Goal: Task Accomplishment & Management: Use online tool/utility

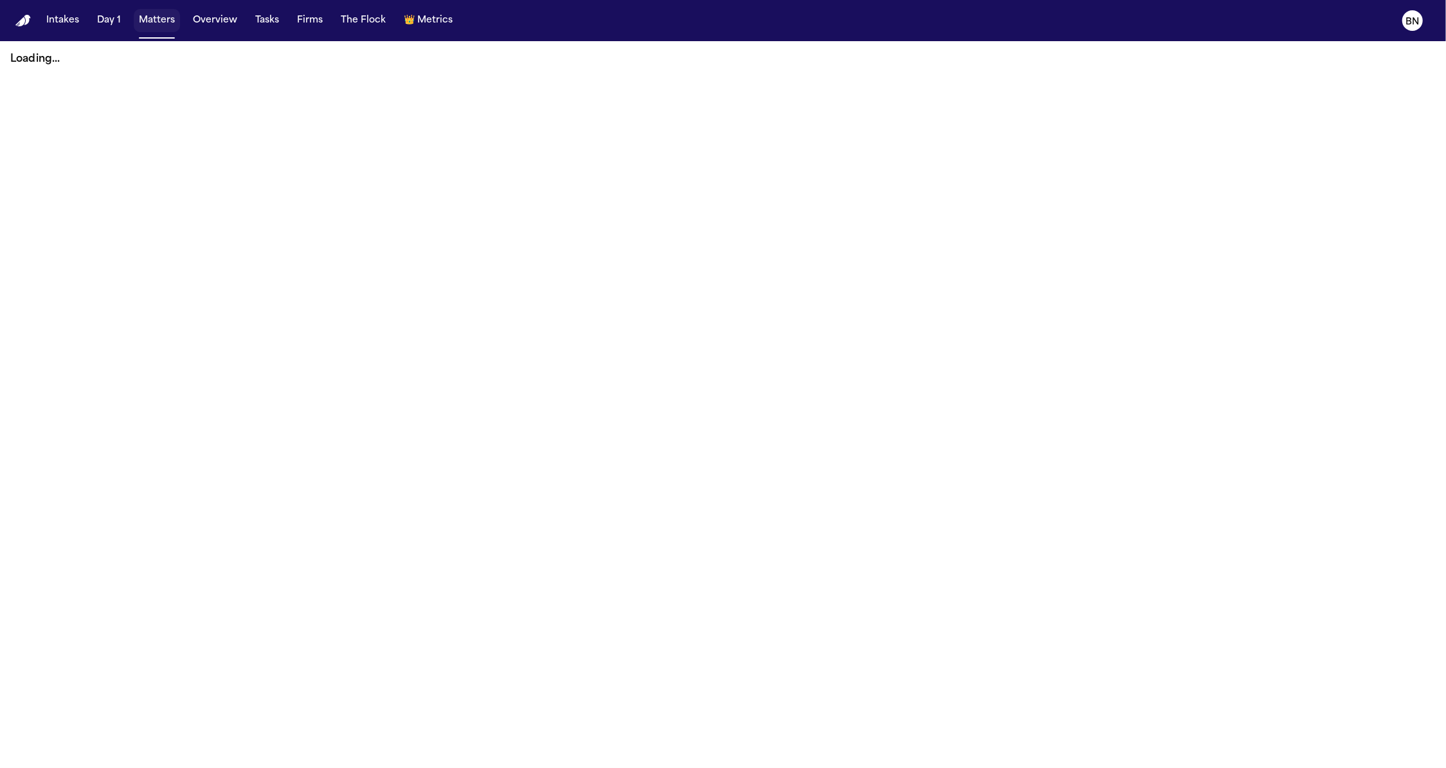
click at [163, 26] on button "Matters" at bounding box center [157, 20] width 46 height 23
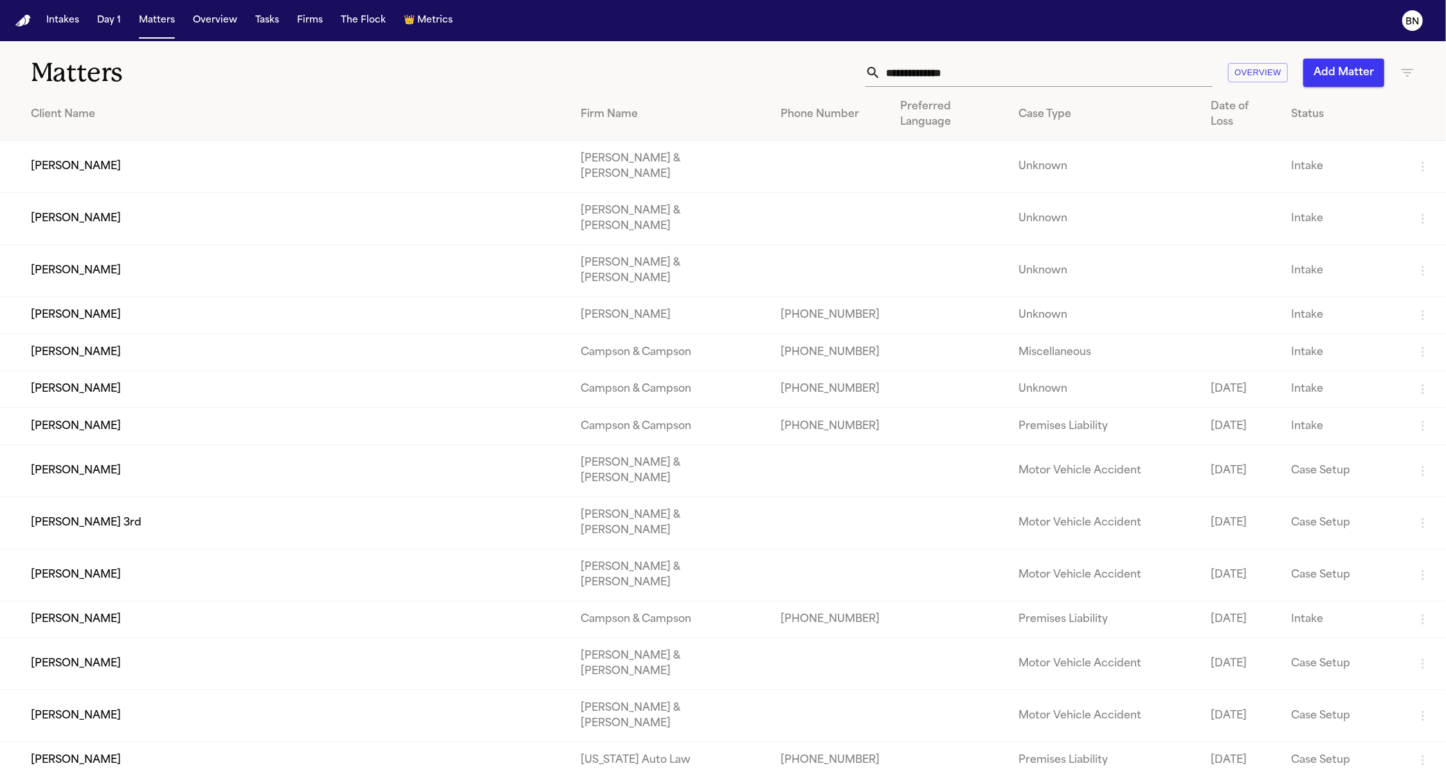
click at [961, 72] on input "text" at bounding box center [1047, 73] width 332 height 28
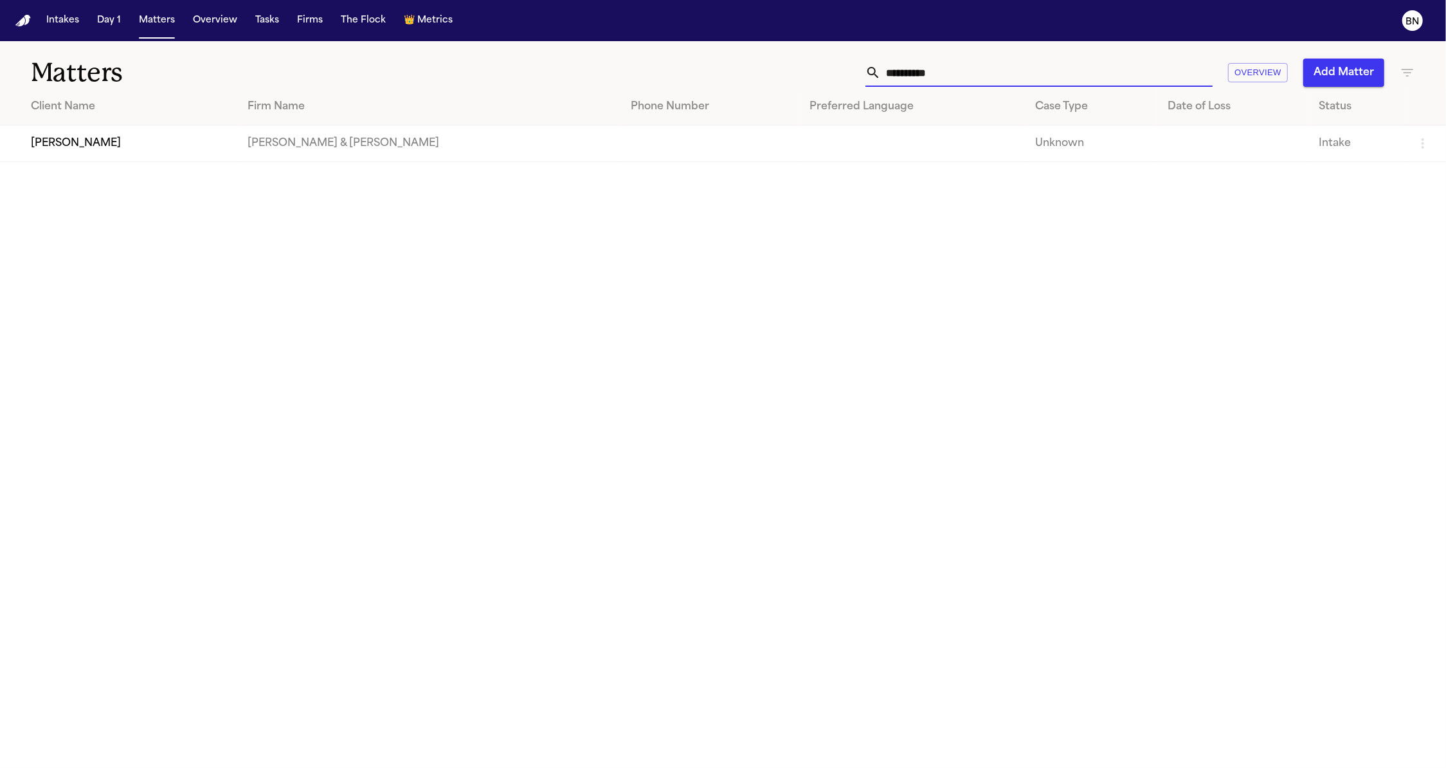
type input "**********"
click at [160, 148] on td "[PERSON_NAME]" at bounding box center [118, 143] width 237 height 37
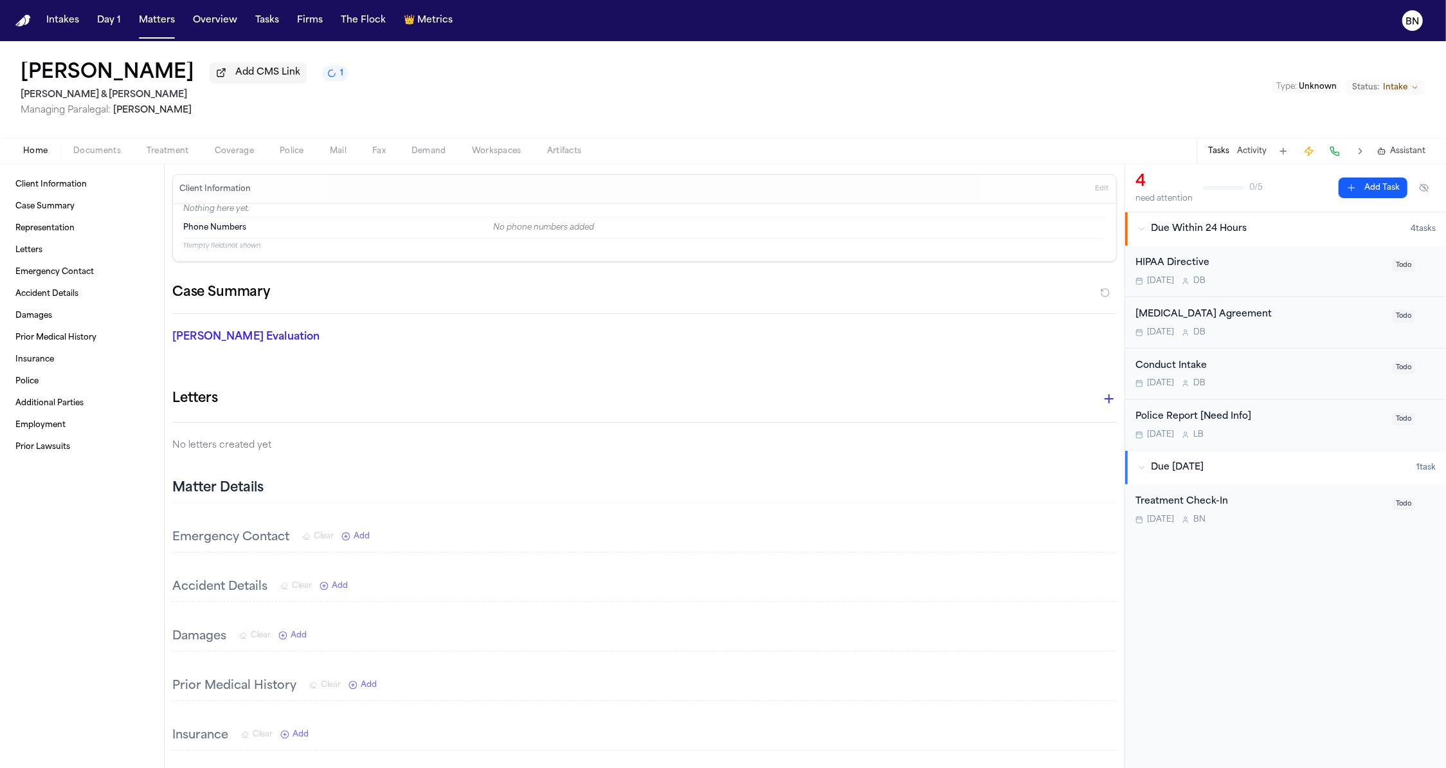
click at [107, 154] on span "Documents" at bounding box center [97, 151] width 48 height 10
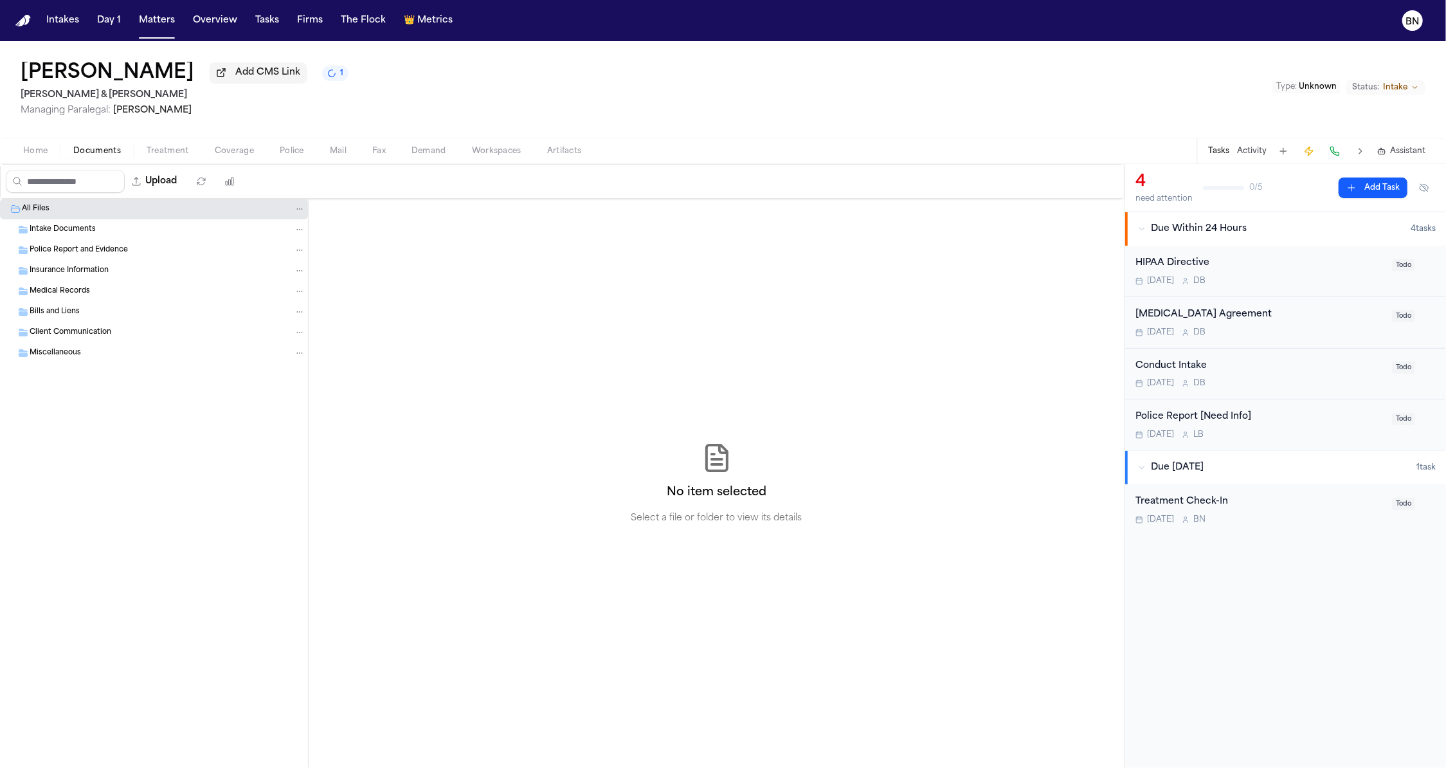
click at [324, 81] on button "1" at bounding box center [335, 73] width 26 height 15
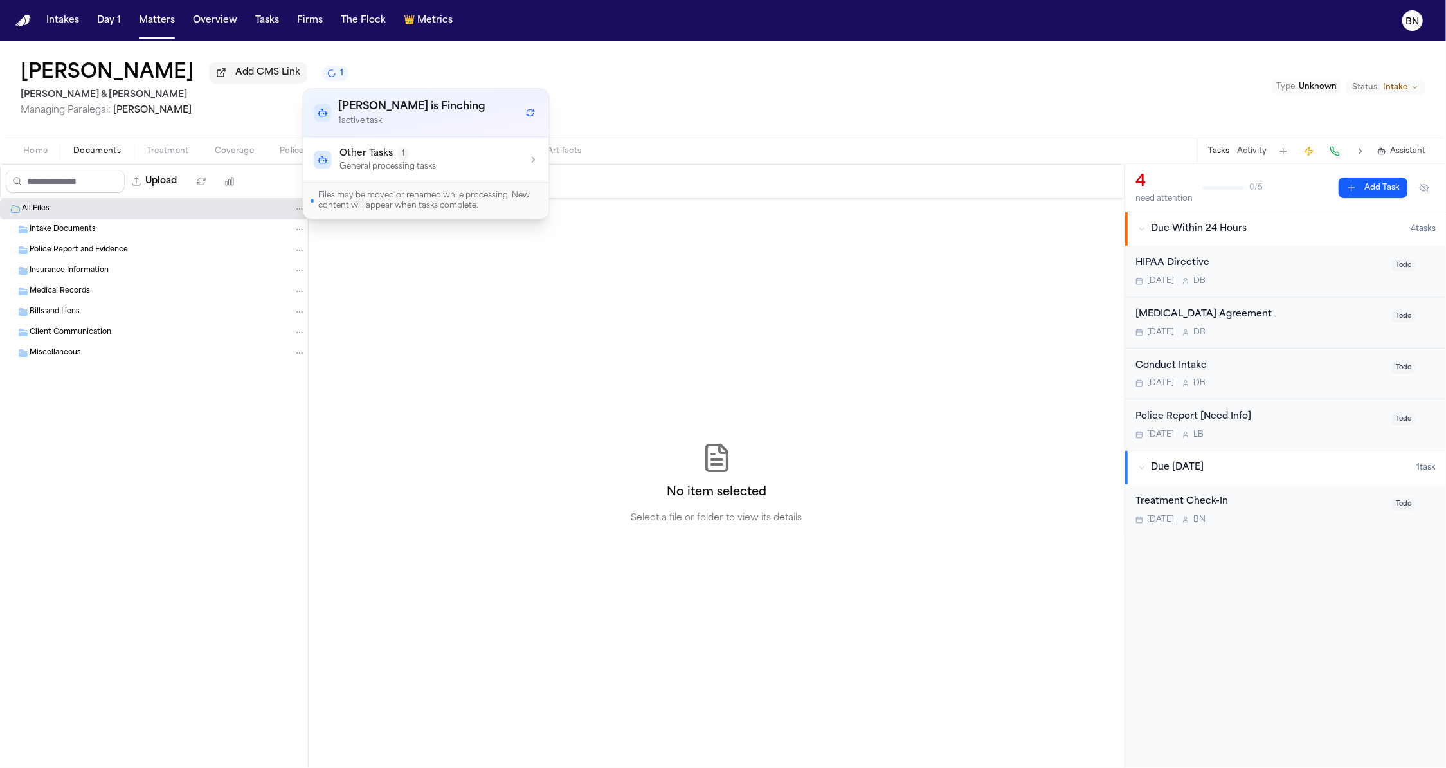
click at [388, 62] on div "[PERSON_NAME] Add CMS Link 1 [PERSON_NAME] & [PERSON_NAME] Managing Paralegal: …" at bounding box center [723, 89] width 1446 height 96
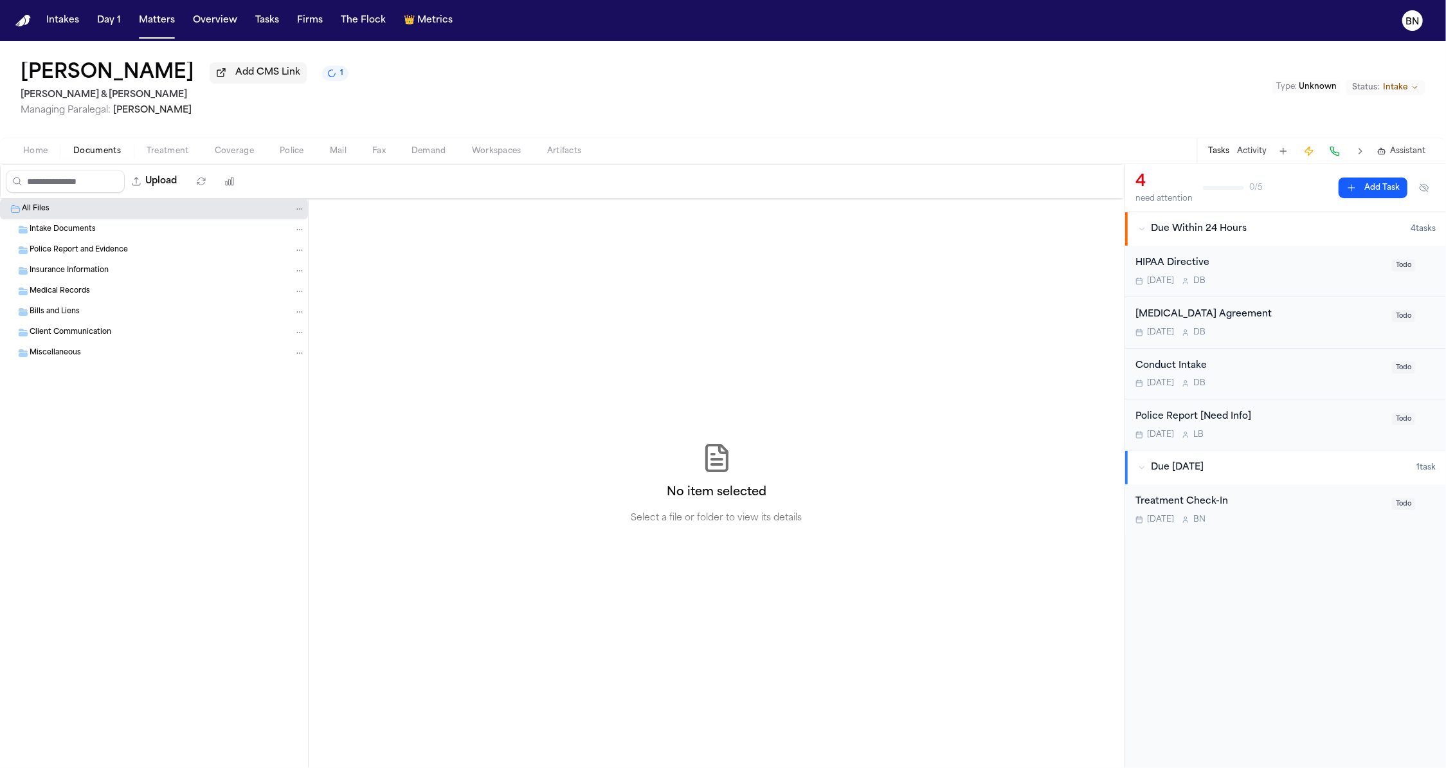
click at [1233, 148] on div "Tasks Activity Assistant" at bounding box center [1316, 150] width 239 height 25
click at [1249, 152] on button "Activity" at bounding box center [1252, 151] width 30 height 10
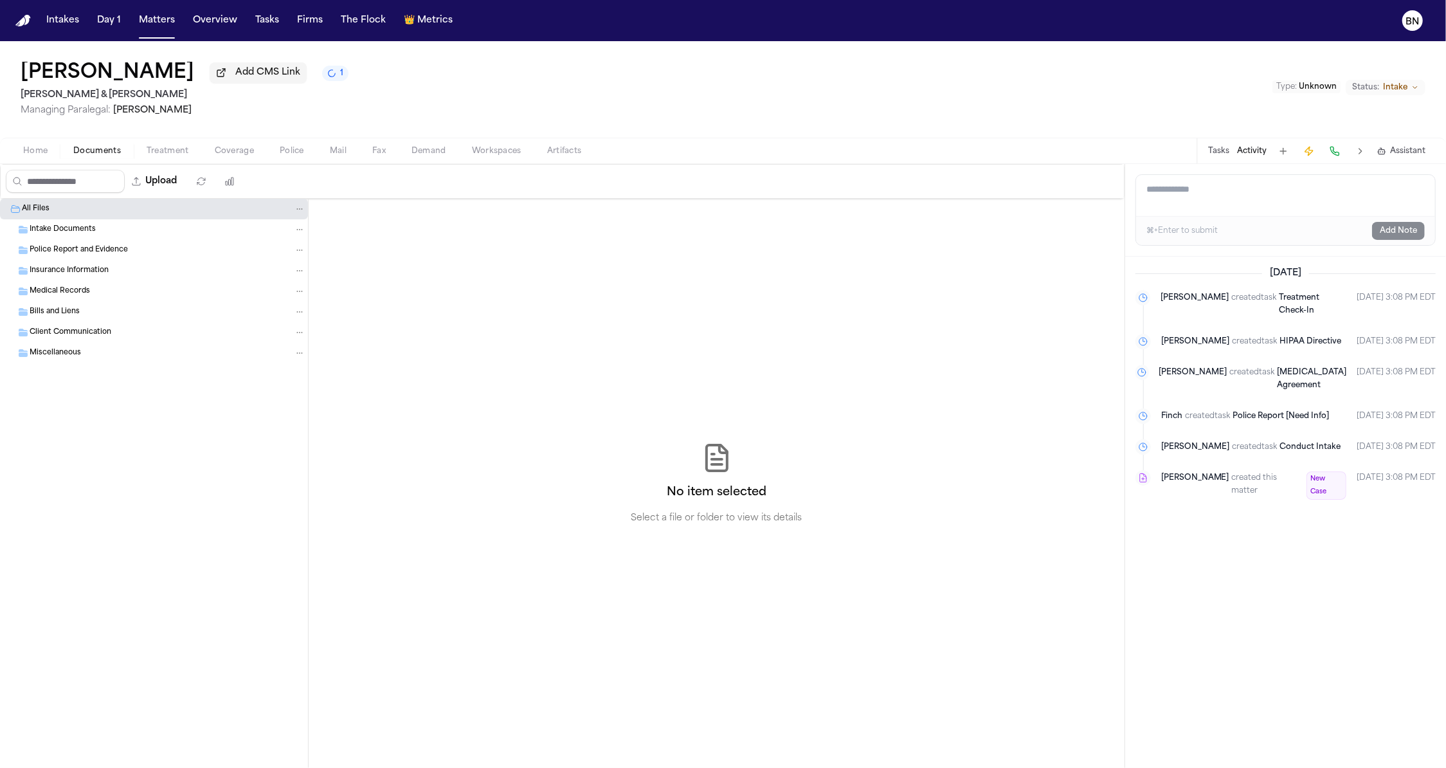
click at [1235, 205] on textarea "Add a note to this matter" at bounding box center [1285, 195] width 299 height 41
paste textarea "**********"
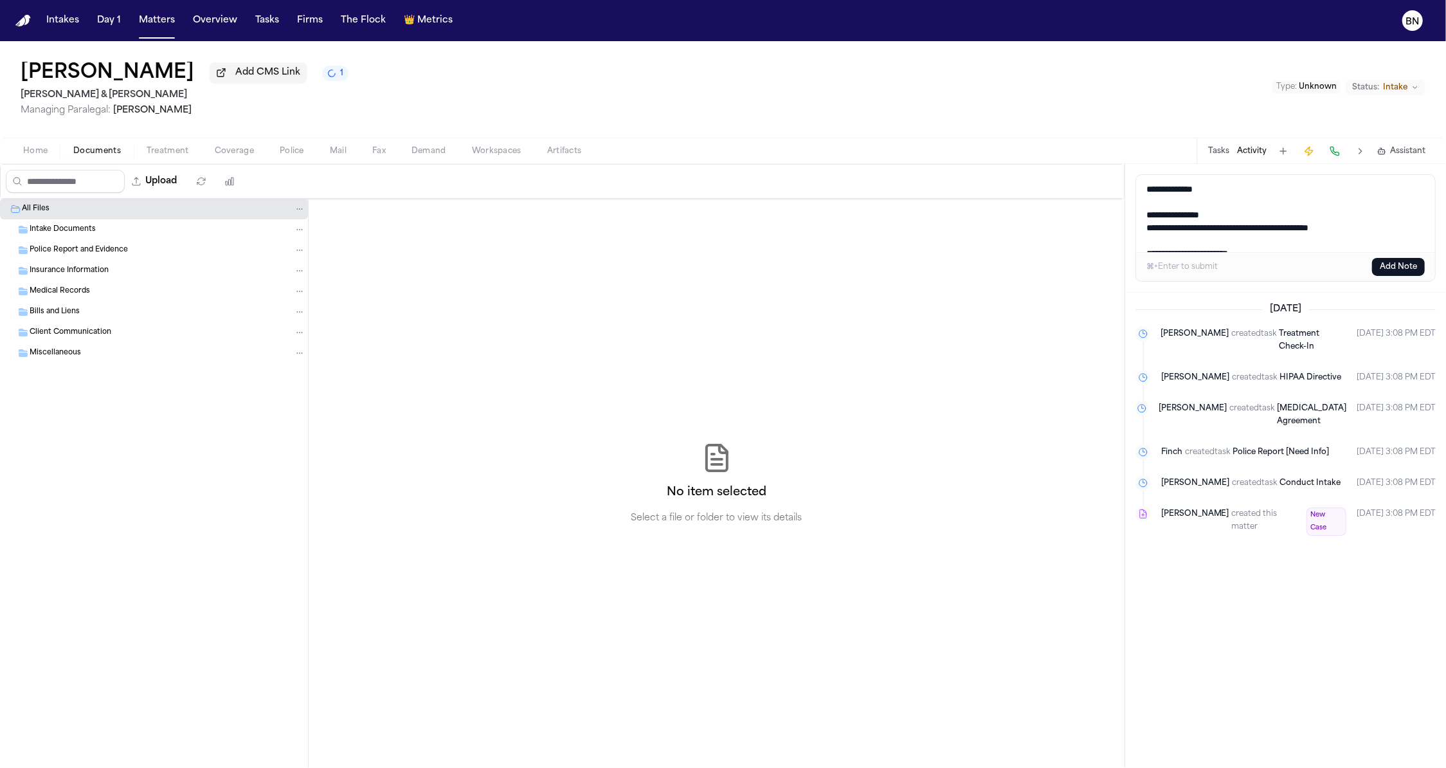
scroll to position [279, 0]
type textarea "**********"
click at [1401, 273] on button "Add Note" at bounding box center [1398, 267] width 53 height 18
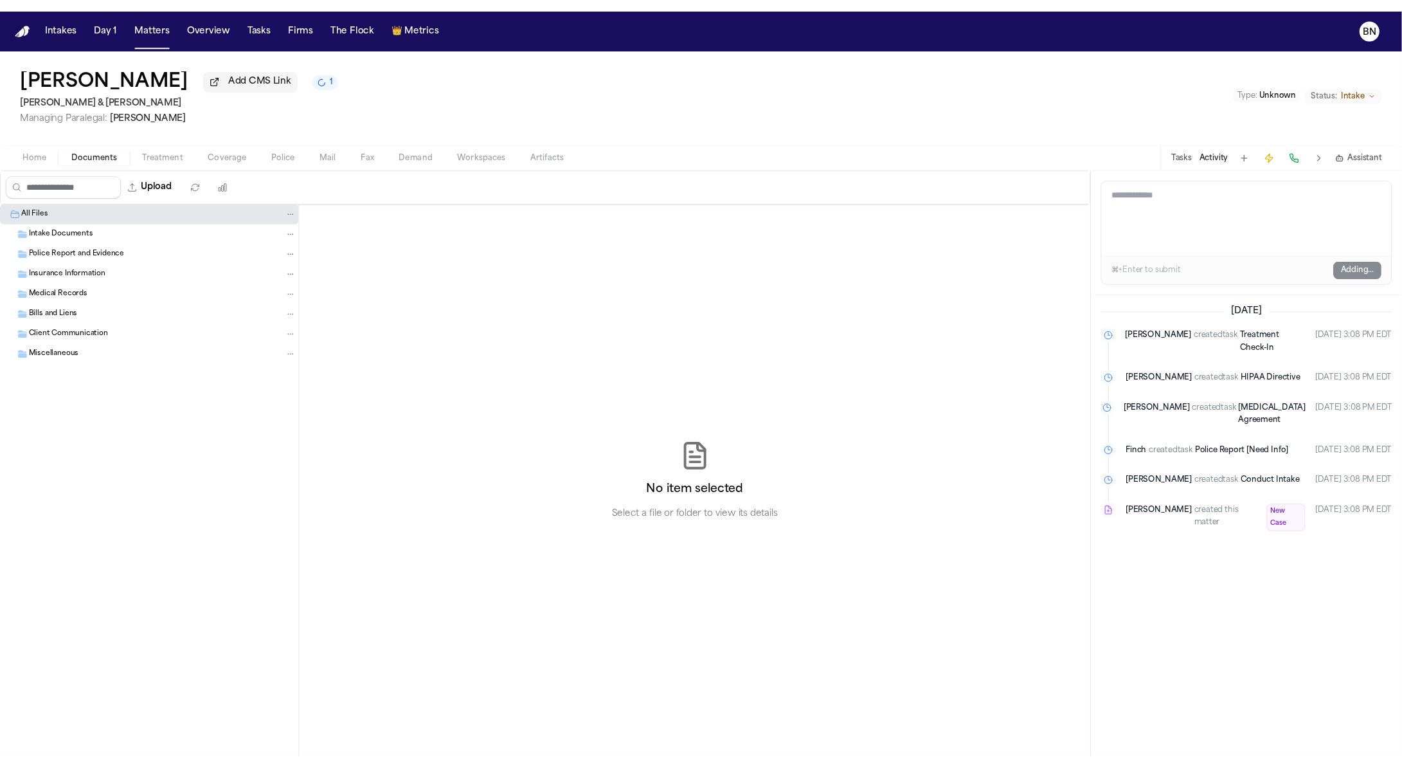
scroll to position [0, 0]
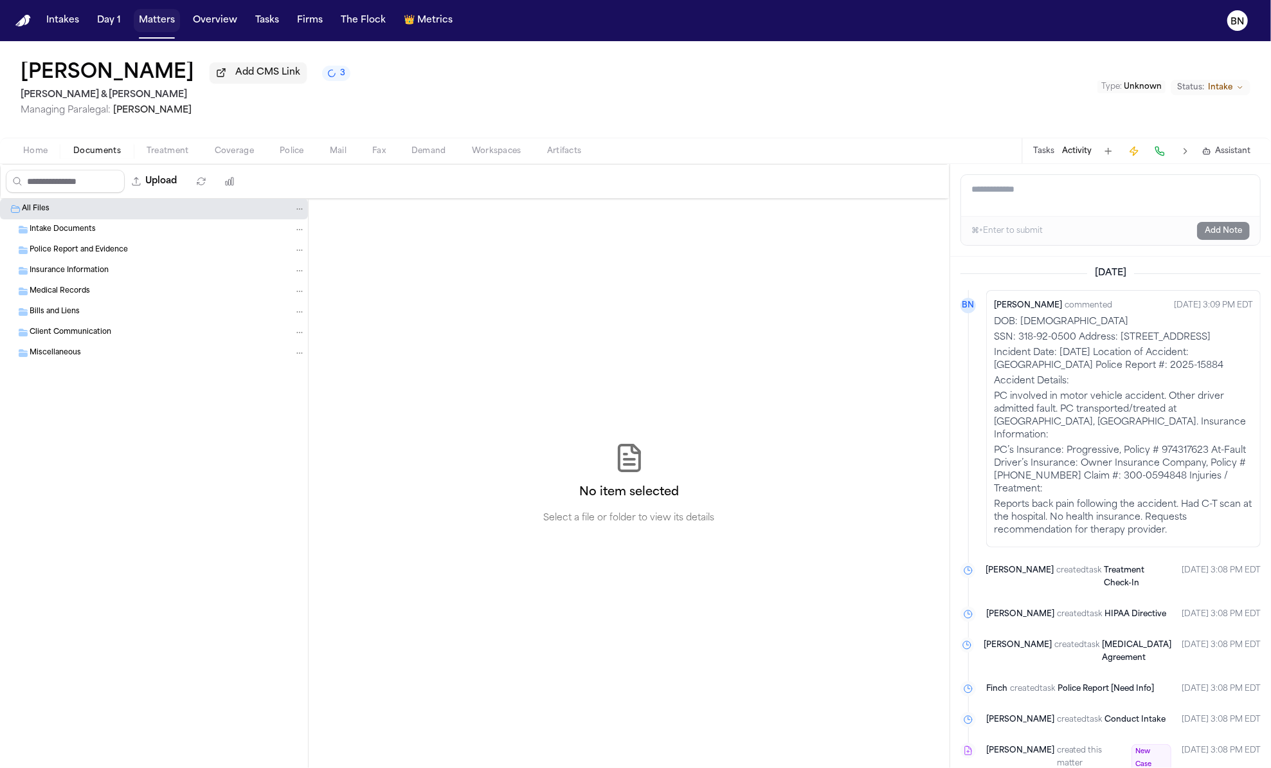
click at [147, 20] on button "Matters" at bounding box center [157, 20] width 46 height 23
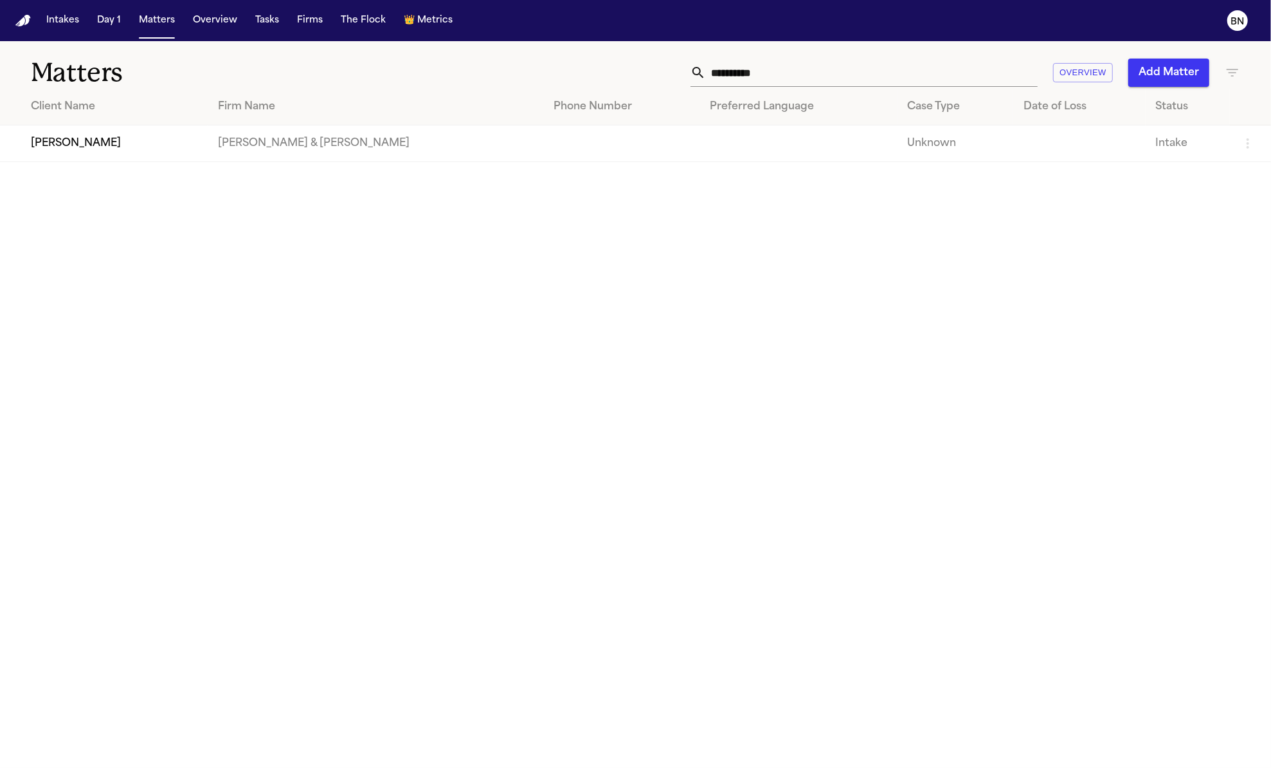
click at [820, 67] on input "**********" at bounding box center [872, 73] width 332 height 28
paste input "****"
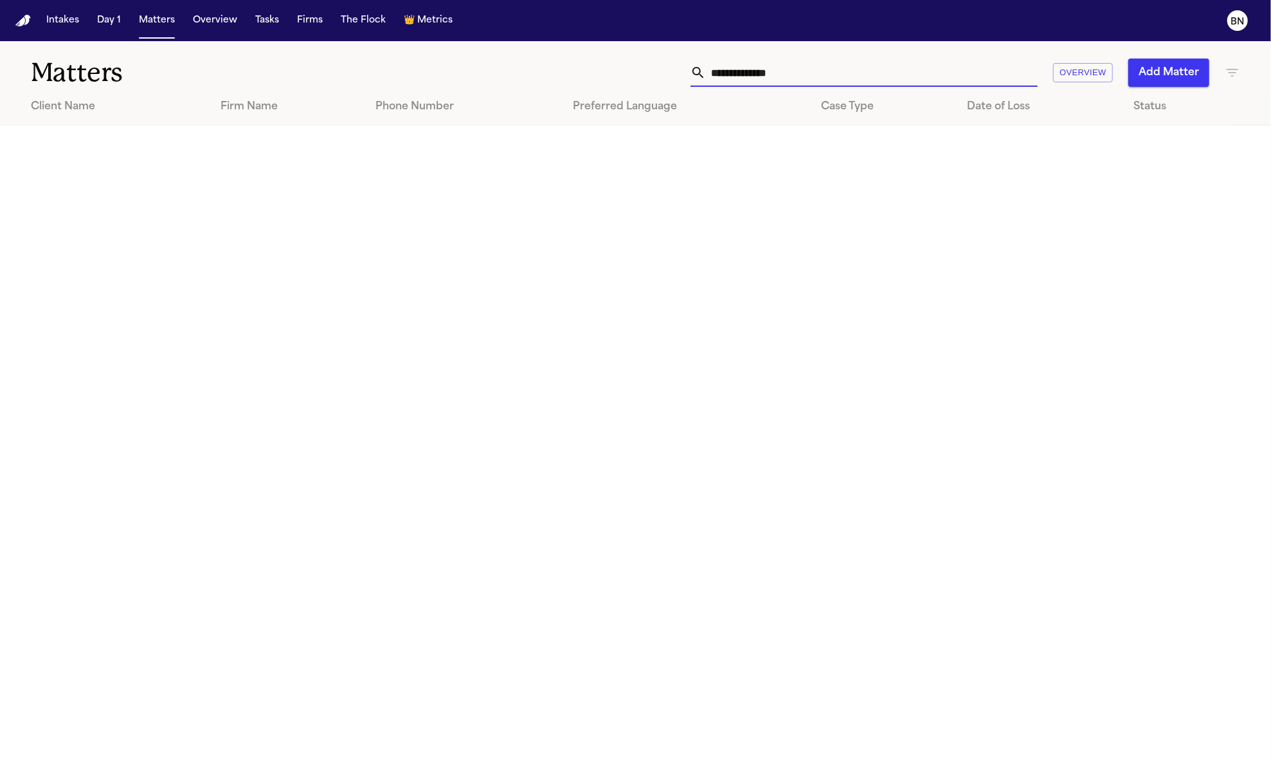
type input "**********"
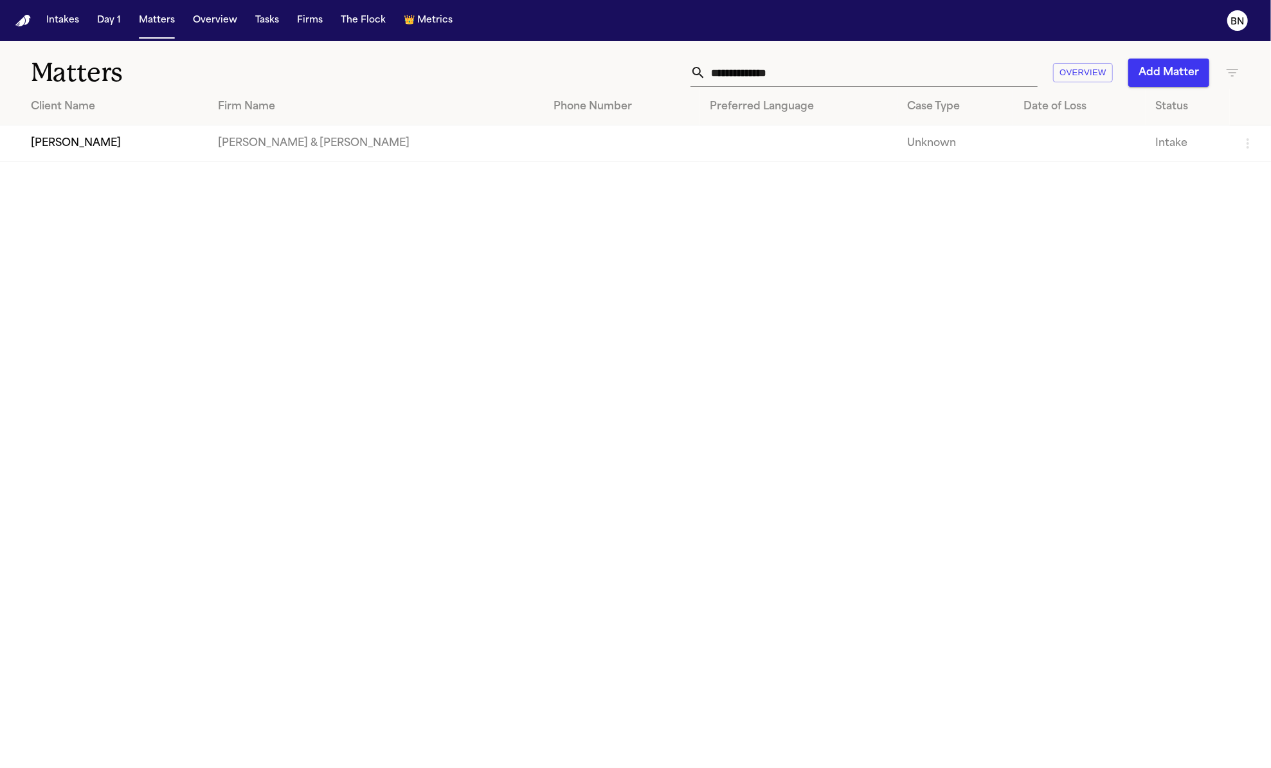
click at [185, 147] on td "[PERSON_NAME]" at bounding box center [104, 143] width 208 height 37
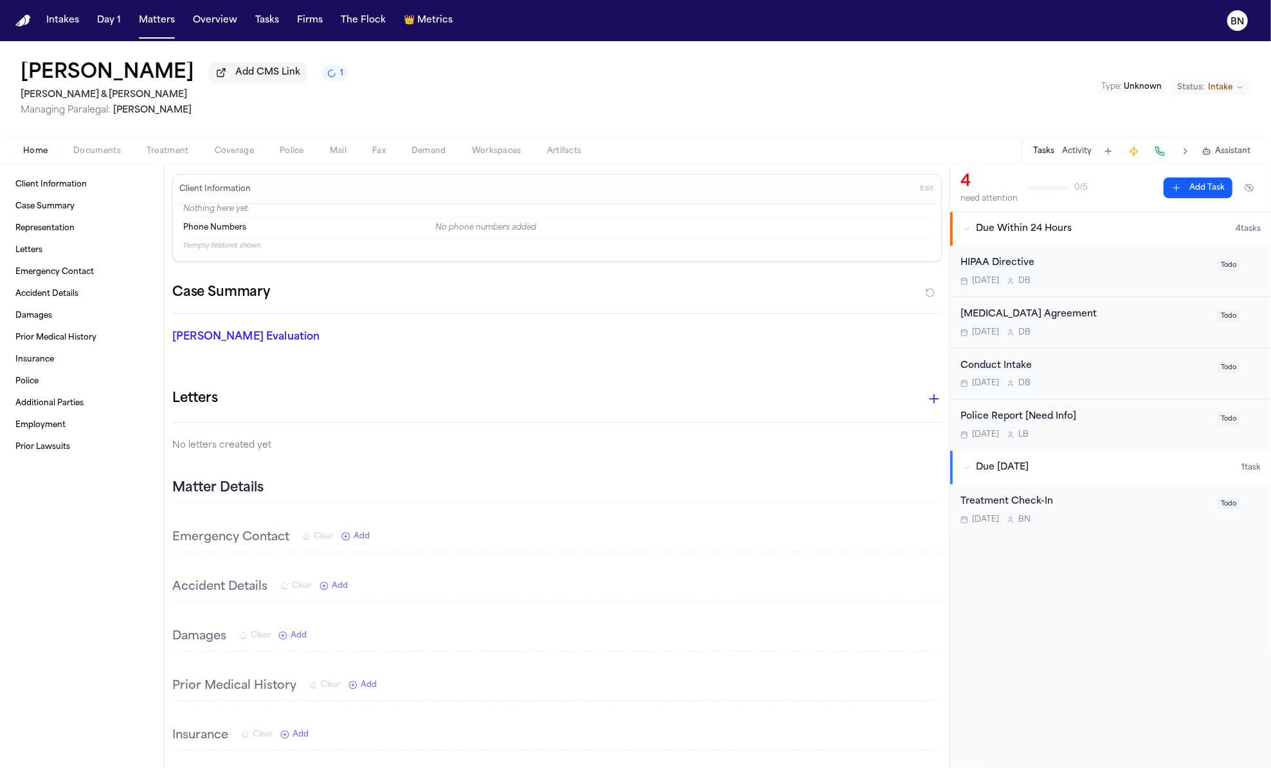
click at [1074, 152] on button "Activity" at bounding box center [1077, 151] width 30 height 10
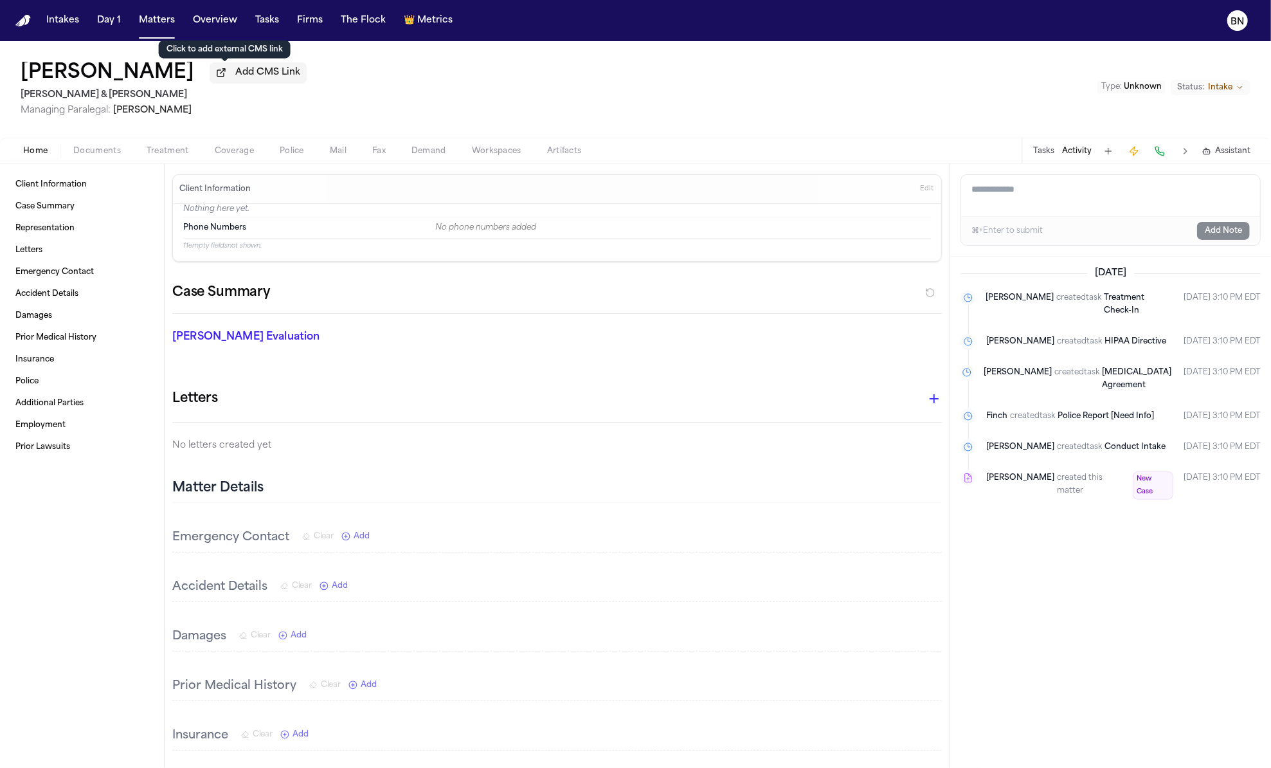
click at [167, 31] on button "Matters" at bounding box center [157, 20] width 46 height 23
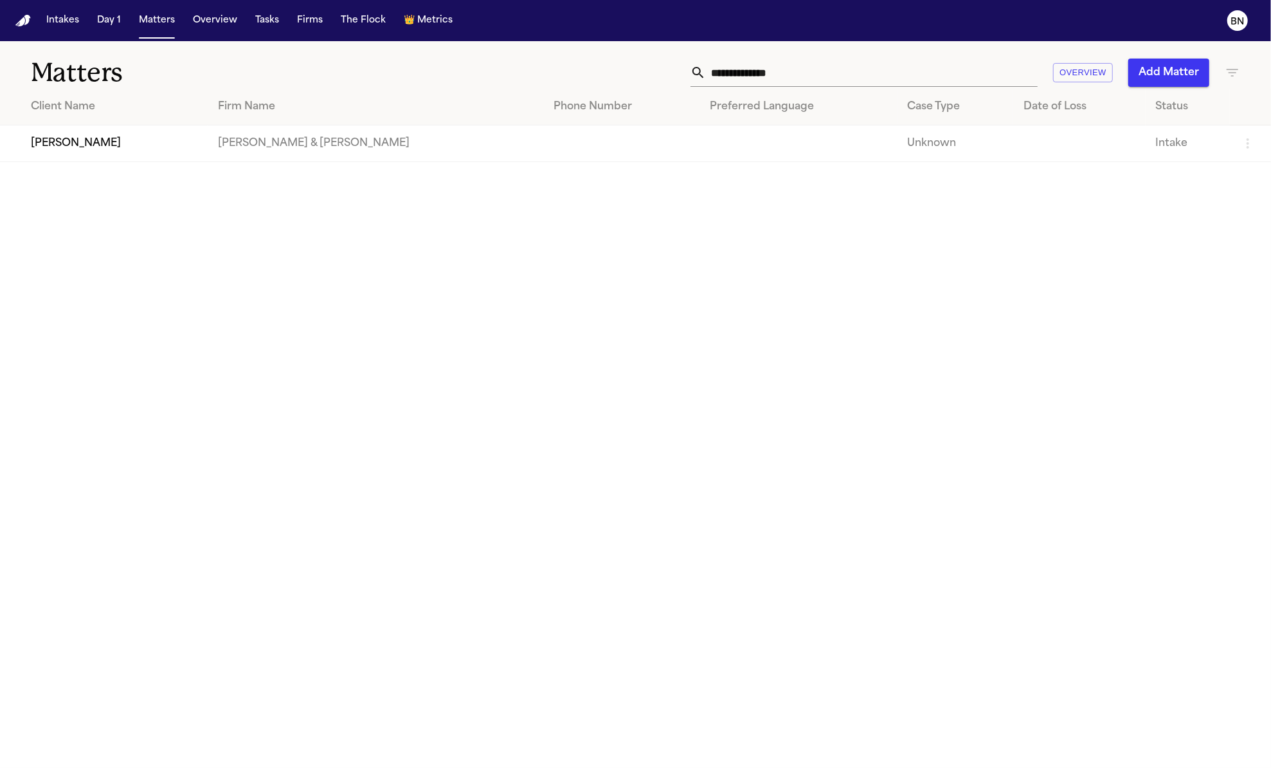
click at [770, 75] on input "**********" at bounding box center [872, 73] width 332 height 28
paste input "text"
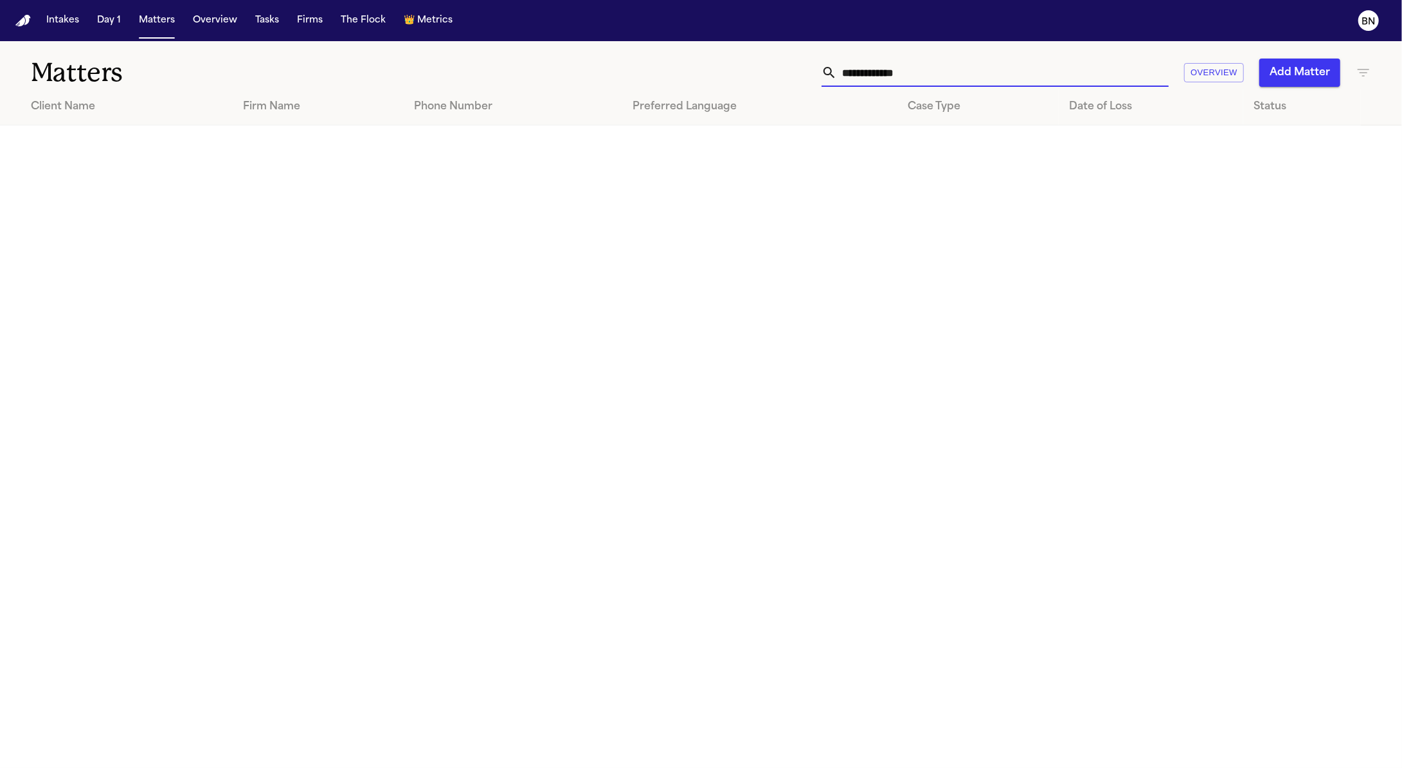
click at [903, 63] on input "**********" at bounding box center [1003, 73] width 332 height 28
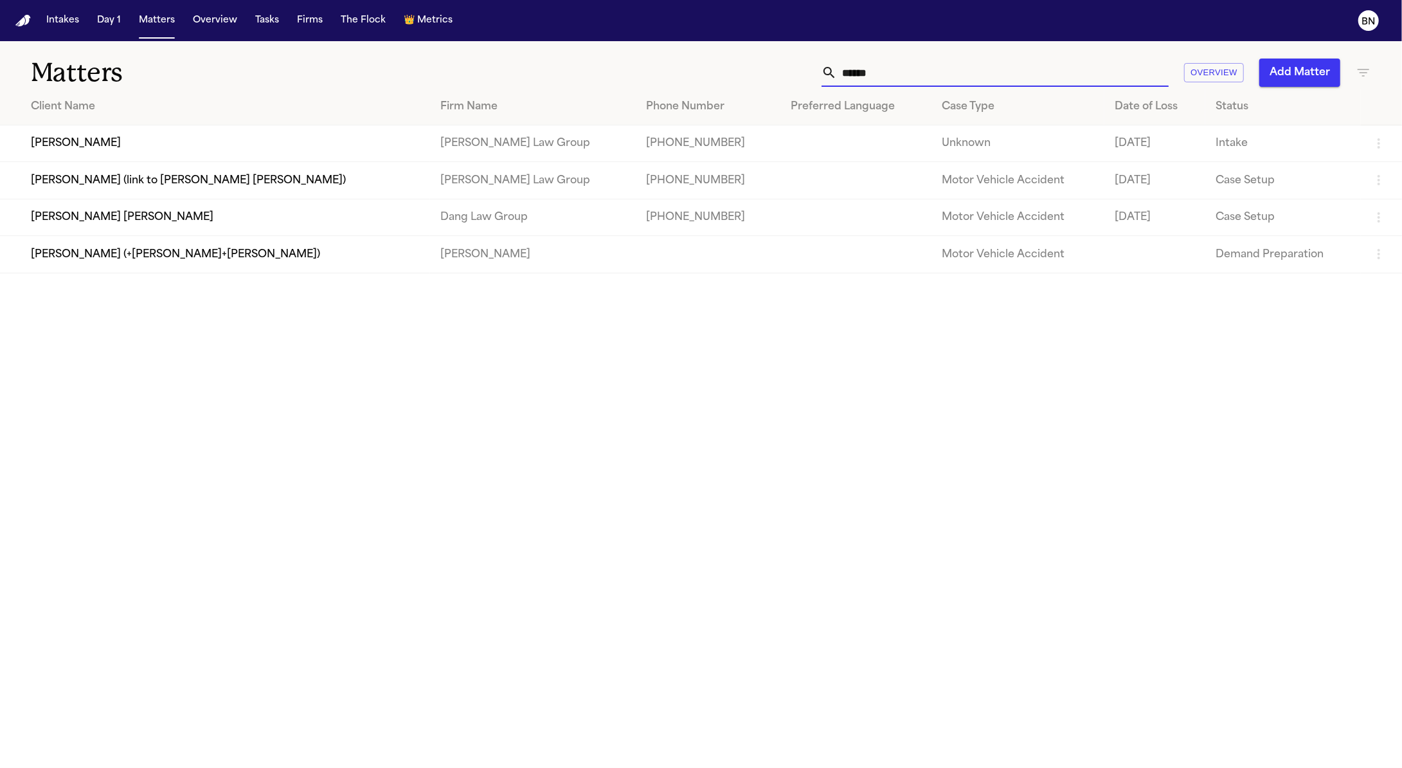
type input "******"
click at [143, 138] on td "[PERSON_NAME]" at bounding box center [215, 143] width 430 height 37
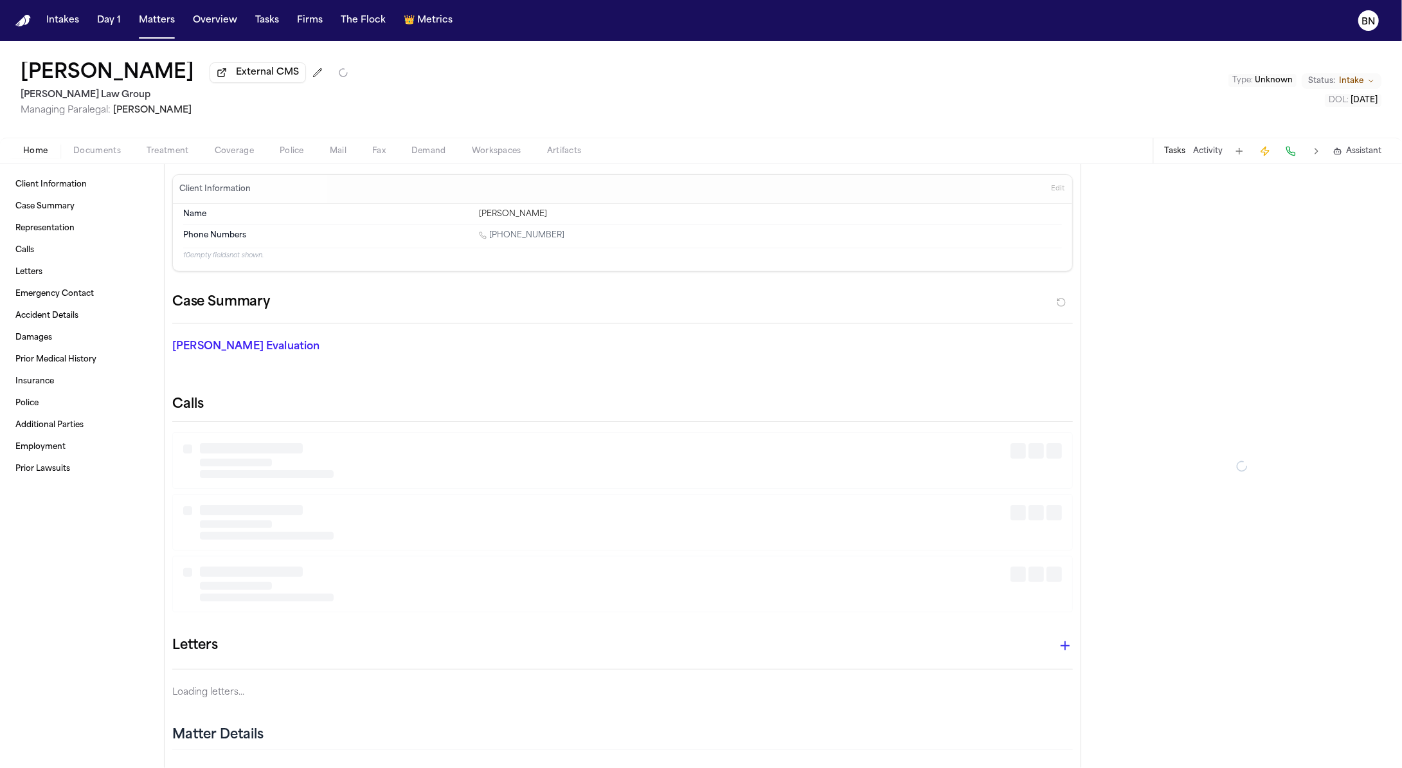
click at [82, 152] on span "Documents" at bounding box center [97, 151] width 48 height 10
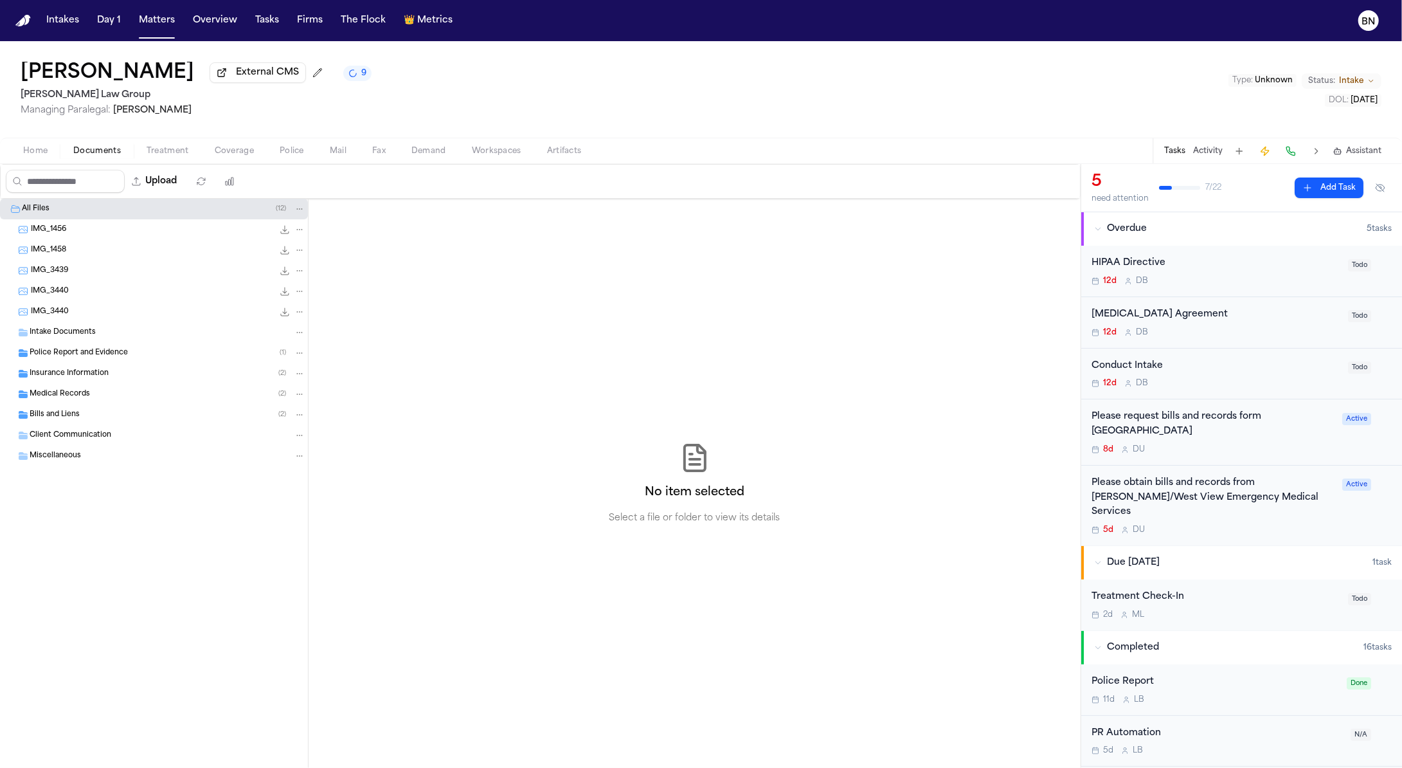
click at [105, 308] on div "IMG_3440 1.9 MB • JPG" at bounding box center [168, 311] width 275 height 13
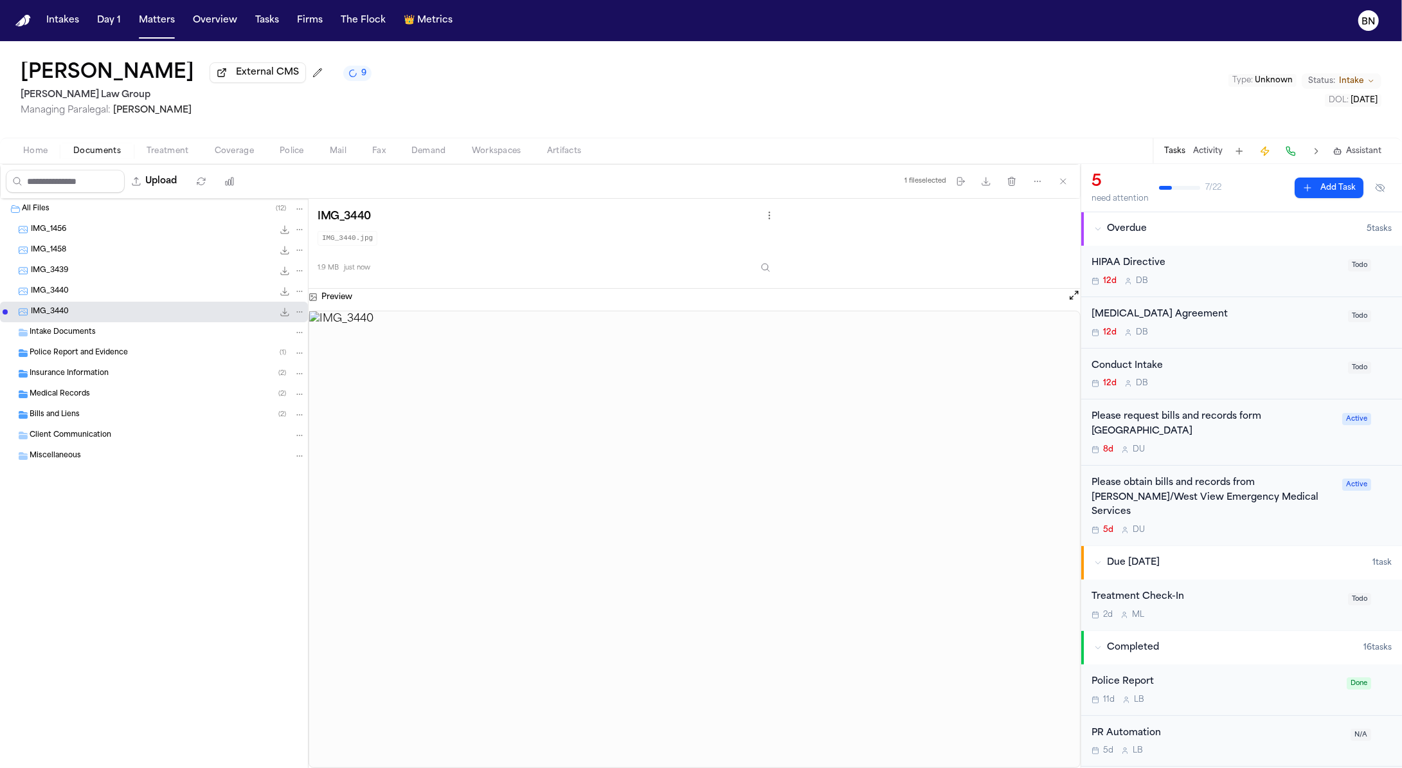
click at [102, 293] on div "IMG_3440 1.9 MB • JPG" at bounding box center [168, 291] width 275 height 13
click at [96, 254] on div "IMG_1458 3.0 MB • JPG" at bounding box center [168, 250] width 275 height 13
click at [99, 294] on div "IMG_3440 1.9 MB • JPG" at bounding box center [168, 291] width 275 height 13
click at [96, 275] on div "IMG_3439 1.7 MB • JPG" at bounding box center [168, 270] width 275 height 13
click at [90, 228] on div "IMG_1456 3.1 MB • JPG" at bounding box center [168, 229] width 275 height 13
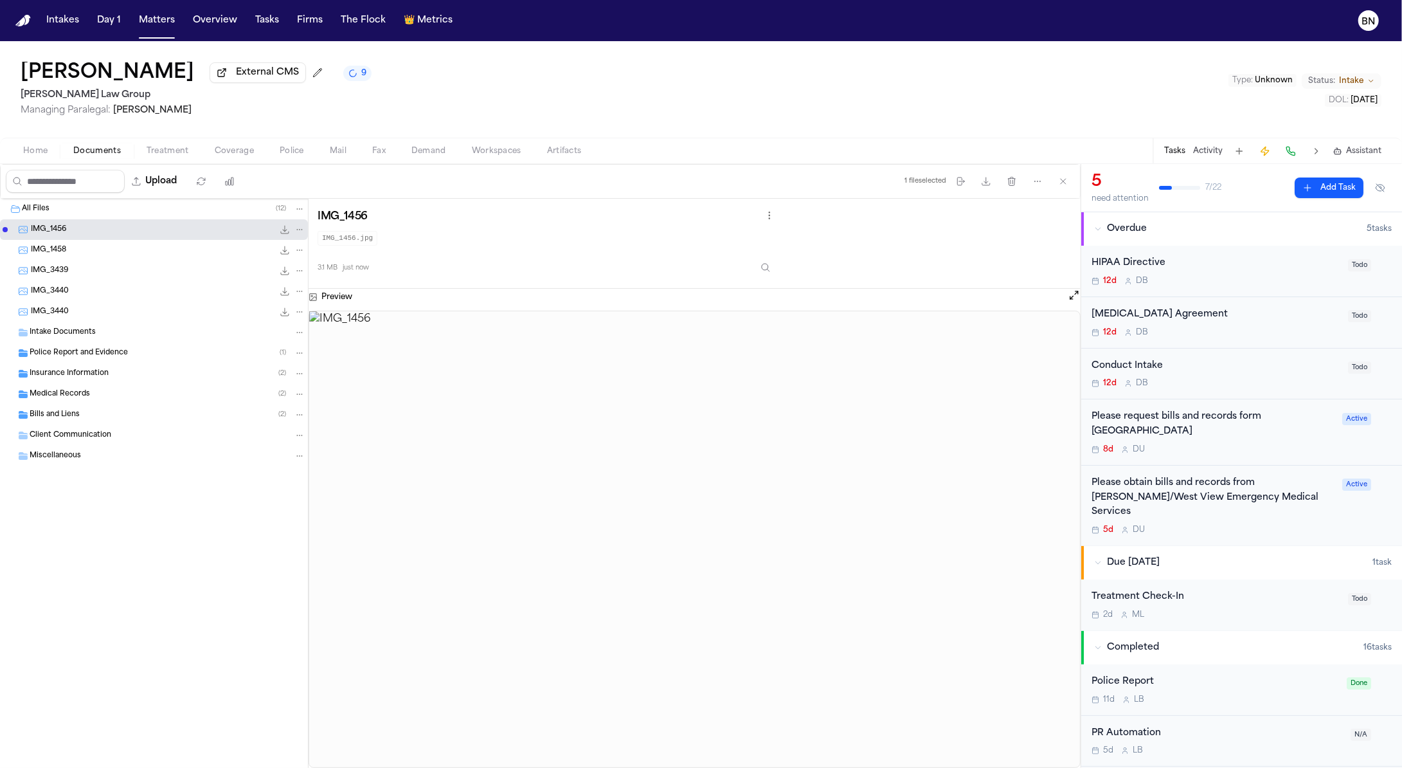
click at [109, 379] on div "Insurance Information ( 2 )" at bounding box center [168, 374] width 276 height 12
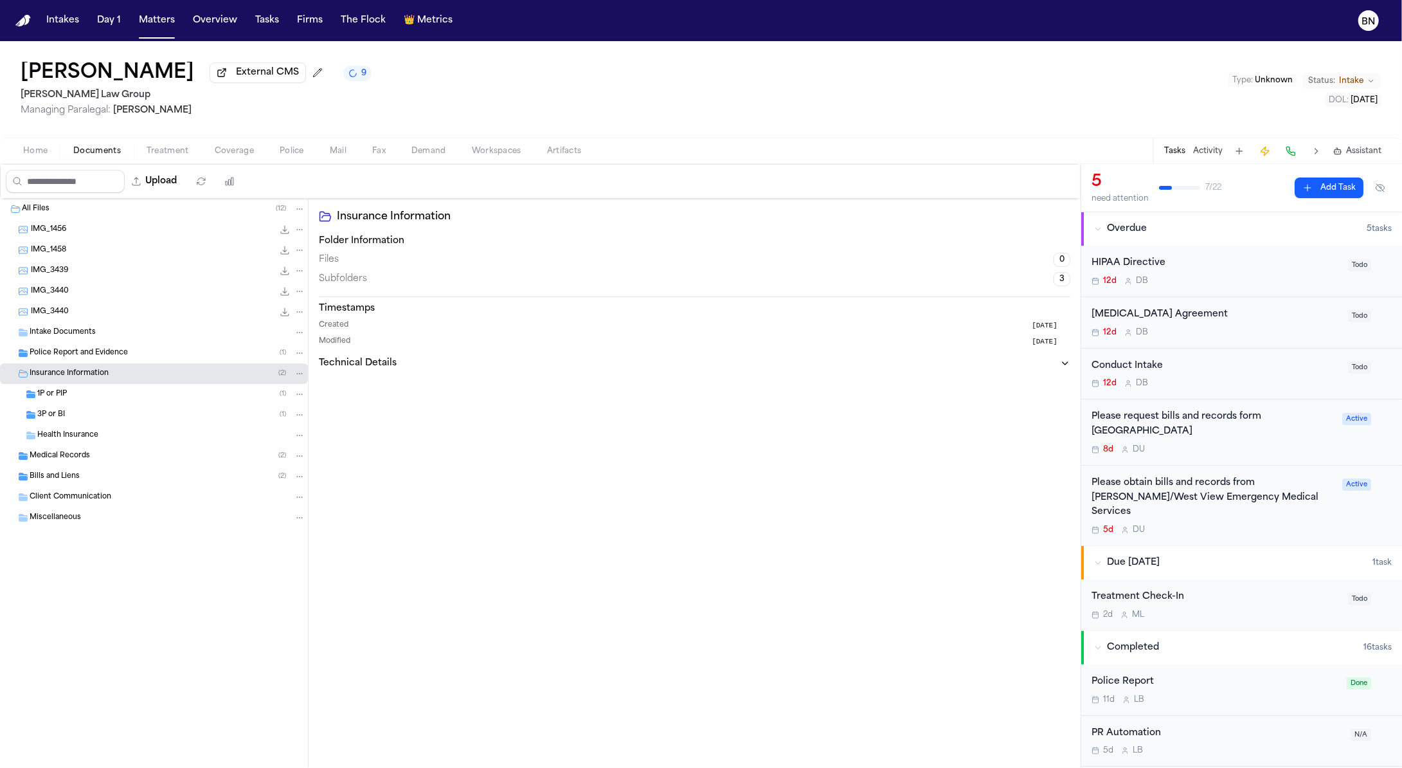
click at [71, 413] on div "3P or BI ( 1 )" at bounding box center [171, 415] width 268 height 12
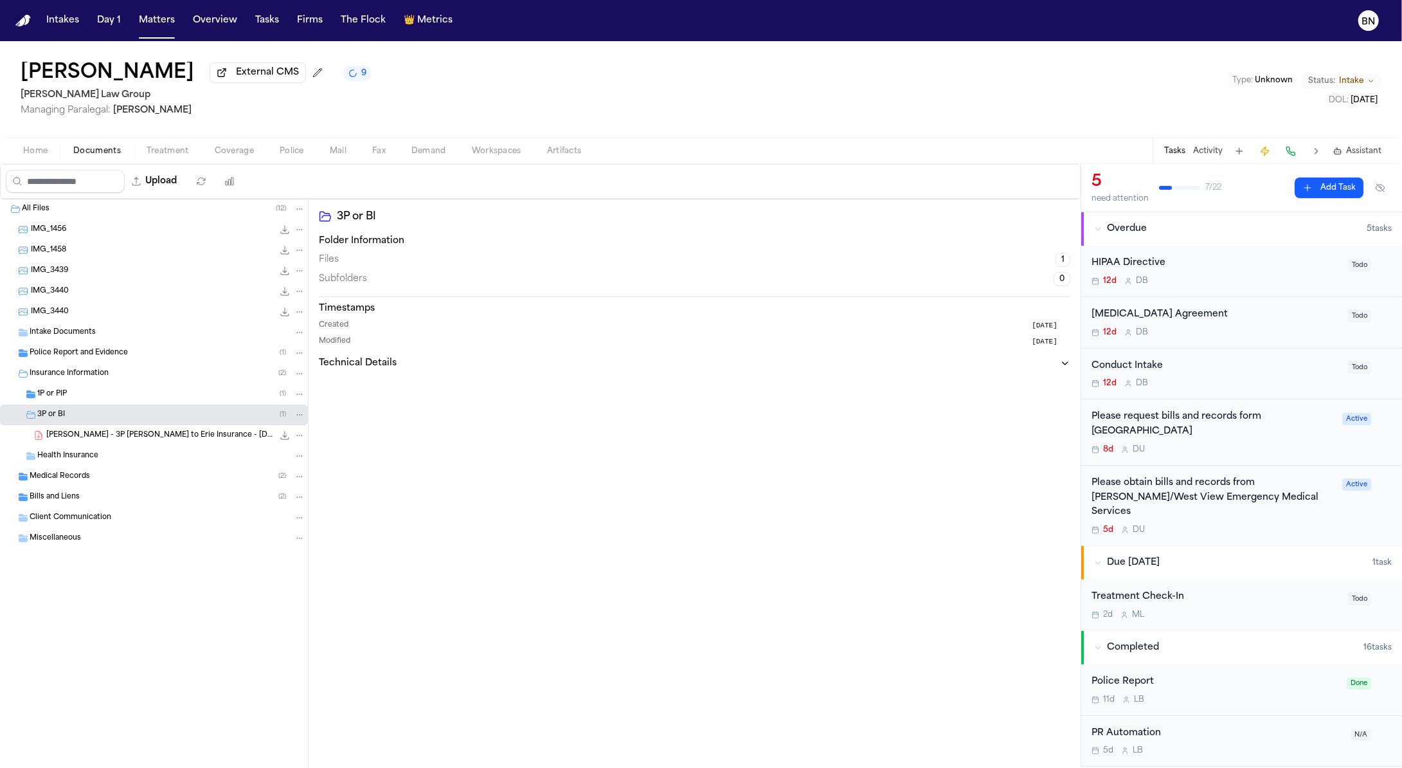
click at [80, 240] on div "IMG_1456 3.1 MB • JPG" at bounding box center [154, 229] width 308 height 21
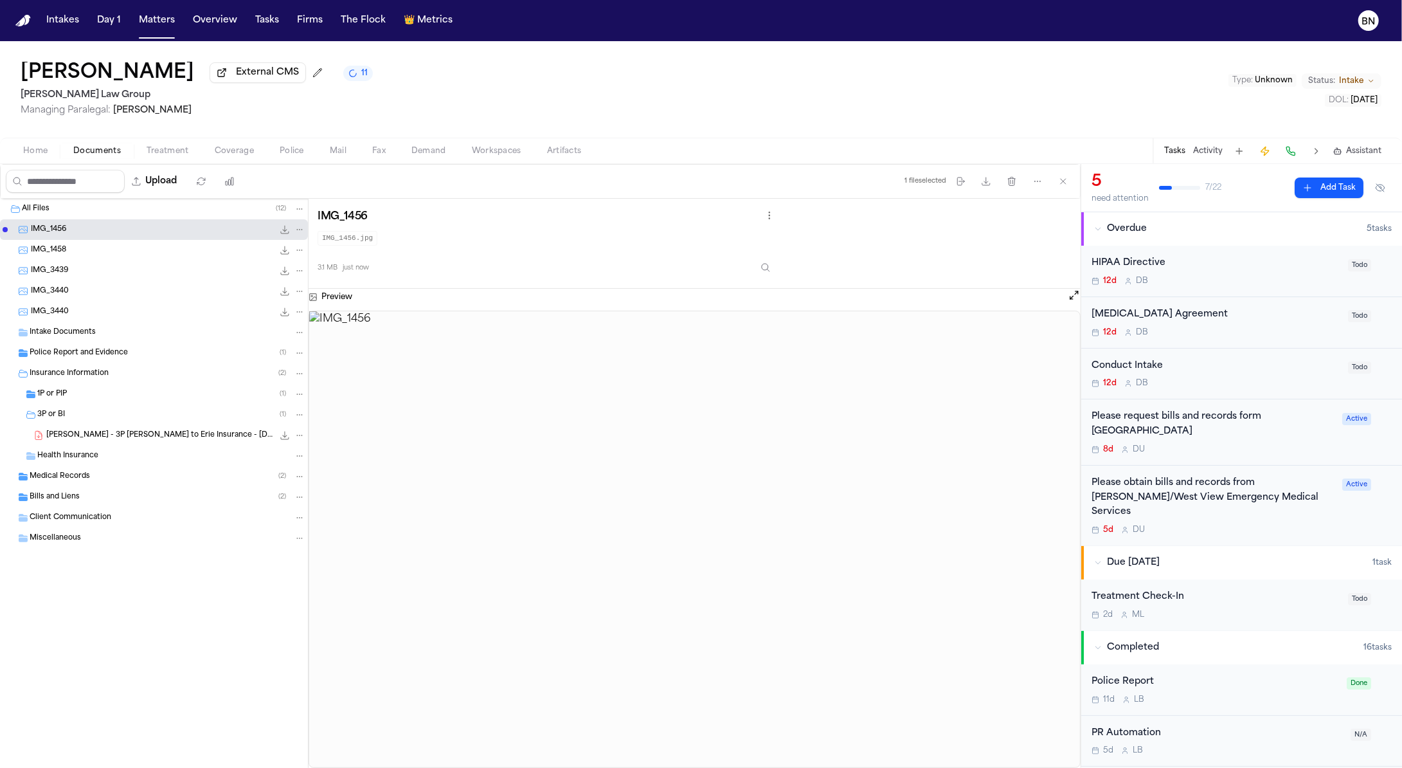
click at [31, 156] on span "Home" at bounding box center [35, 151] width 24 height 10
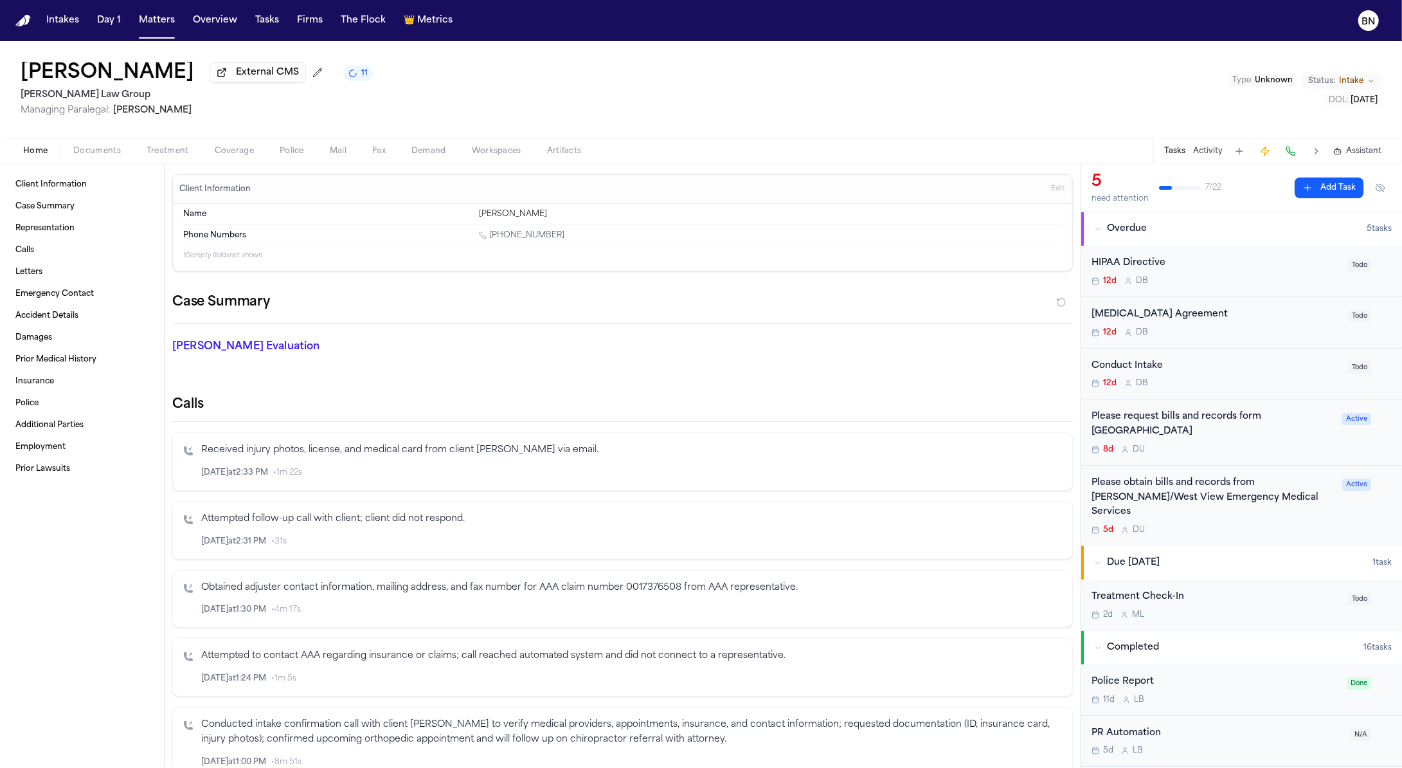
click at [568, 150] on span "Artifacts" at bounding box center [564, 151] width 35 height 10
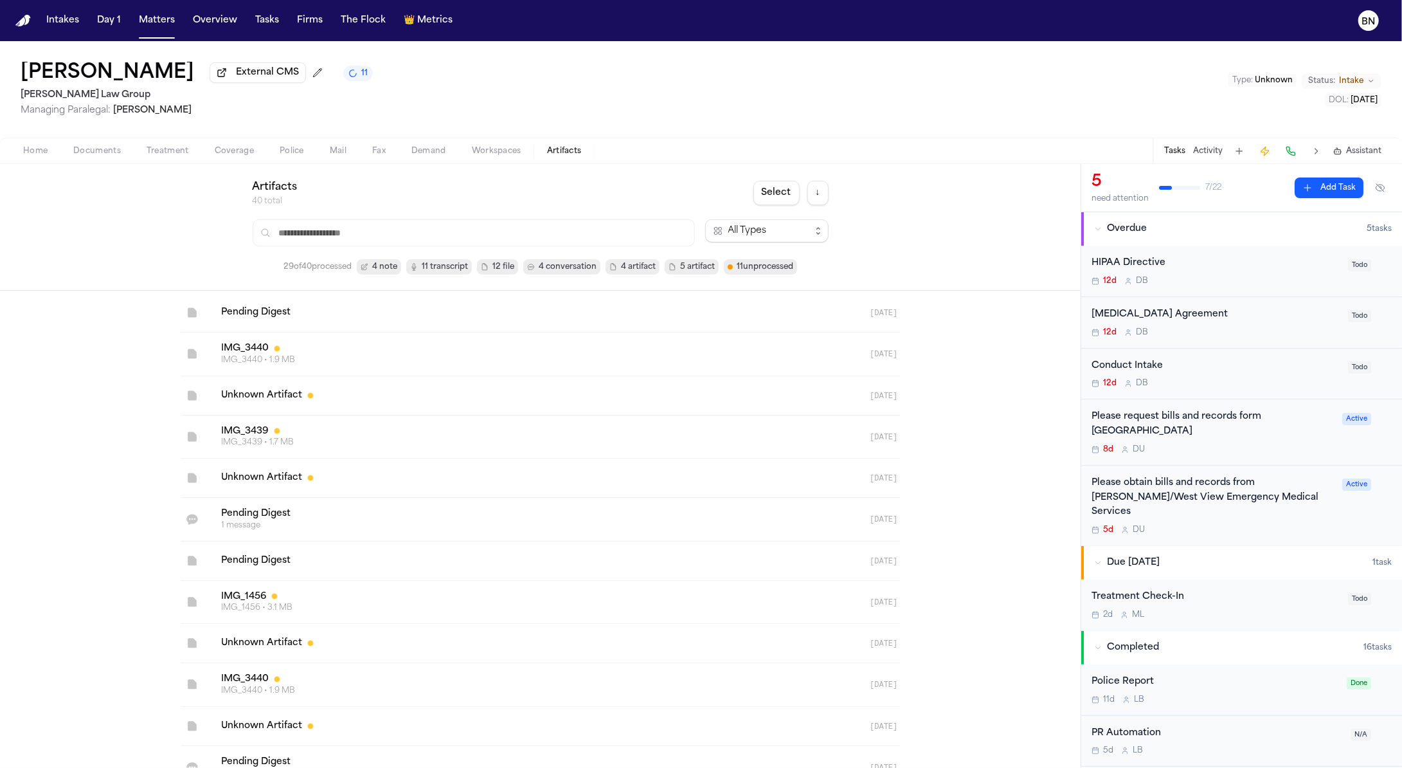
click at [374, 324] on link at bounding box center [526, 312] width 628 height 39
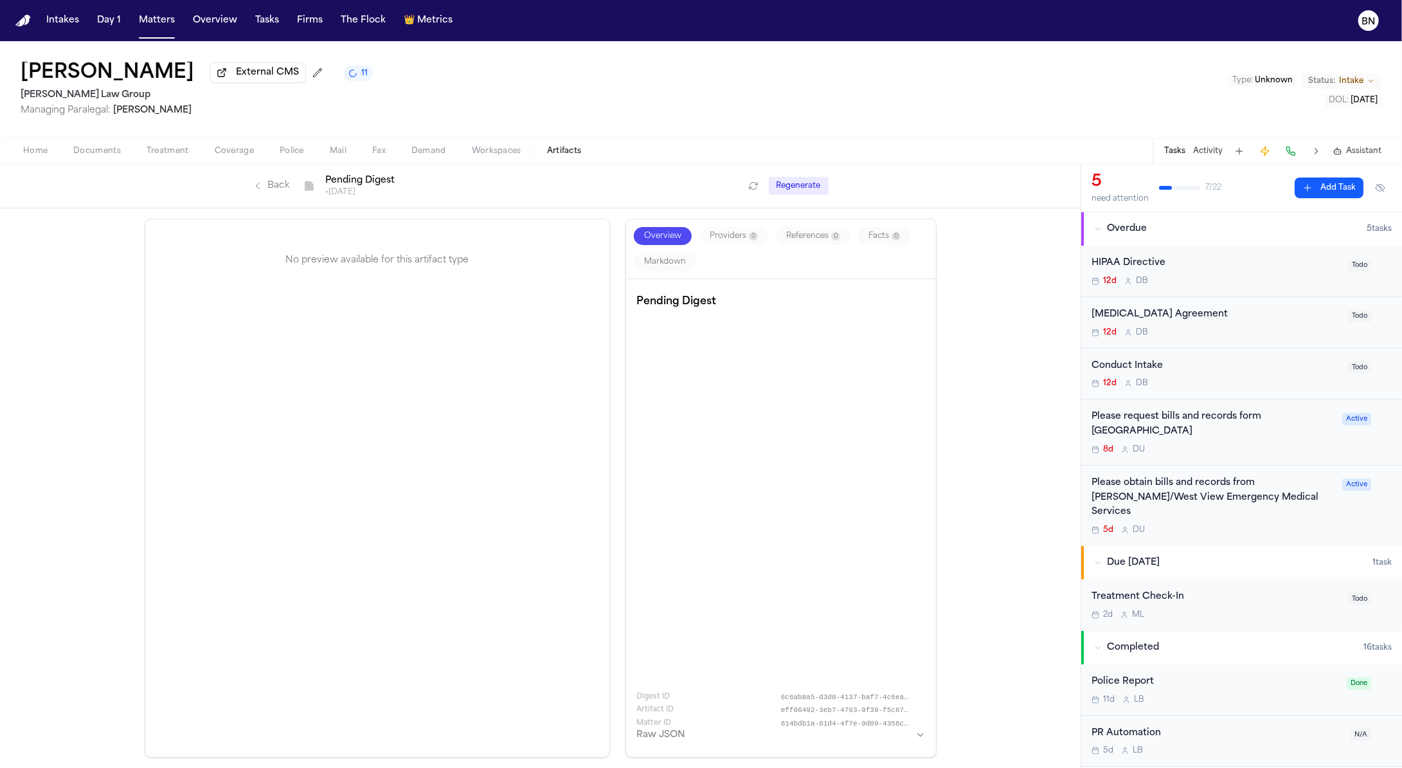
click at [271, 192] on link "Back" at bounding box center [271, 185] width 37 height 13
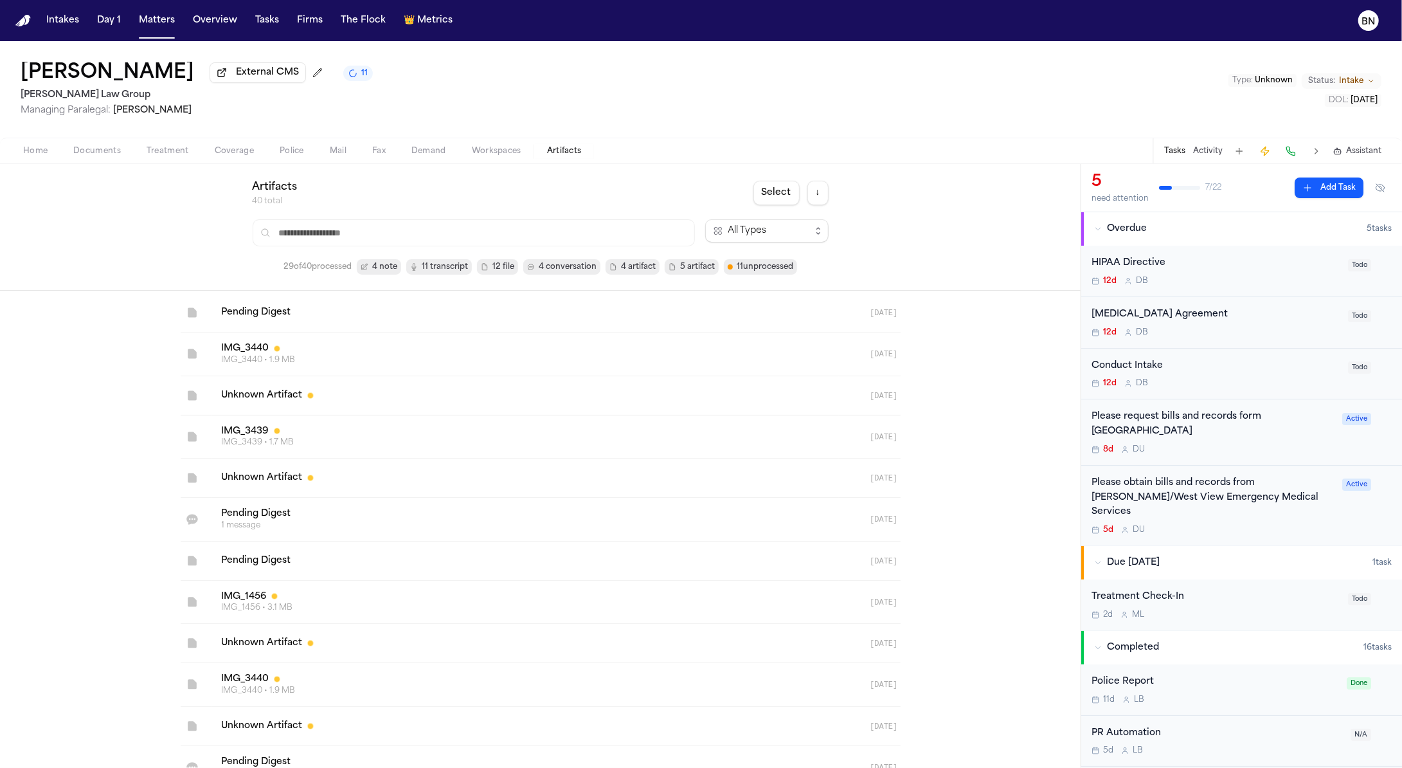
click at [333, 380] on link at bounding box center [526, 395] width 628 height 39
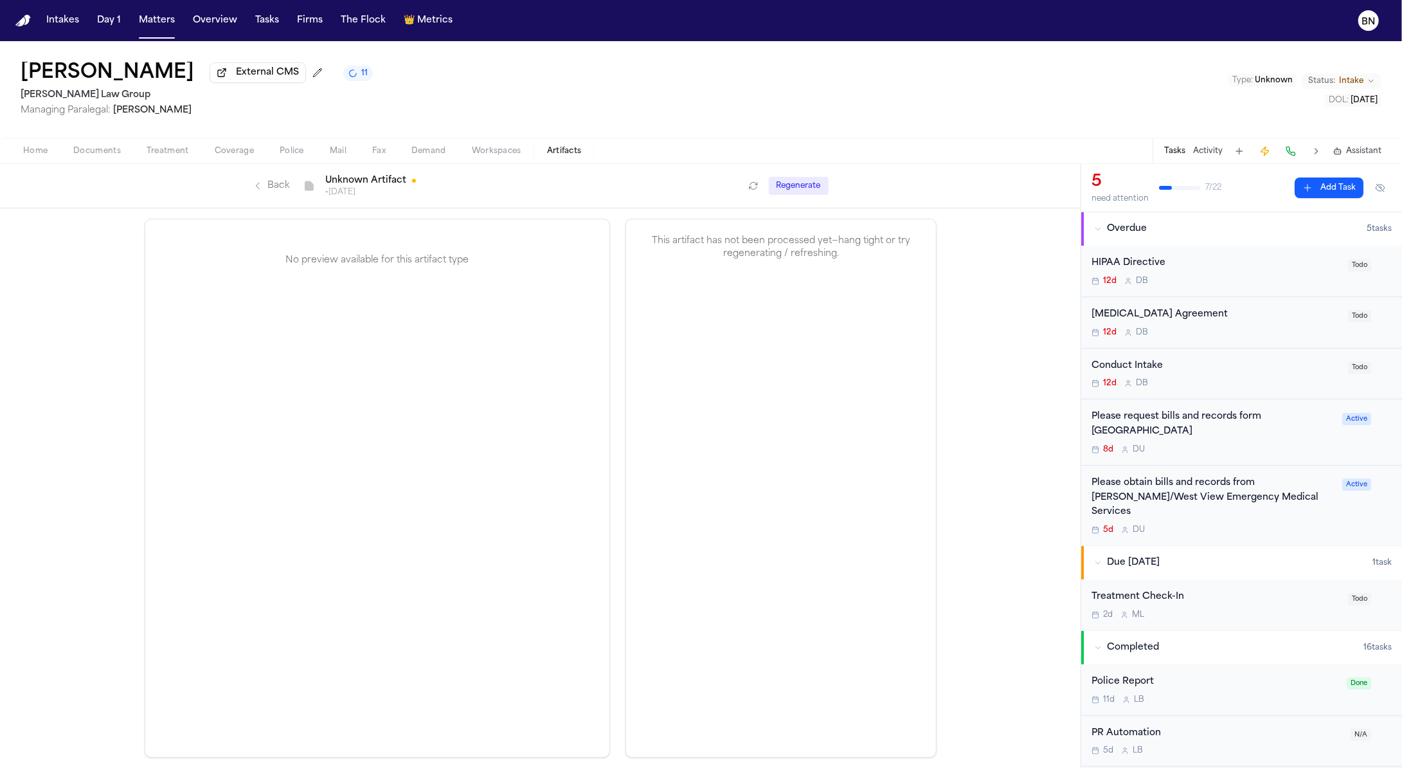
click at [278, 191] on link "Back" at bounding box center [271, 185] width 37 height 13
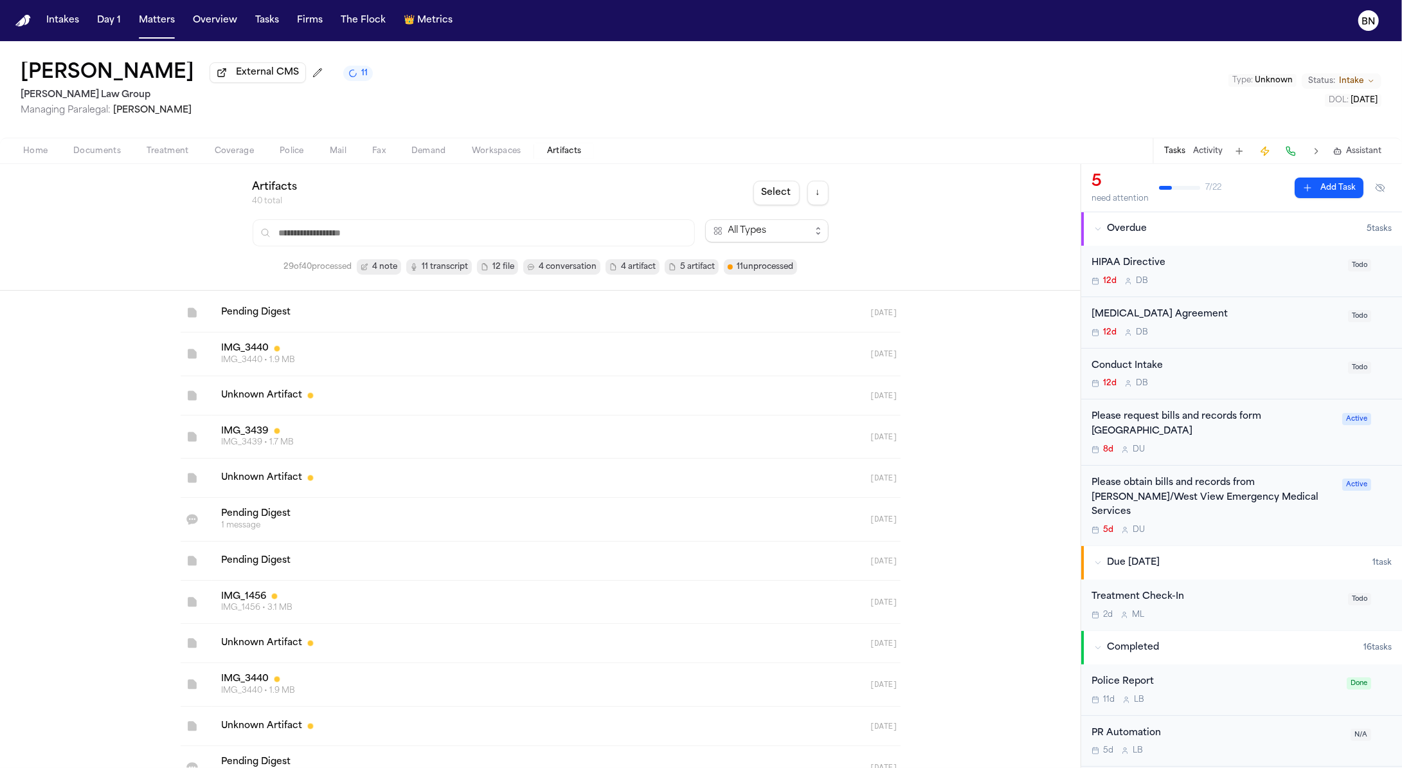
click at [361, 342] on link at bounding box center [526, 353] width 628 height 43
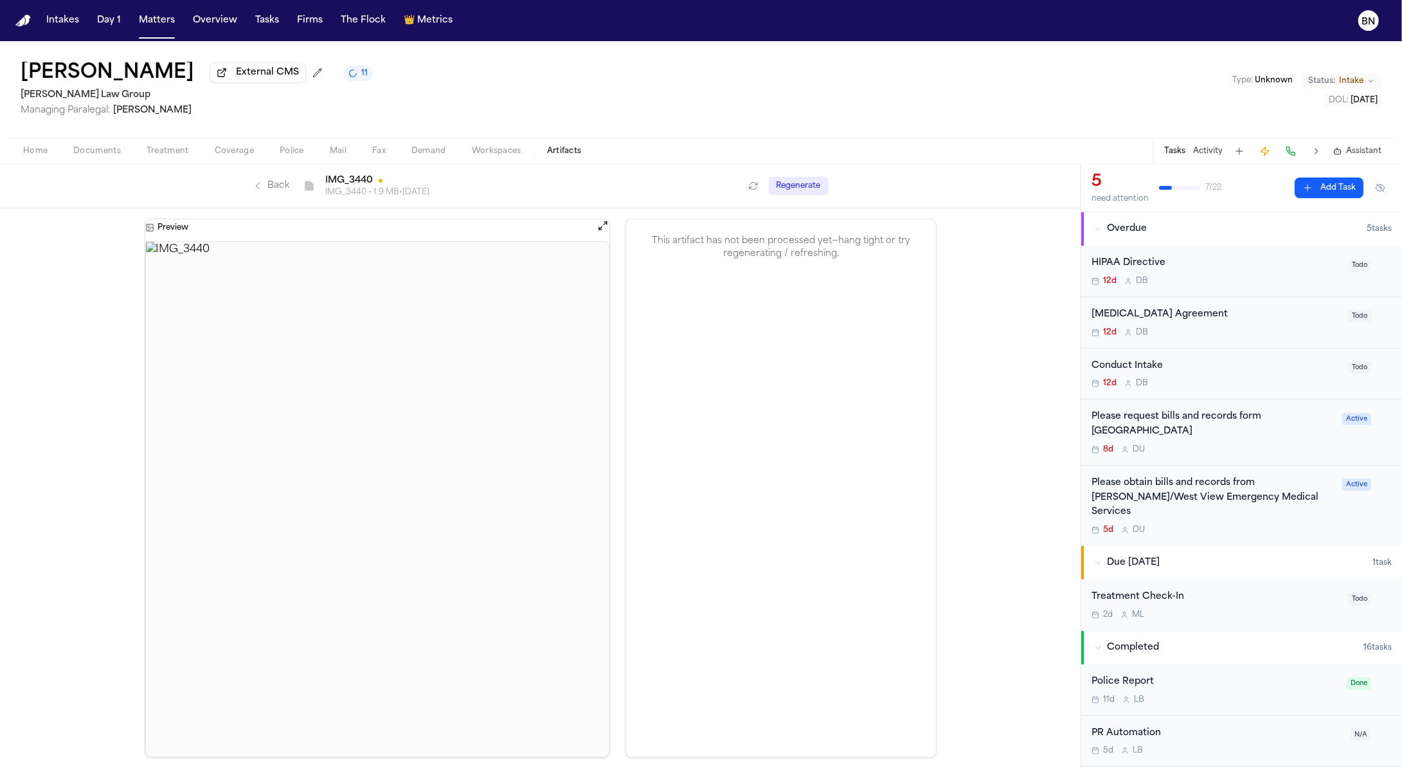
click at [274, 192] on link "Back" at bounding box center [271, 185] width 37 height 13
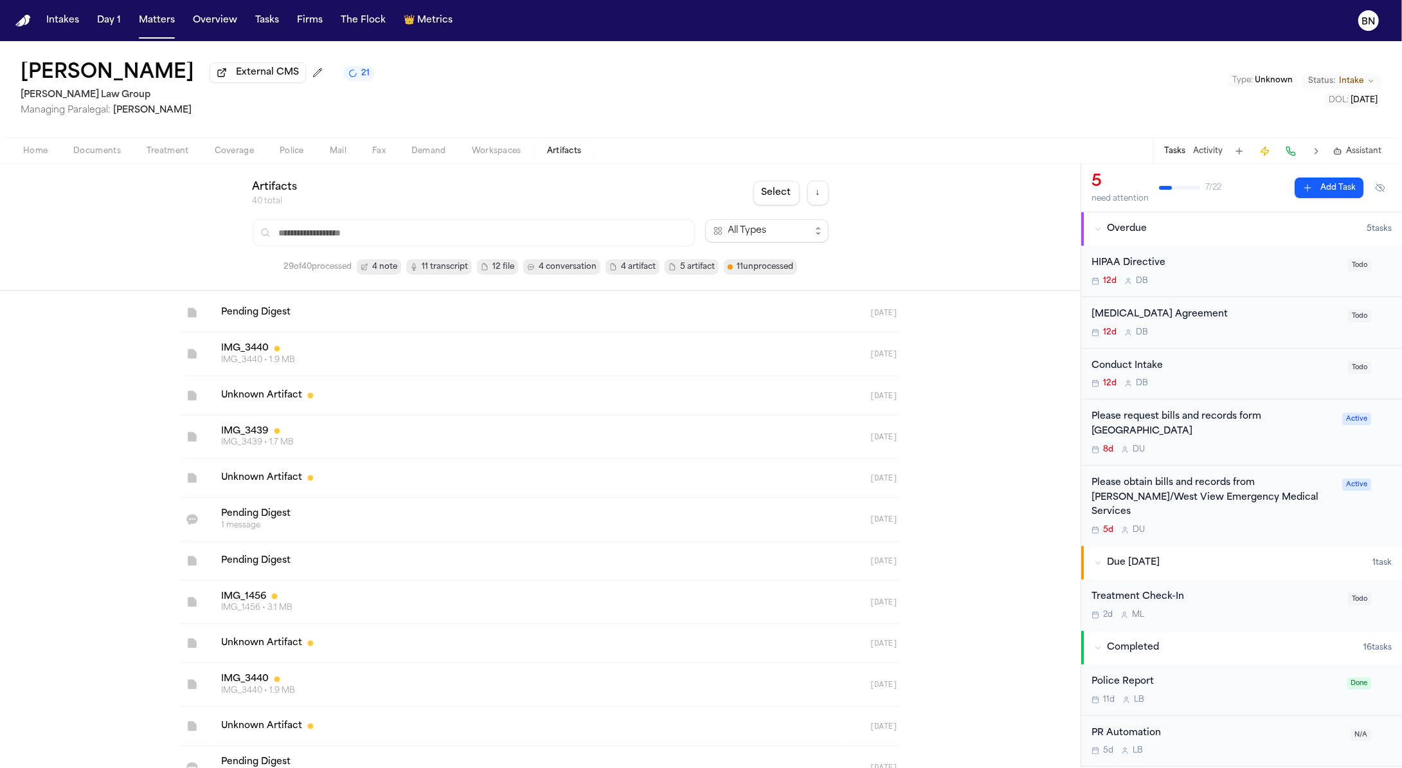
click at [96, 163] on div "Home Documents Treatment Coverage Police Mail Fax Demand Workspaces Artifacts T…" at bounding box center [701, 151] width 1402 height 26
click at [95, 156] on span "Documents" at bounding box center [97, 151] width 48 height 10
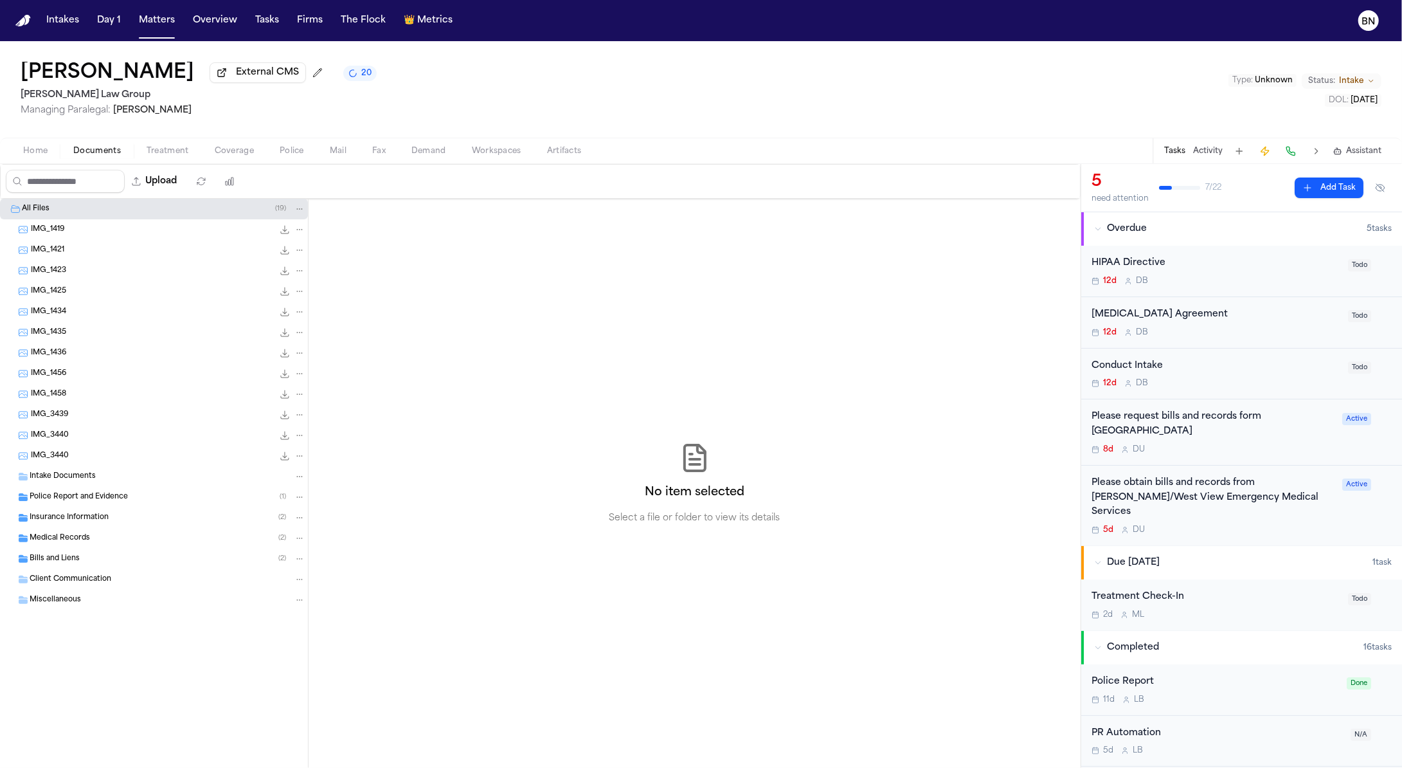
click at [132, 511] on div "Insurance Information ( 2 )" at bounding box center [154, 517] width 308 height 21
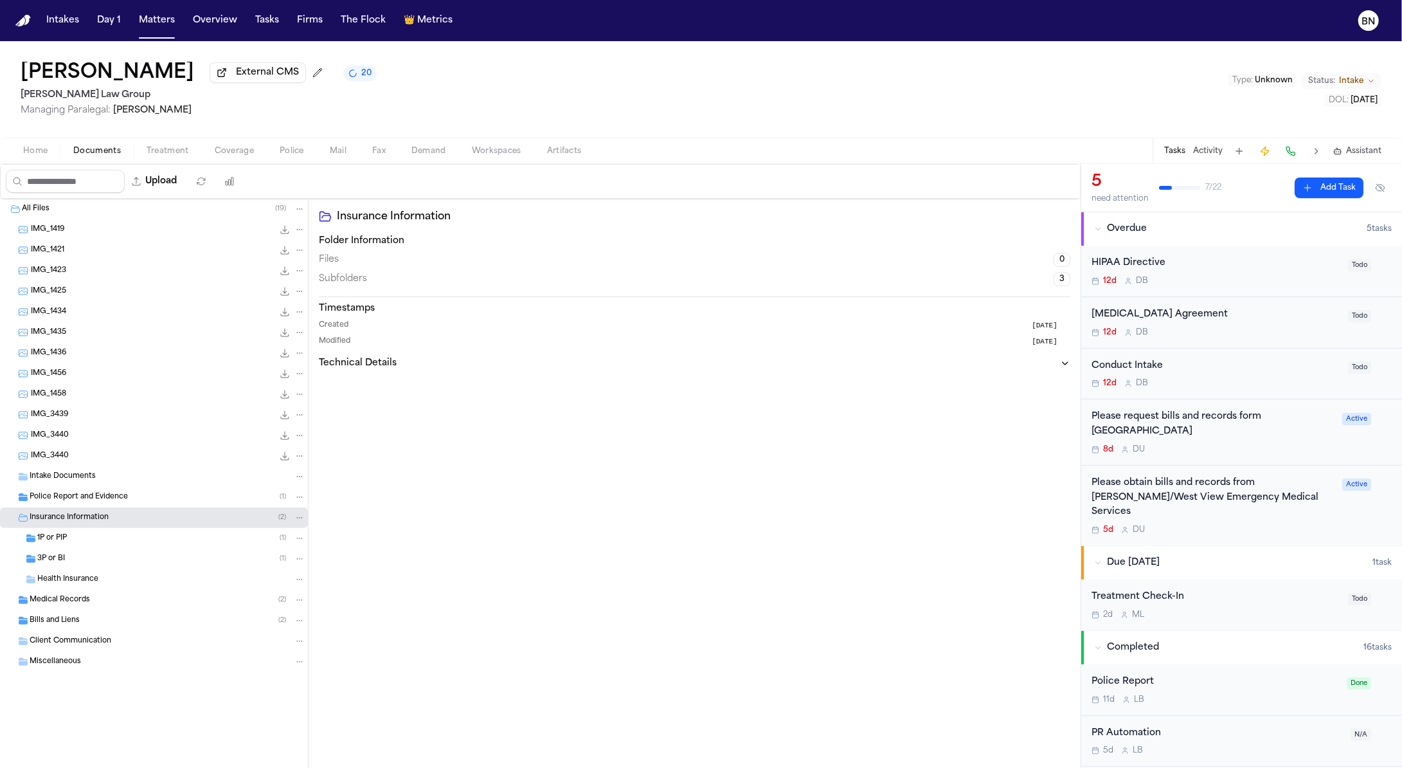
click at [125, 497] on span "Police Report and Evidence" at bounding box center [79, 497] width 98 height 11
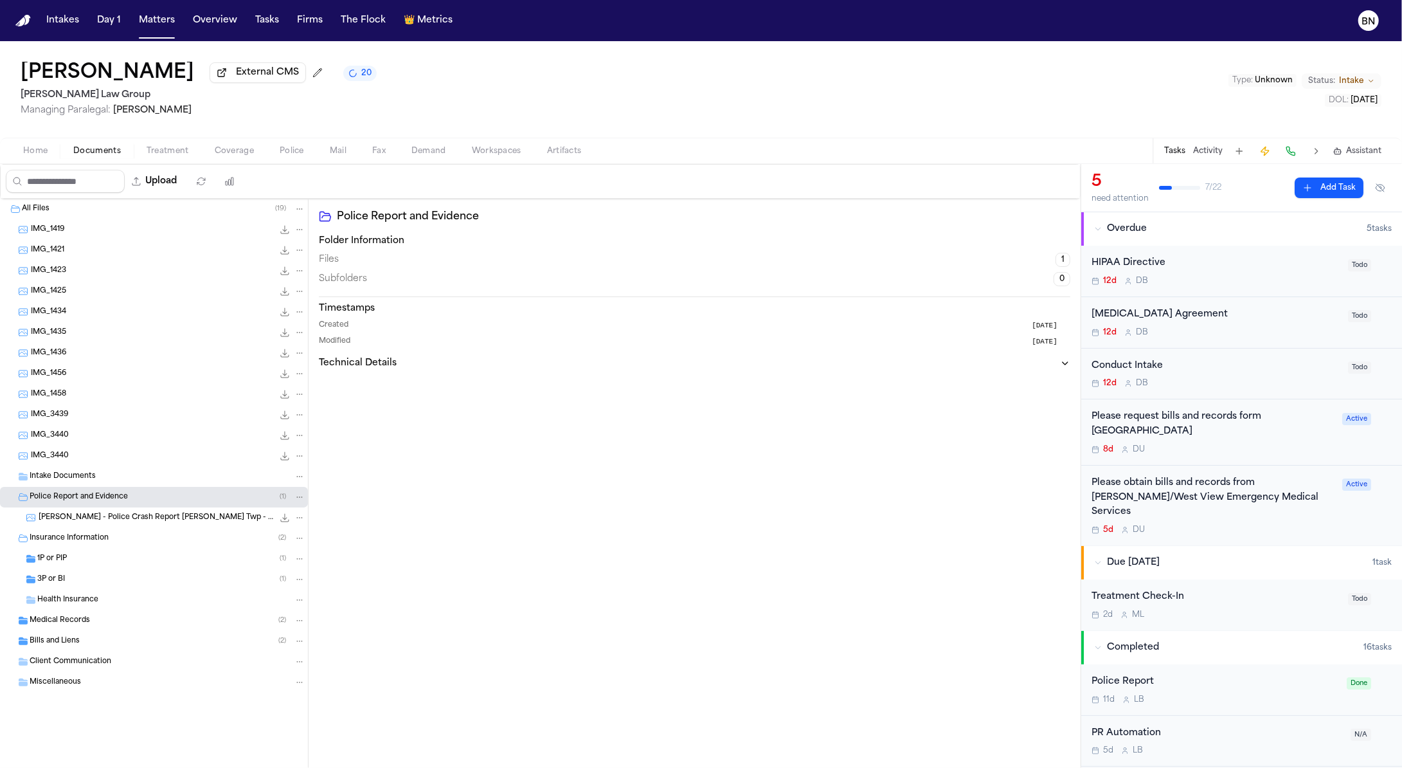
click at [129, 523] on span "[PERSON_NAME] - Police Crash Report [PERSON_NAME] Twp - [DATE]" at bounding box center [156, 517] width 235 height 11
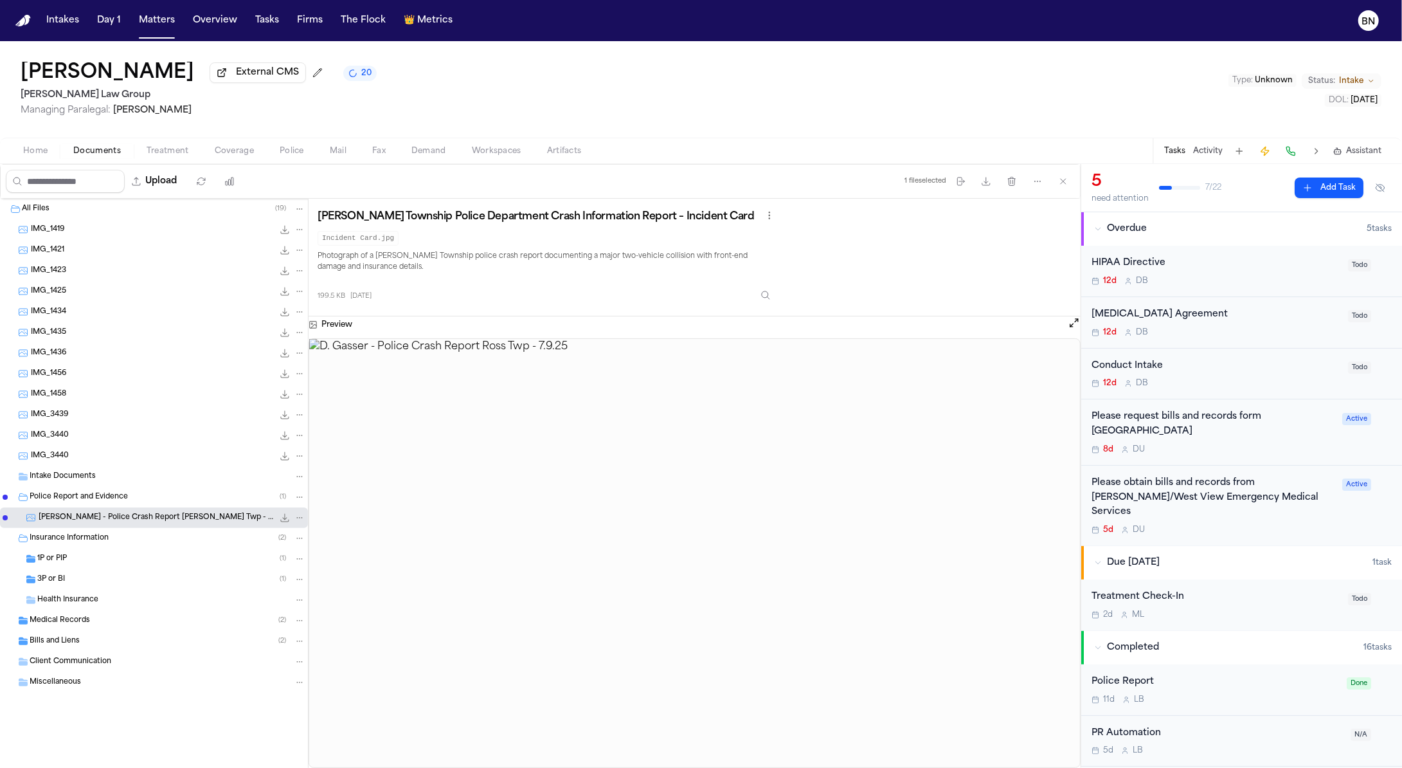
click at [120, 264] on div "IMG_1423 3.3 MB • JPG" at bounding box center [154, 270] width 308 height 21
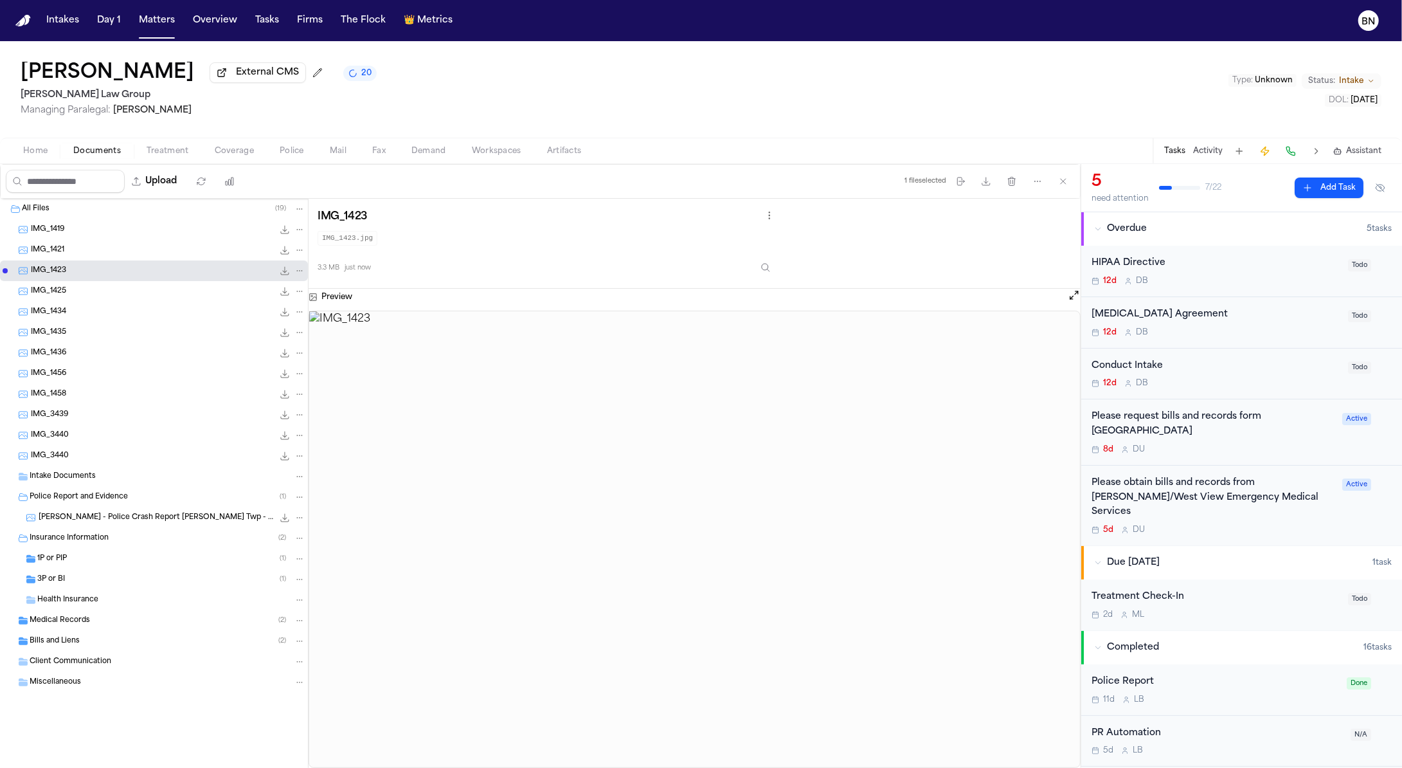
click at [109, 236] on div "IMG_1419 3.9 MB • JPG" at bounding box center [168, 229] width 275 height 13
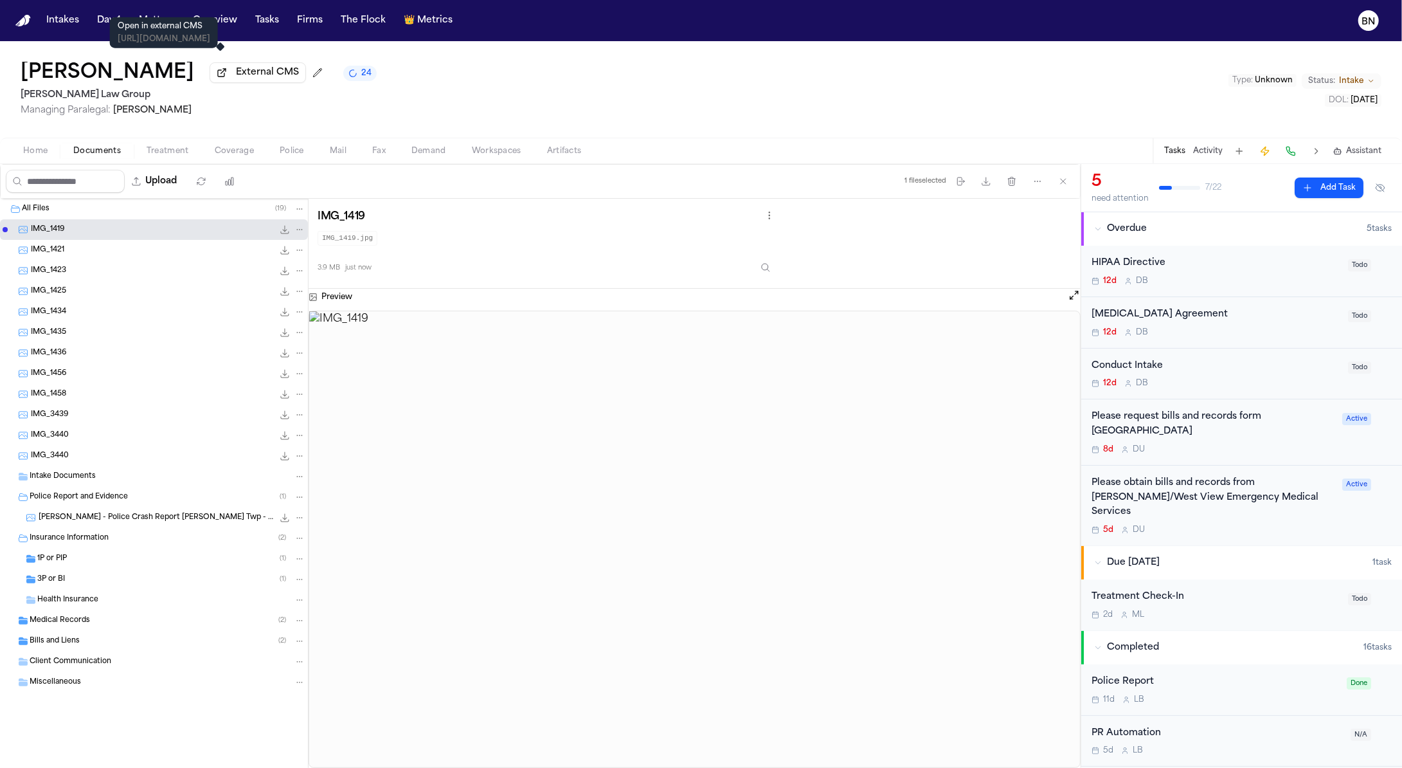
click at [158, 30] on p "Open in external CMS" at bounding box center [164, 26] width 93 height 10
click at [155, 11] on button "Matters" at bounding box center [157, 20] width 46 height 23
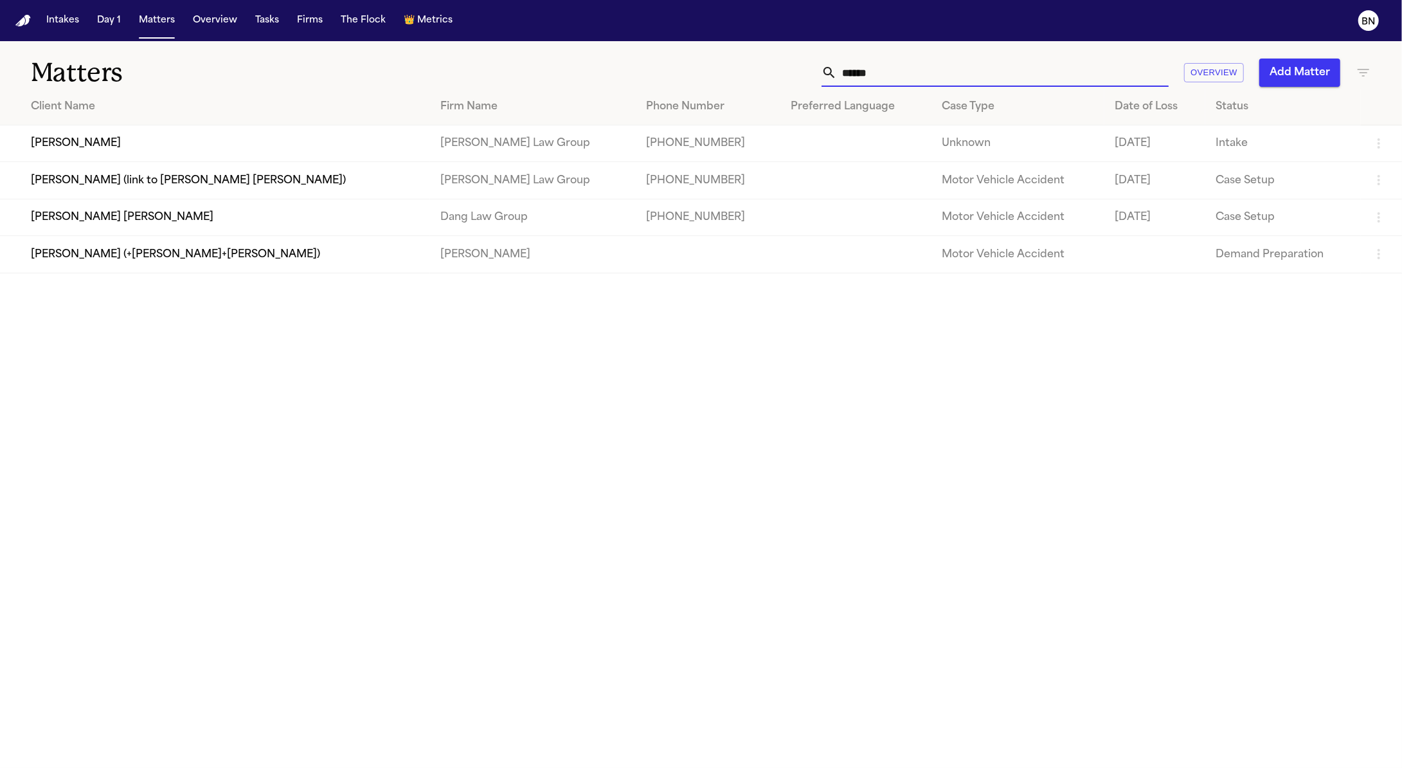
click at [849, 77] on input "******" at bounding box center [1003, 73] width 332 height 28
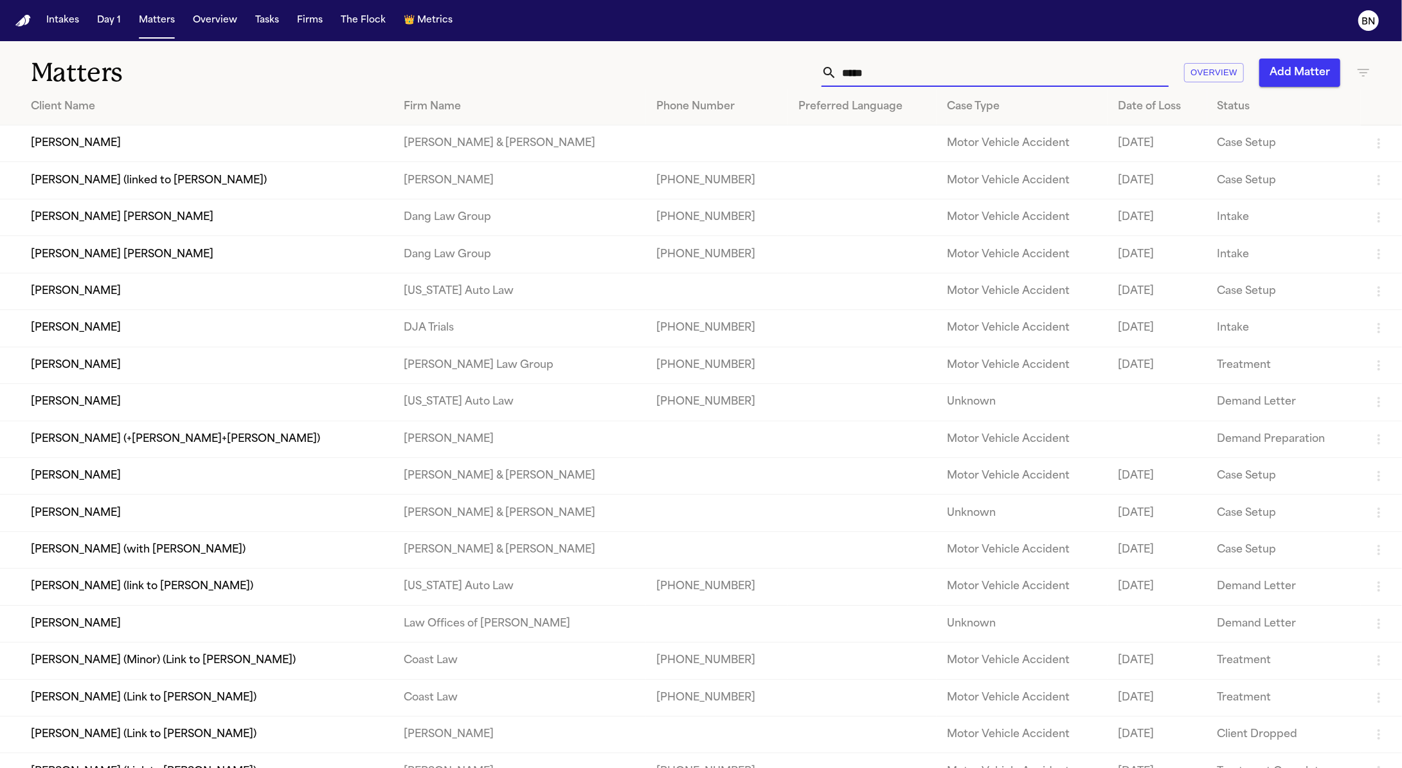
type input "*****"
click at [175, 381] on td "[PERSON_NAME]" at bounding box center [197, 365] width 394 height 37
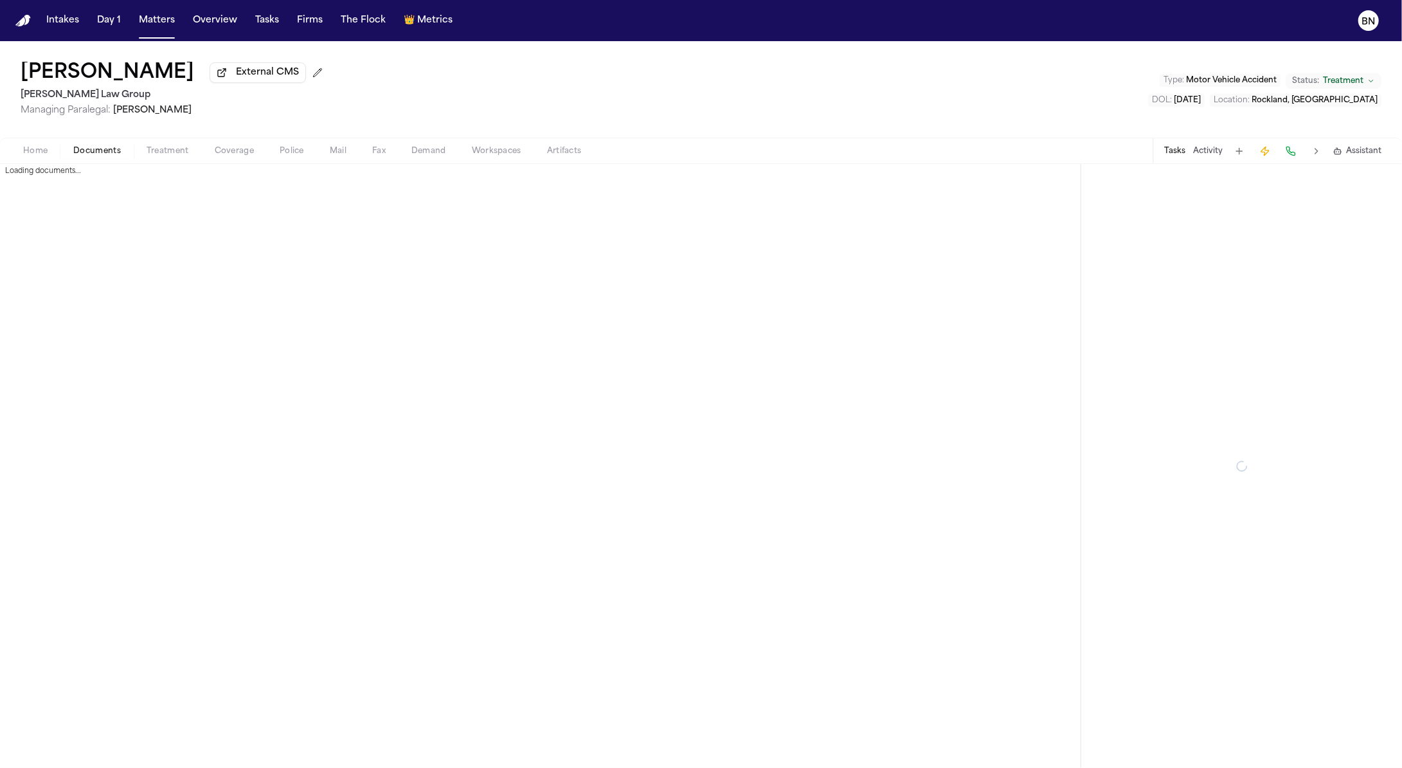
click at [88, 149] on span "Documents" at bounding box center [97, 151] width 48 height 10
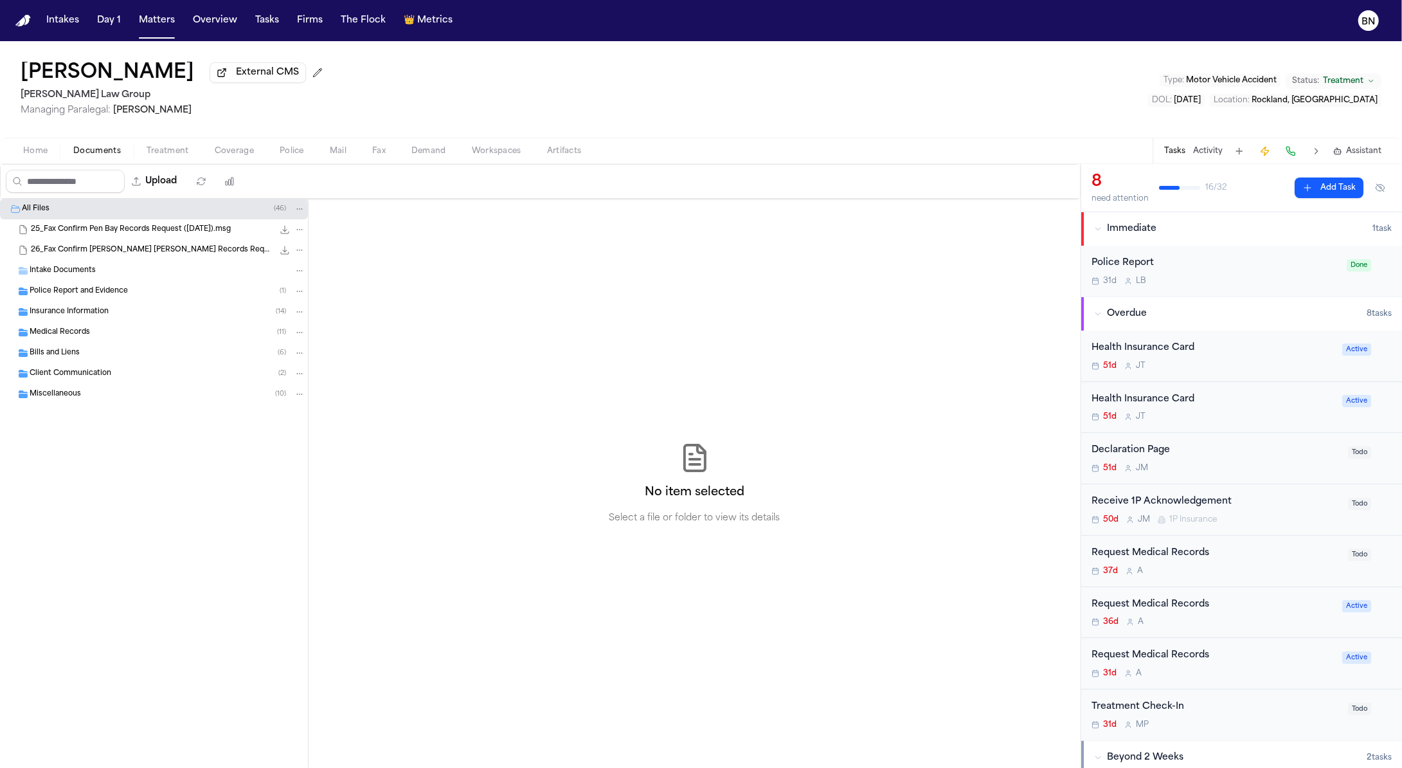
click at [109, 289] on span "Police Report and Evidence" at bounding box center [79, 291] width 98 height 11
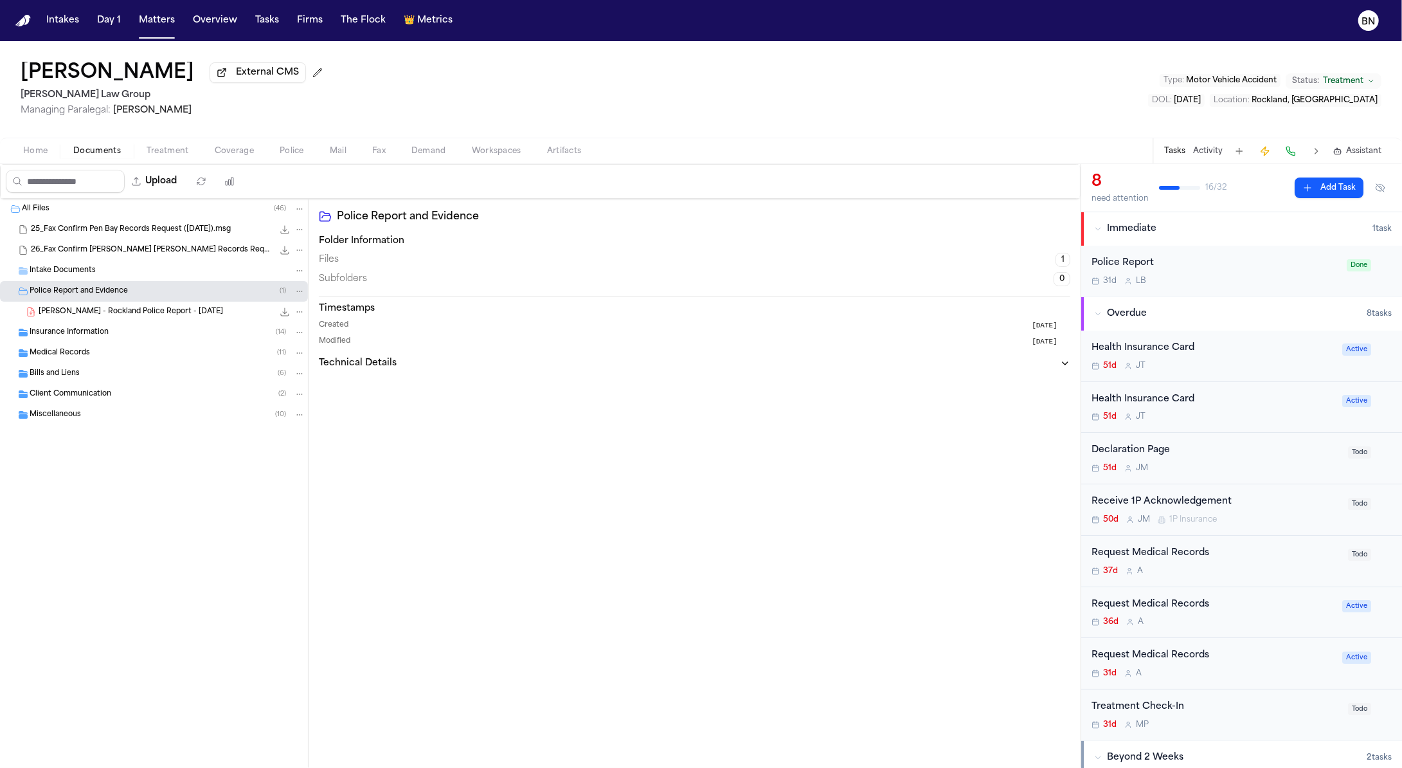
click at [117, 269] on div "Intake Documents" at bounding box center [168, 271] width 276 height 12
click at [113, 430] on div "All Files ( 46 ) 25_Fax Confirm Pen Bay Records Request ([DATE]).msg 99.0 KB • …" at bounding box center [154, 344] width 308 height 291
click at [109, 419] on div "Miscellaneous ( 10 )" at bounding box center [168, 415] width 276 height 12
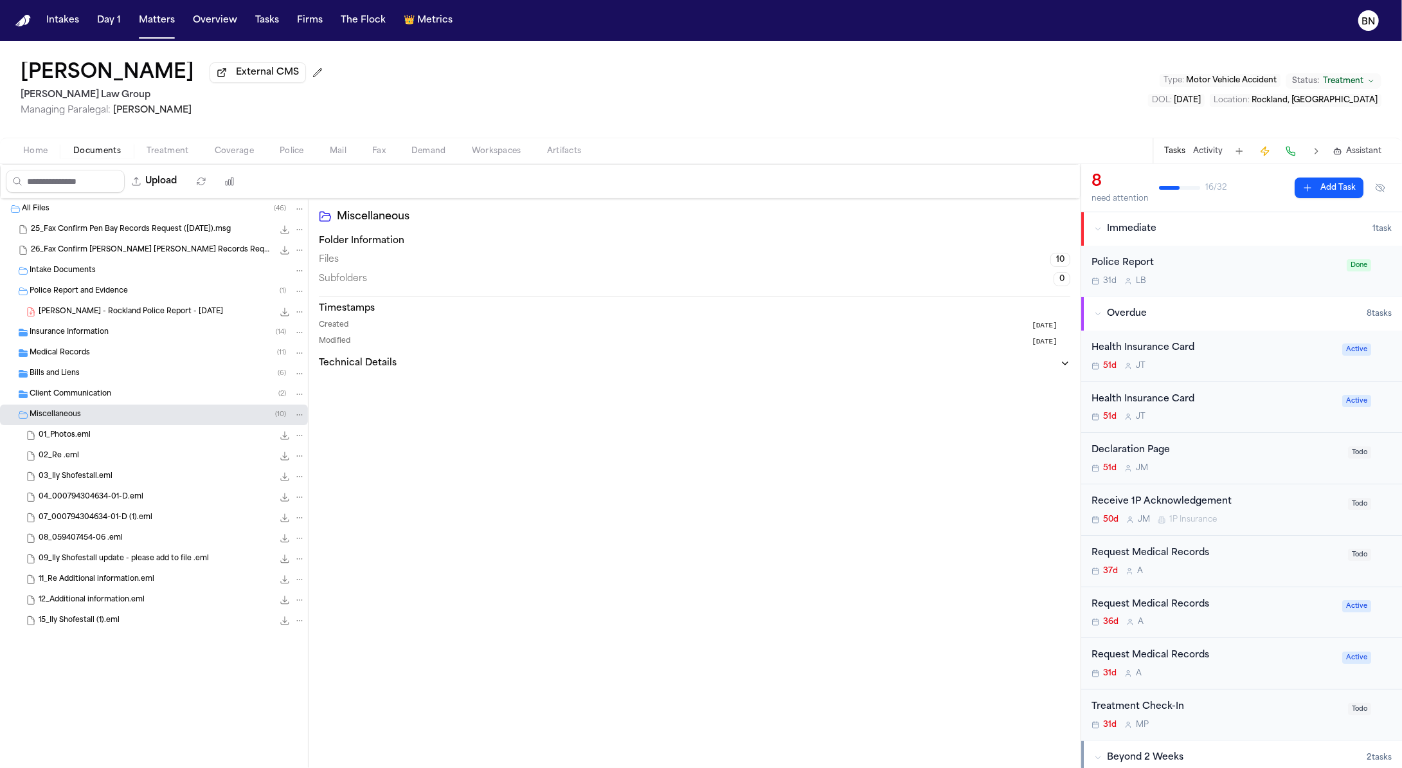
click at [124, 455] on div "02_Re .eml 23.0 KB • EML" at bounding box center [172, 455] width 267 height 13
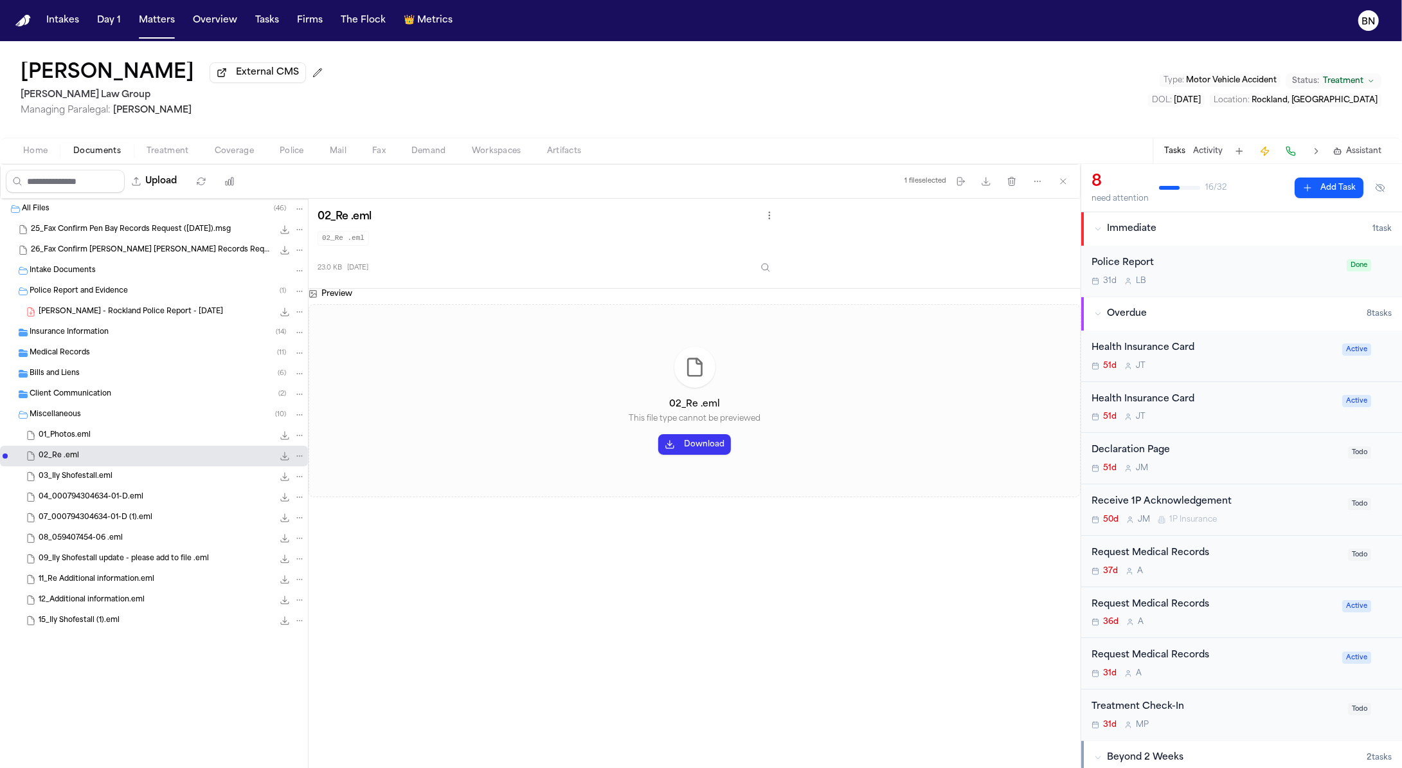
click at [103, 439] on div "01_Photos.eml 25.6 KB • EML" at bounding box center [172, 435] width 267 height 13
click at [115, 355] on div "Medical Records ( 11 )" at bounding box center [168, 353] width 276 height 12
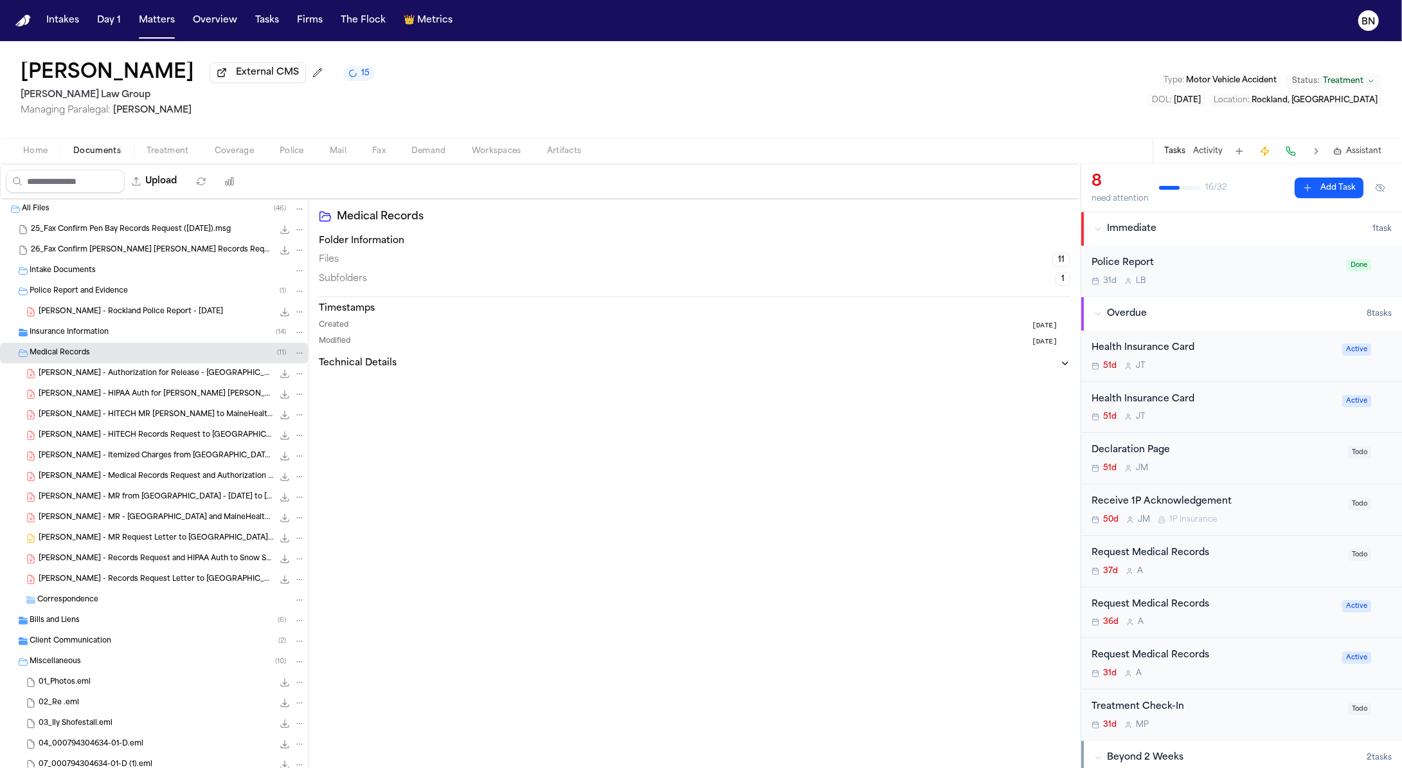
click at [123, 326] on div "Insurance Information ( 14 )" at bounding box center [154, 332] width 308 height 21
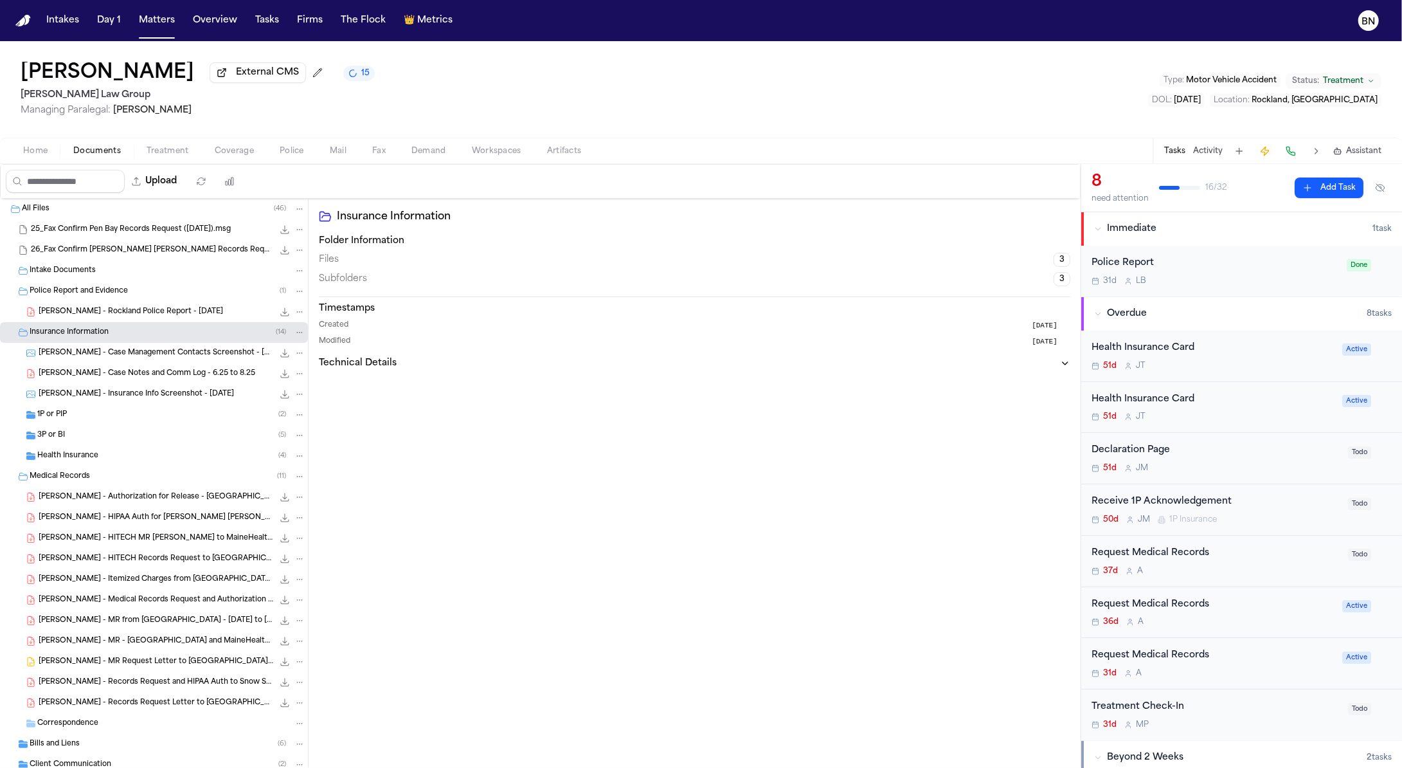
click at [161, 394] on span "[PERSON_NAME] - Insurance Info Screenshot - [DATE]" at bounding box center [136, 394] width 195 height 11
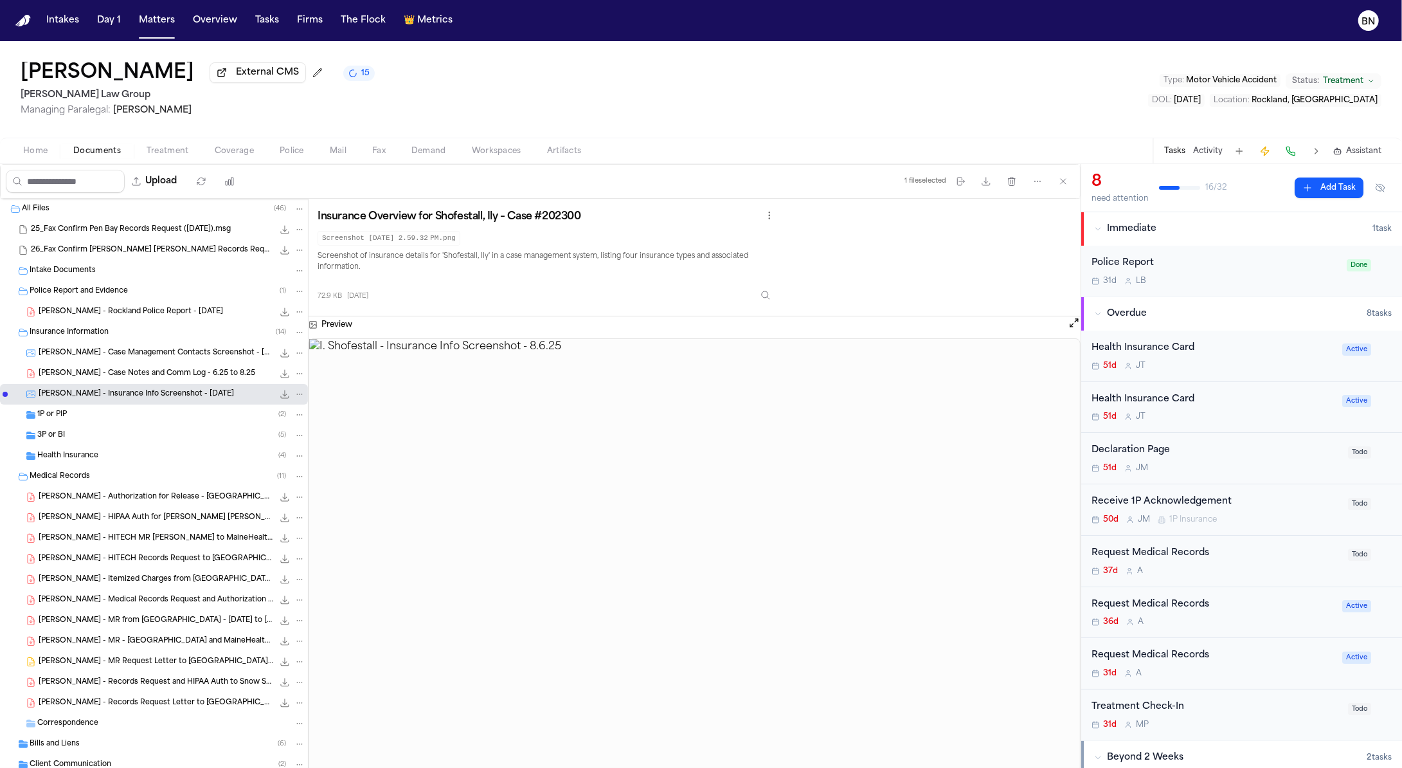
click at [154, 373] on span "[PERSON_NAME] - Case Notes and Comm Log - 6.25 to 8.25" at bounding box center [147, 373] width 217 height 11
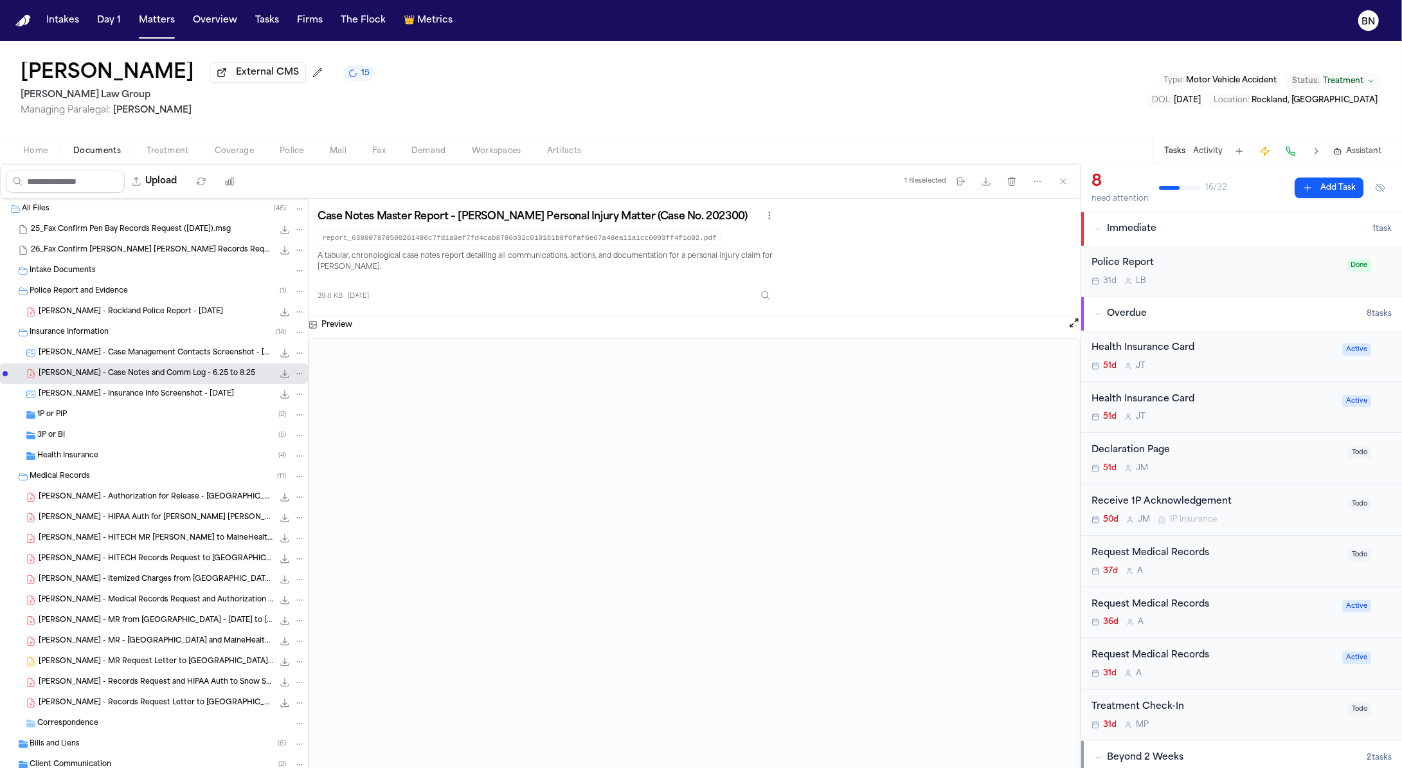
click at [153, 368] on div "[PERSON_NAME] - Case Notes and Comm Log - 6.25 to 8.25 39.8 KB • PDF" at bounding box center [154, 373] width 308 height 21
click at [156, 355] on span "[PERSON_NAME] - Case Management Contacts Screenshot - [DATE]" at bounding box center [156, 353] width 235 height 11
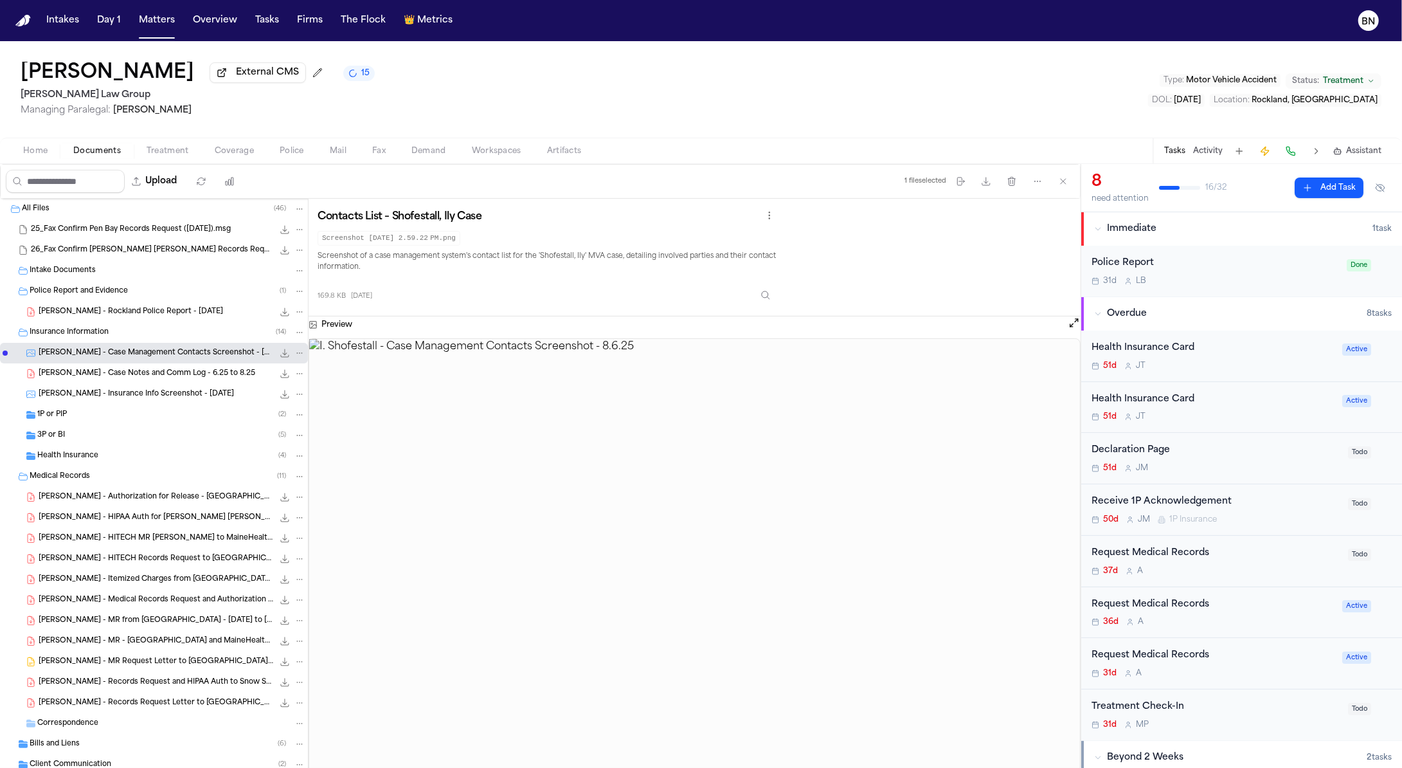
click at [127, 419] on div "1P or PIP ( 2 )" at bounding box center [171, 415] width 268 height 12
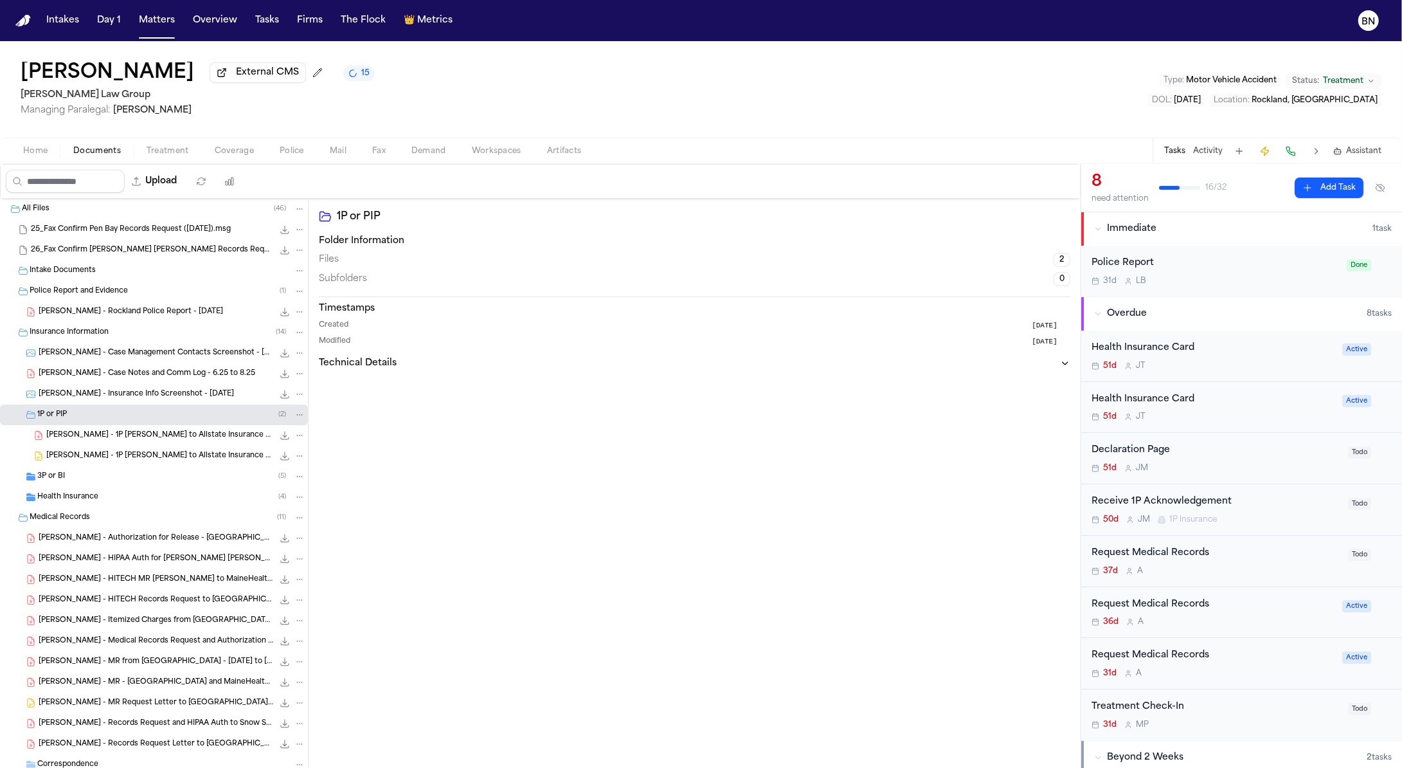
click at [132, 440] on span "[PERSON_NAME] - 1P [PERSON_NAME] to Allstate Insurance - [DATE]" at bounding box center [159, 435] width 227 height 11
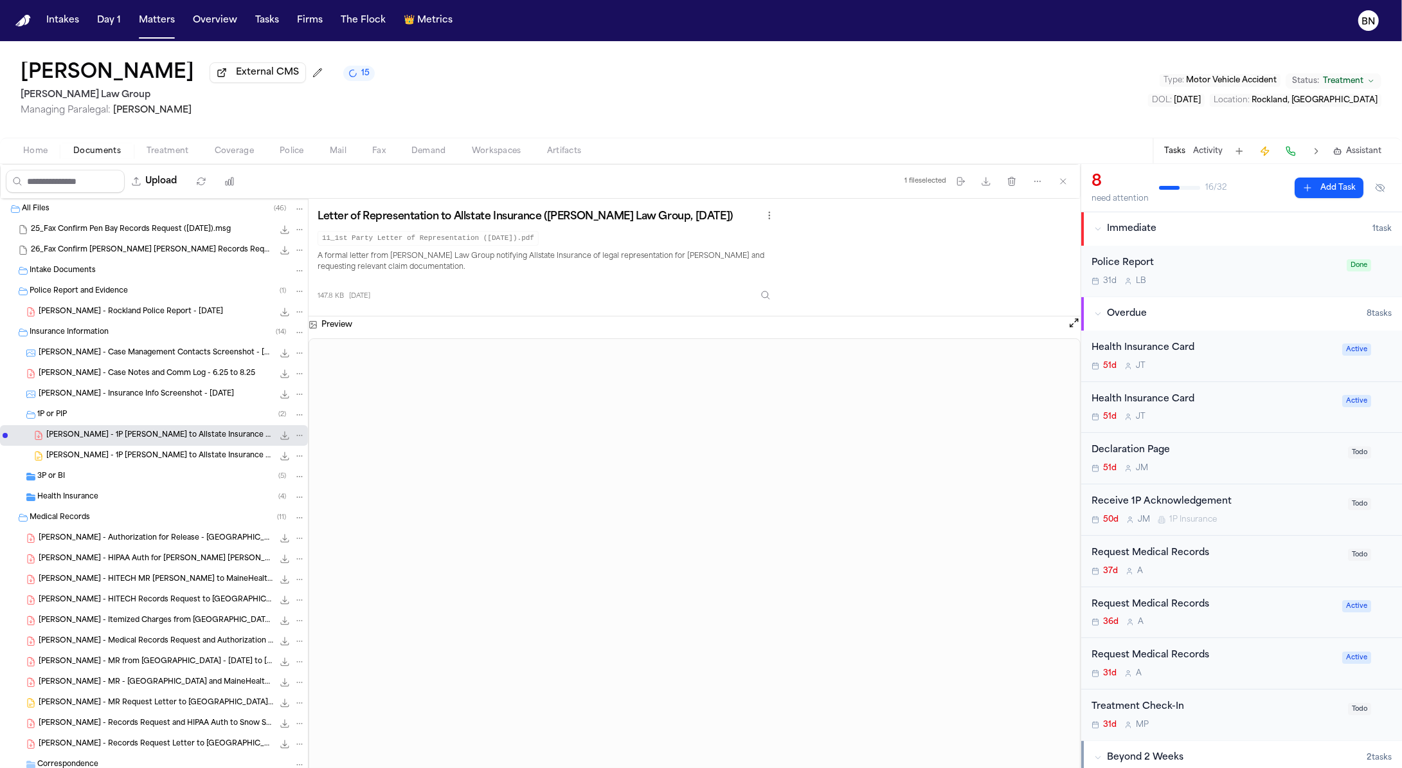
click at [566, 148] on span "Artifacts" at bounding box center [564, 151] width 35 height 10
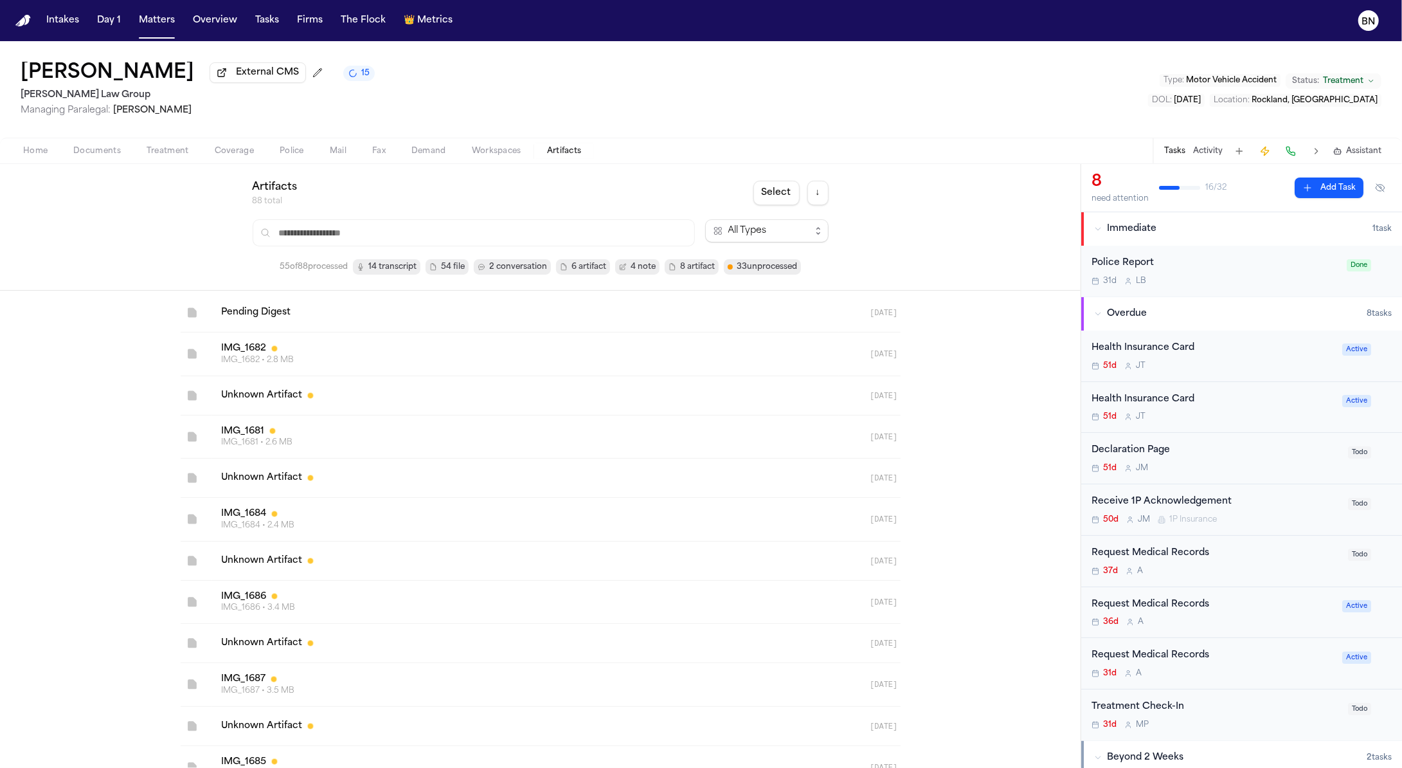
click at [771, 275] on span "33 unprocessed" at bounding box center [762, 266] width 77 height 15
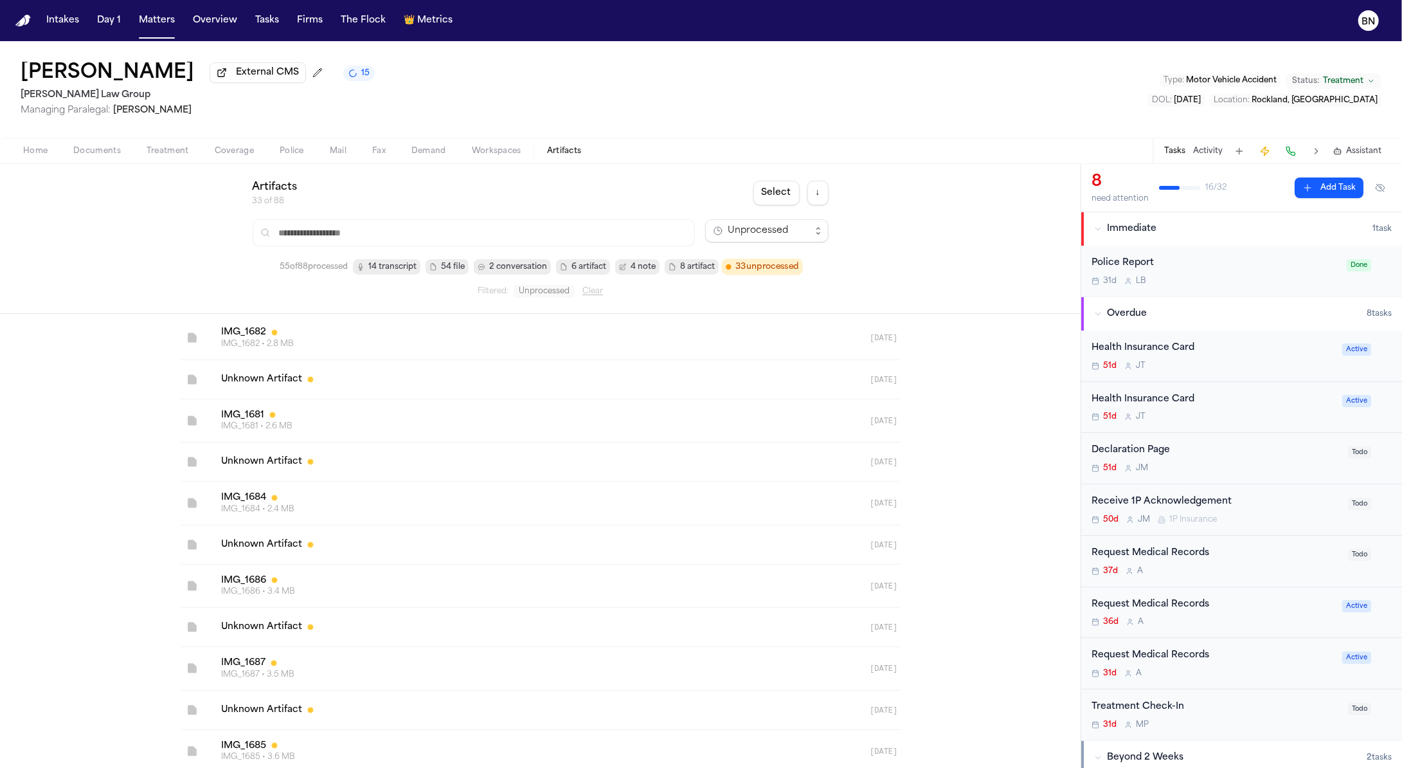
click at [379, 275] on span "14 transcript" at bounding box center [387, 266] width 68 height 15
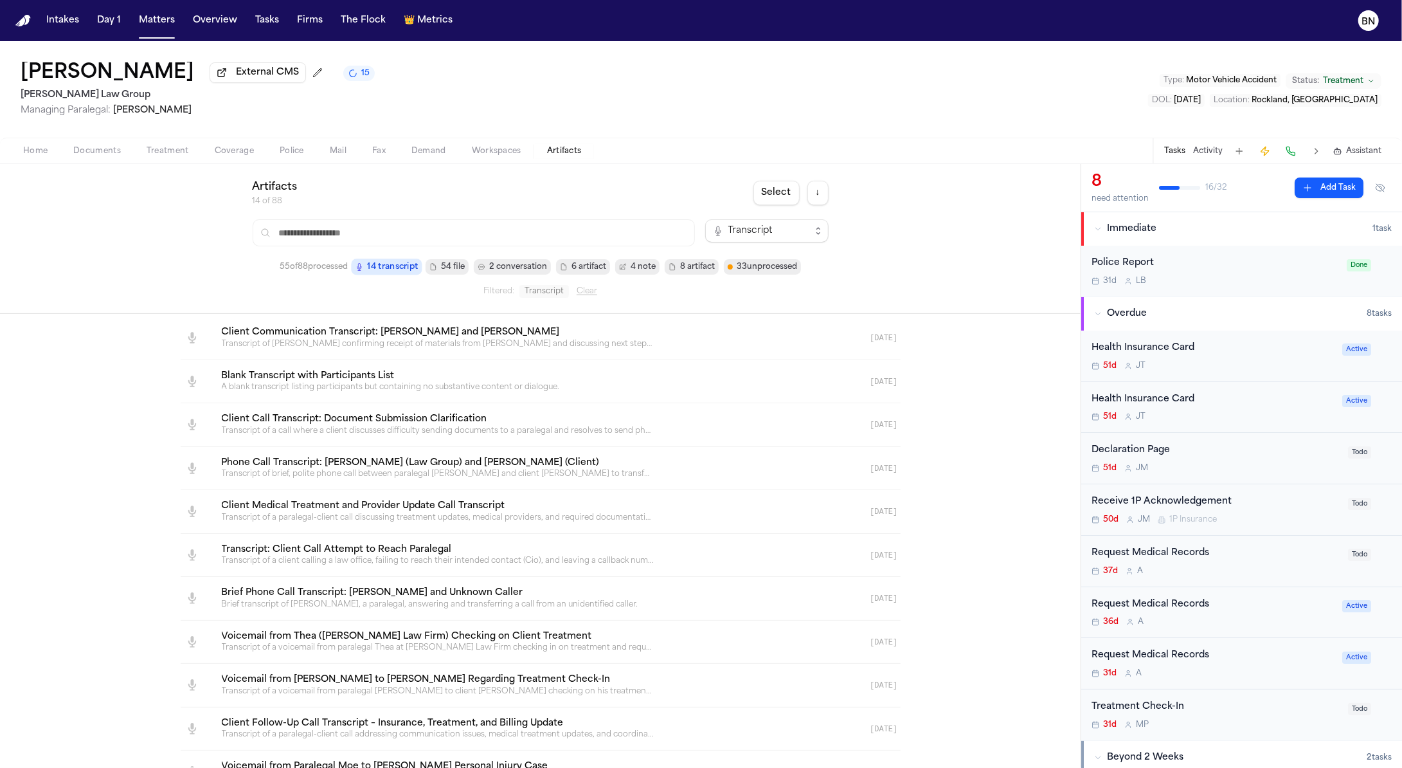
click at [601, 271] on span "6 artifact" at bounding box center [589, 266] width 35 height 13
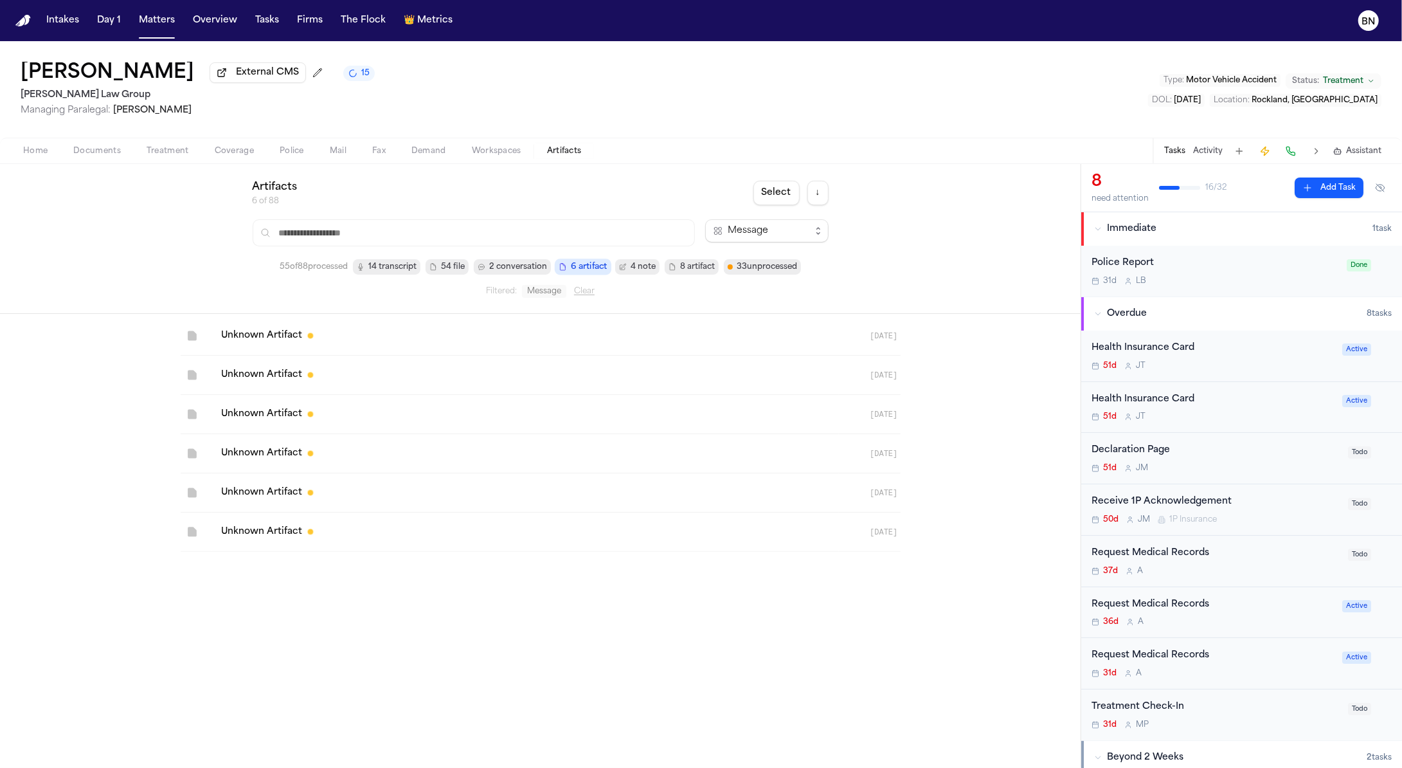
click at [617, 273] on span "4 note" at bounding box center [637, 266] width 44 height 15
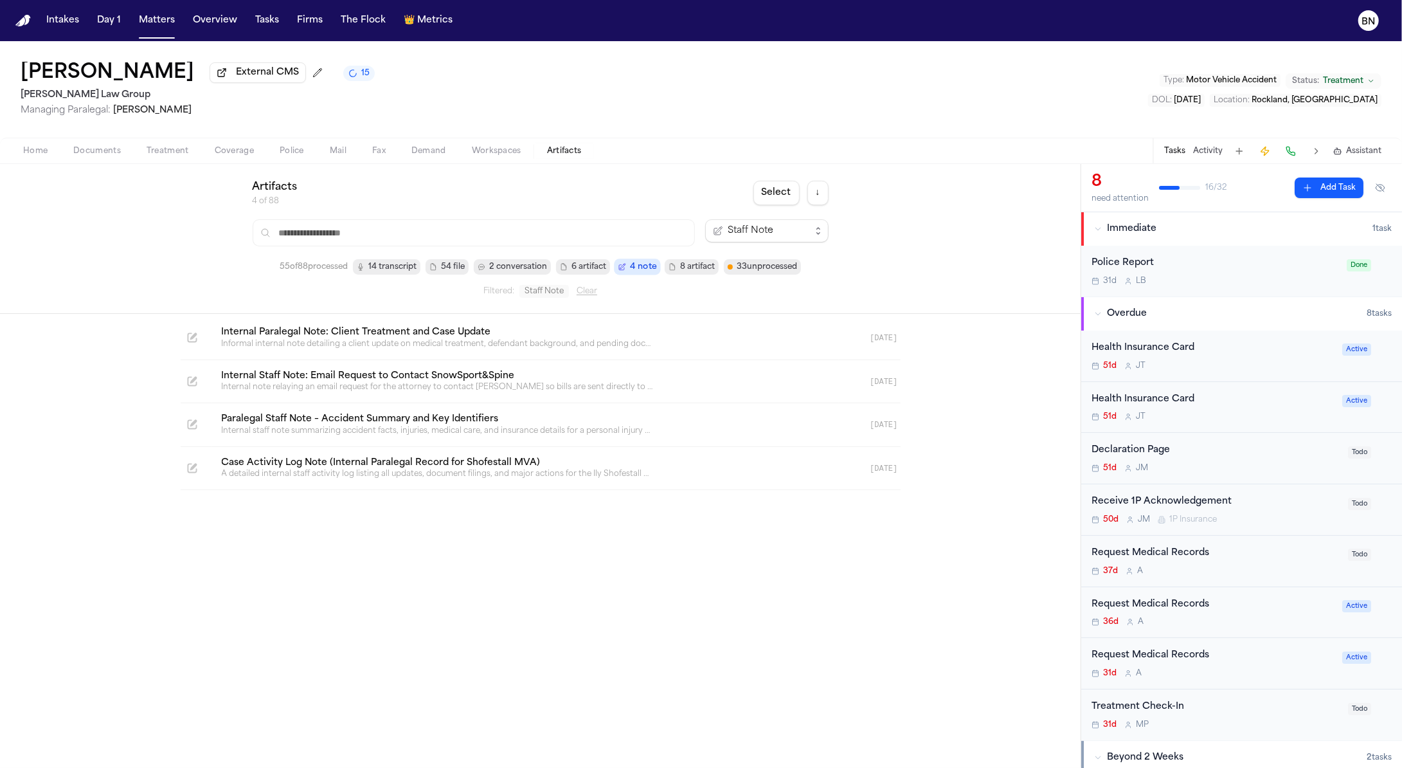
click at [554, 298] on span "Staff Note" at bounding box center [545, 291] width 50 height 13
click at [489, 296] on span "Filtered:" at bounding box center [499, 291] width 31 height 10
click at [689, 266] on span "8 artifact" at bounding box center [697, 266] width 35 height 13
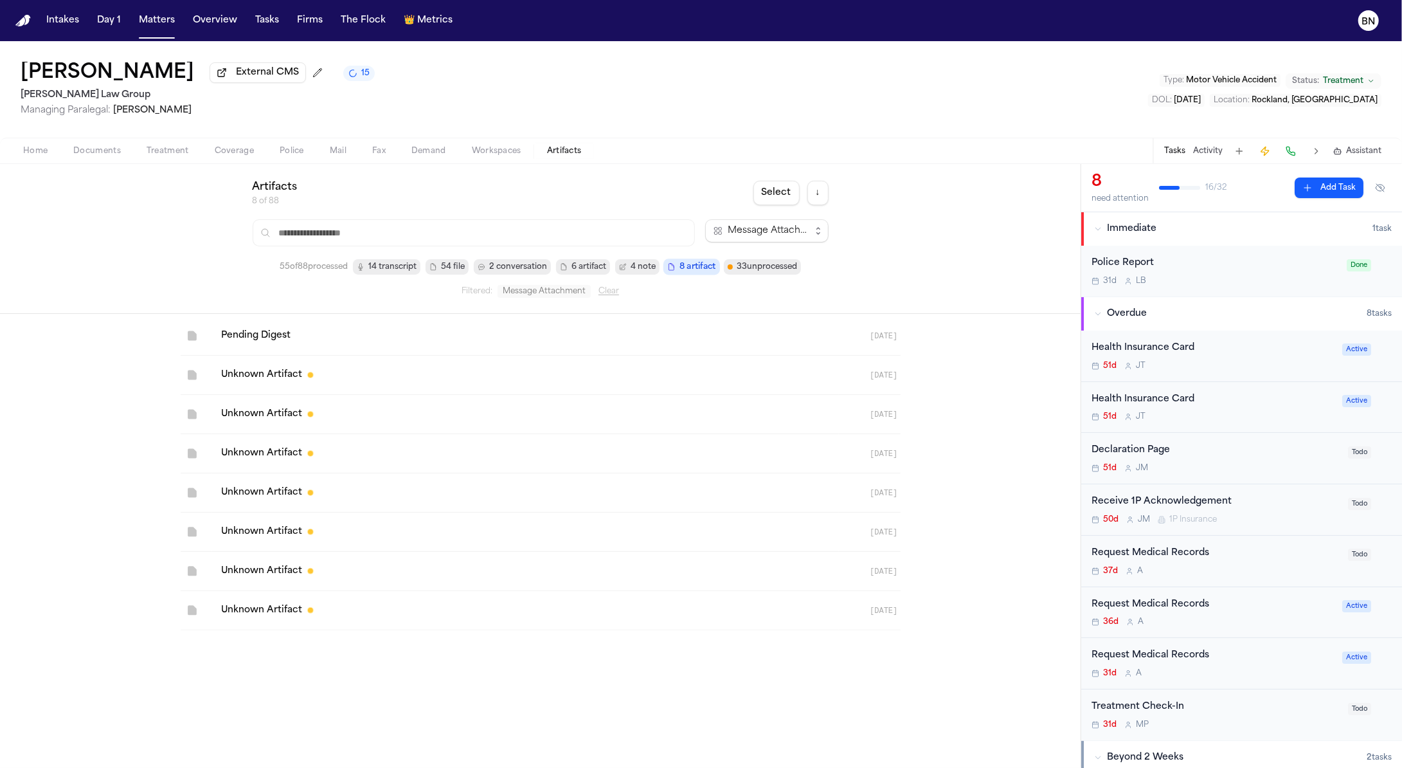
click at [546, 272] on span "2 conversation" at bounding box center [518, 266] width 58 height 13
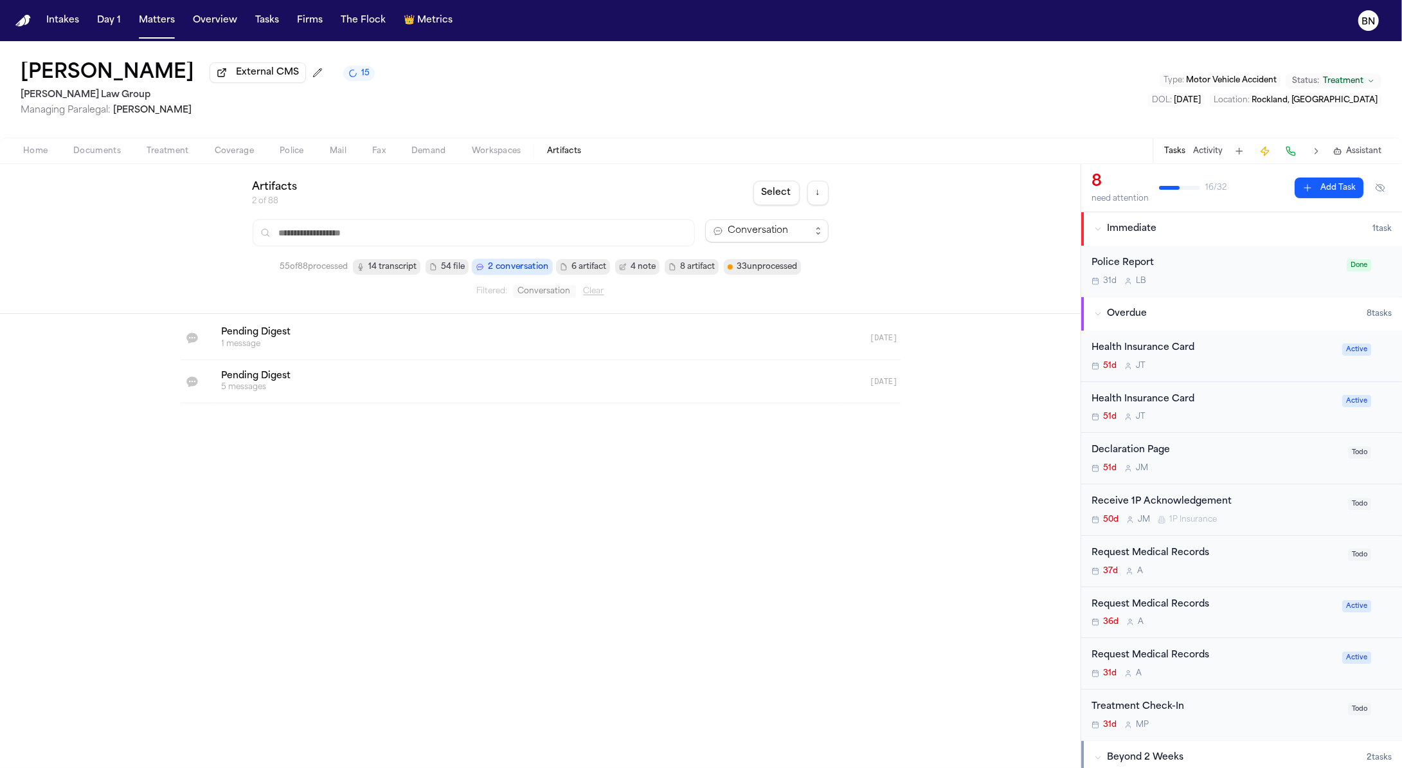
click at [443, 270] on span "54 file" at bounding box center [453, 266] width 24 height 13
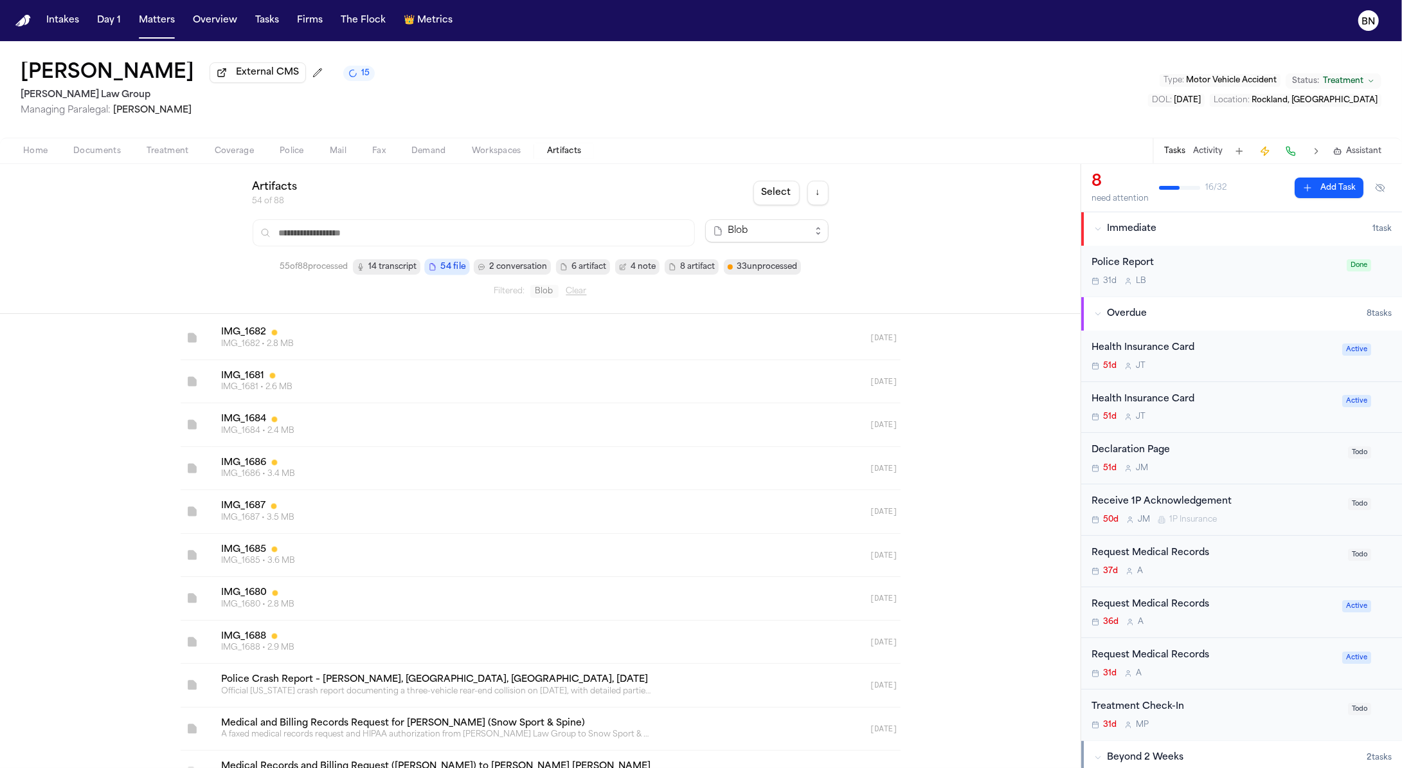
click at [530, 273] on span "2 conversation" at bounding box center [518, 266] width 58 height 13
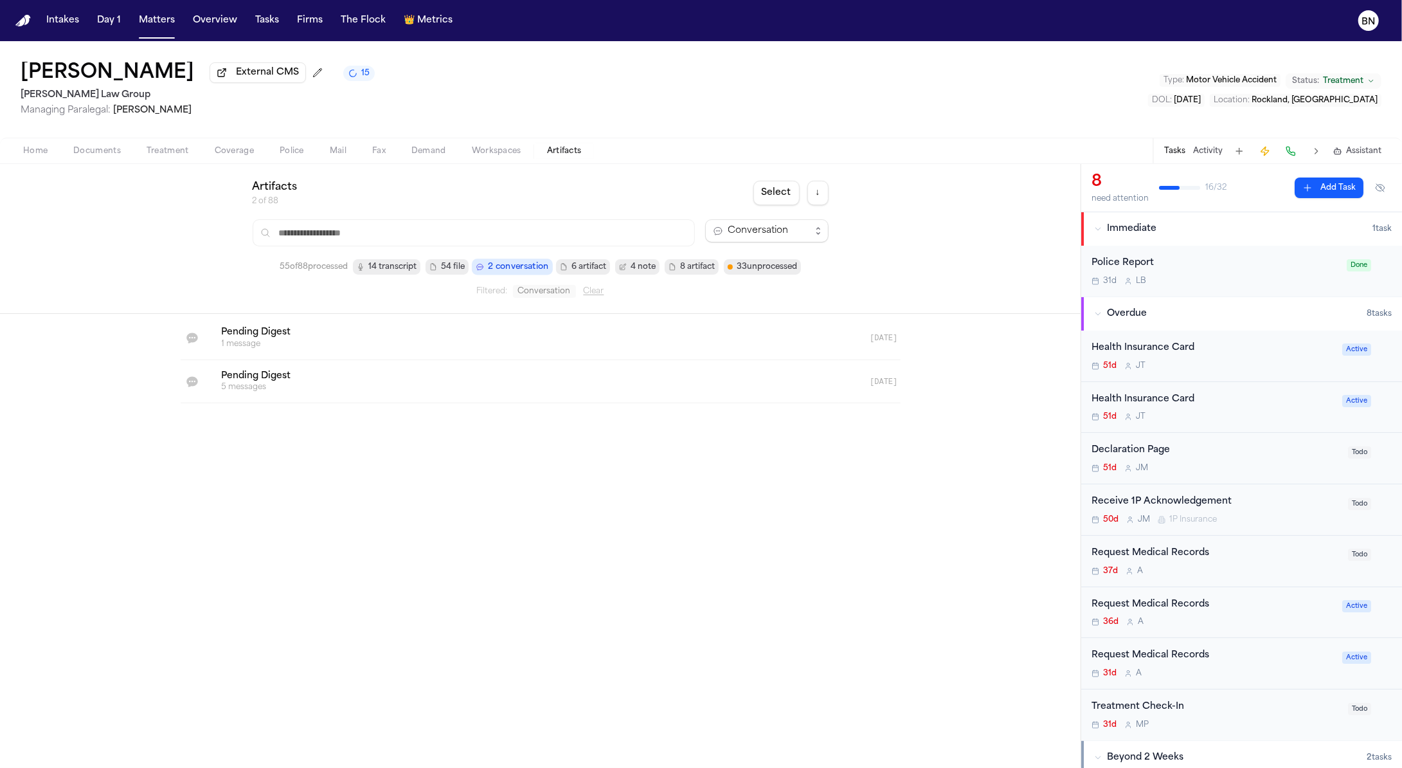
click at [245, 366] on link at bounding box center [526, 381] width 628 height 43
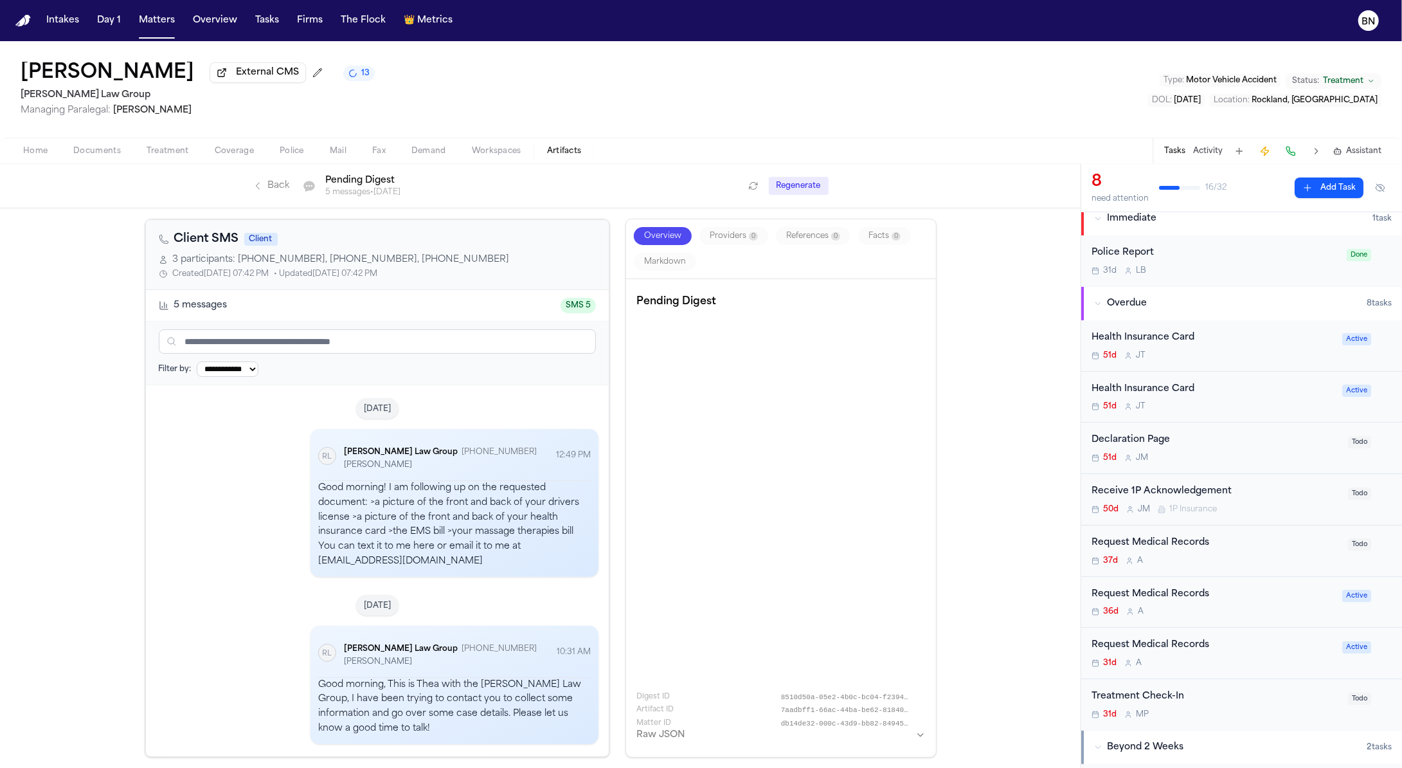
scroll to position [21, 0]
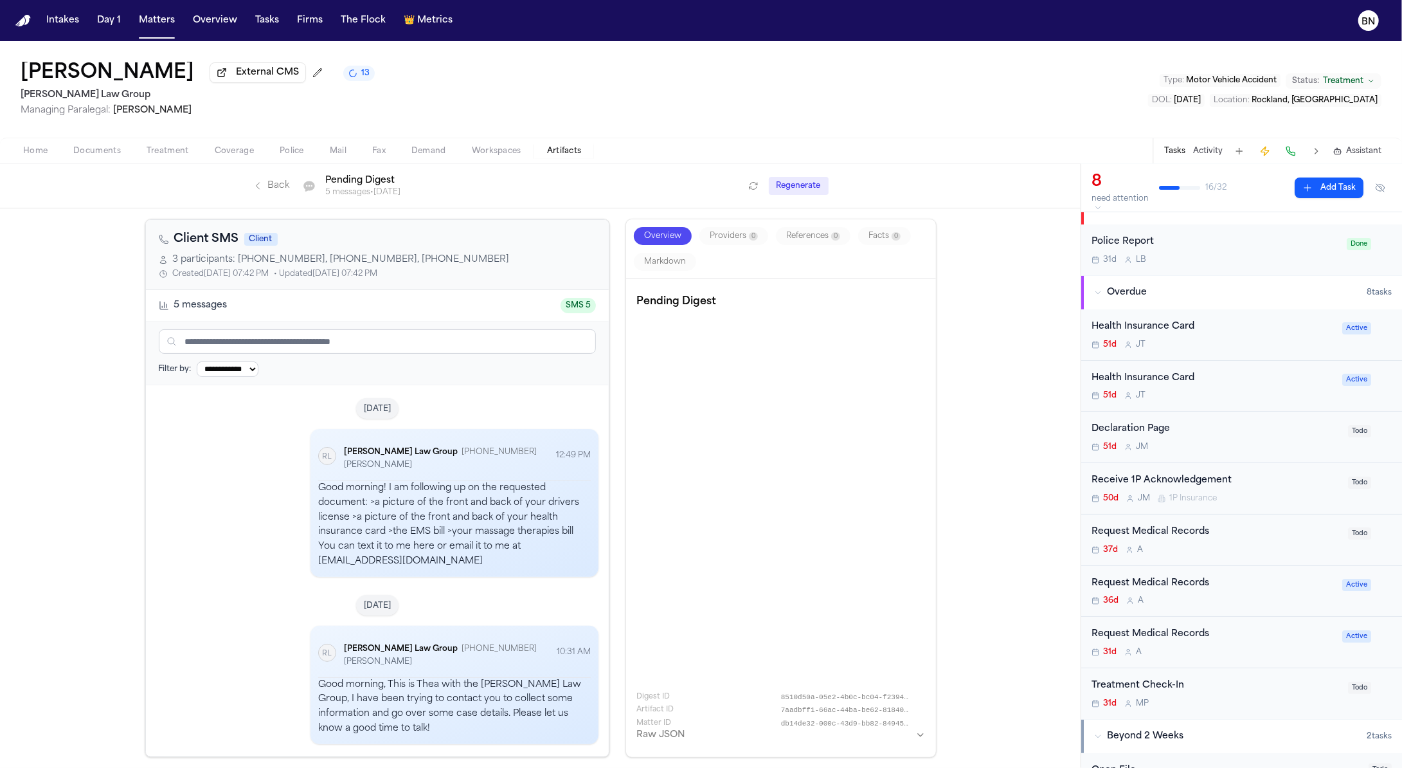
click at [278, 185] on link "Back" at bounding box center [271, 185] width 37 height 13
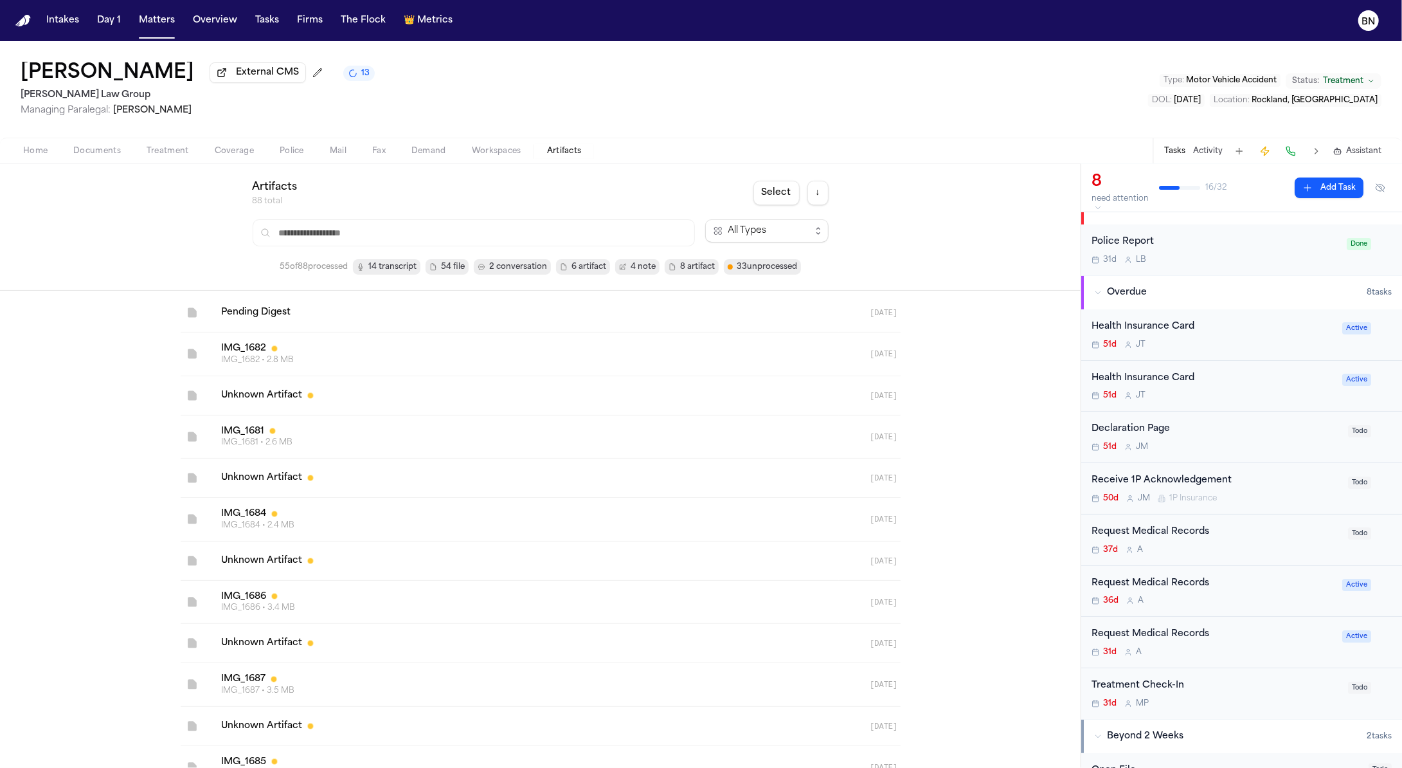
drag, startPoint x: 698, startPoint y: 93, endPoint x: 673, endPoint y: 87, distance: 26.4
click at [698, 93] on div "Ily Shofestall External CMS 13 [PERSON_NAME] Law Group Managing Paralegal: [PER…" at bounding box center [701, 89] width 1402 height 96
click at [159, 26] on button "Matters" at bounding box center [157, 20] width 46 height 23
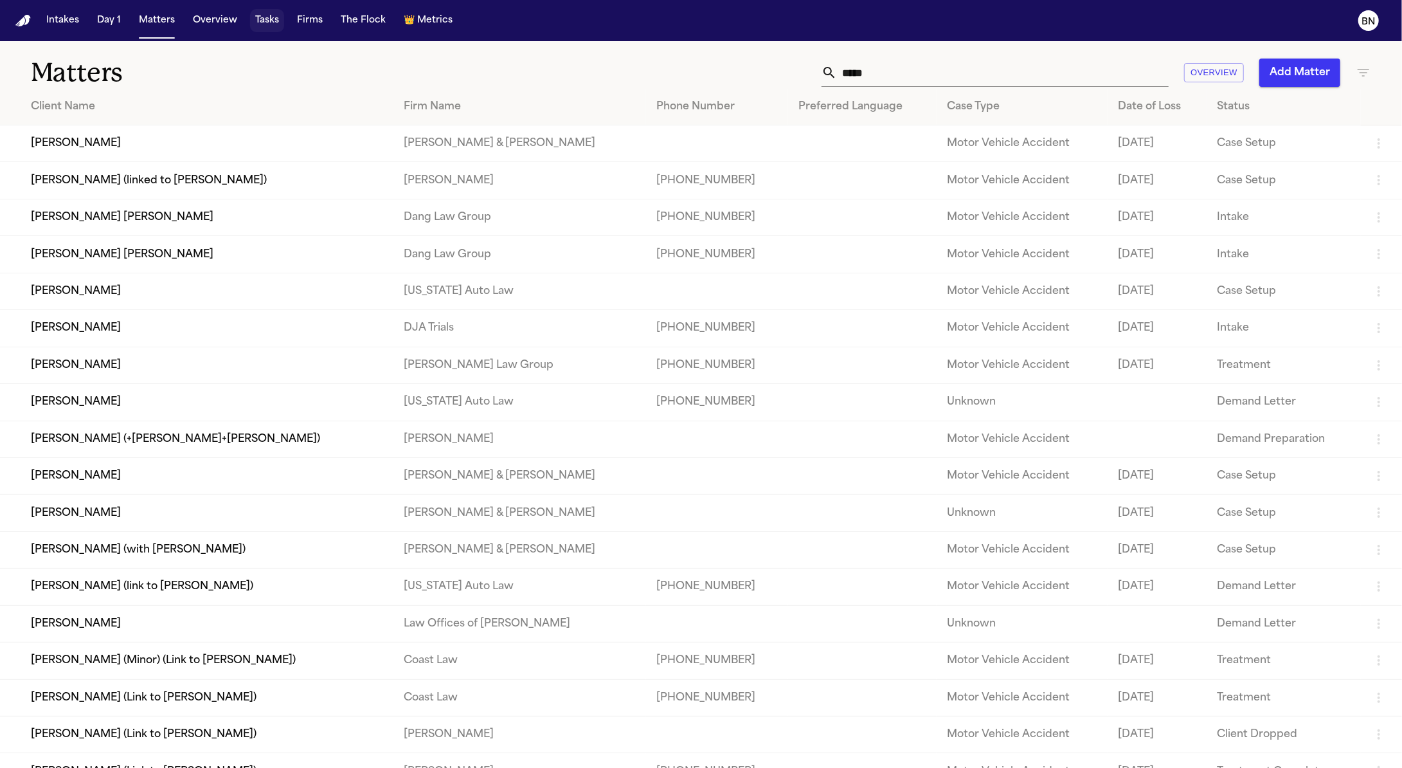
click at [257, 19] on button "Tasks" at bounding box center [267, 20] width 34 height 23
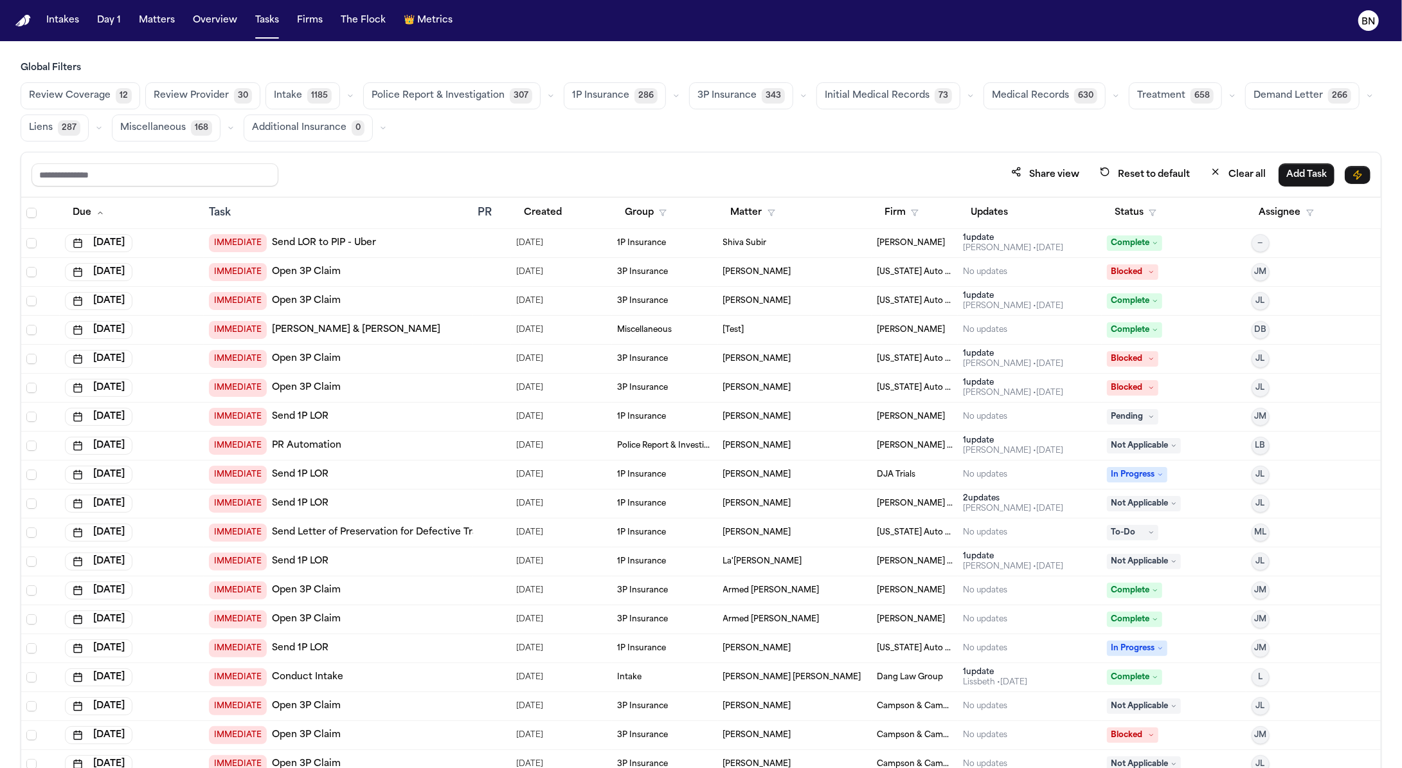
click at [1229, 100] on icon "button" at bounding box center [1233, 96] width 8 height 8
click at [1167, 139] on span "Treatment Check-In" at bounding box center [1181, 133] width 89 height 26
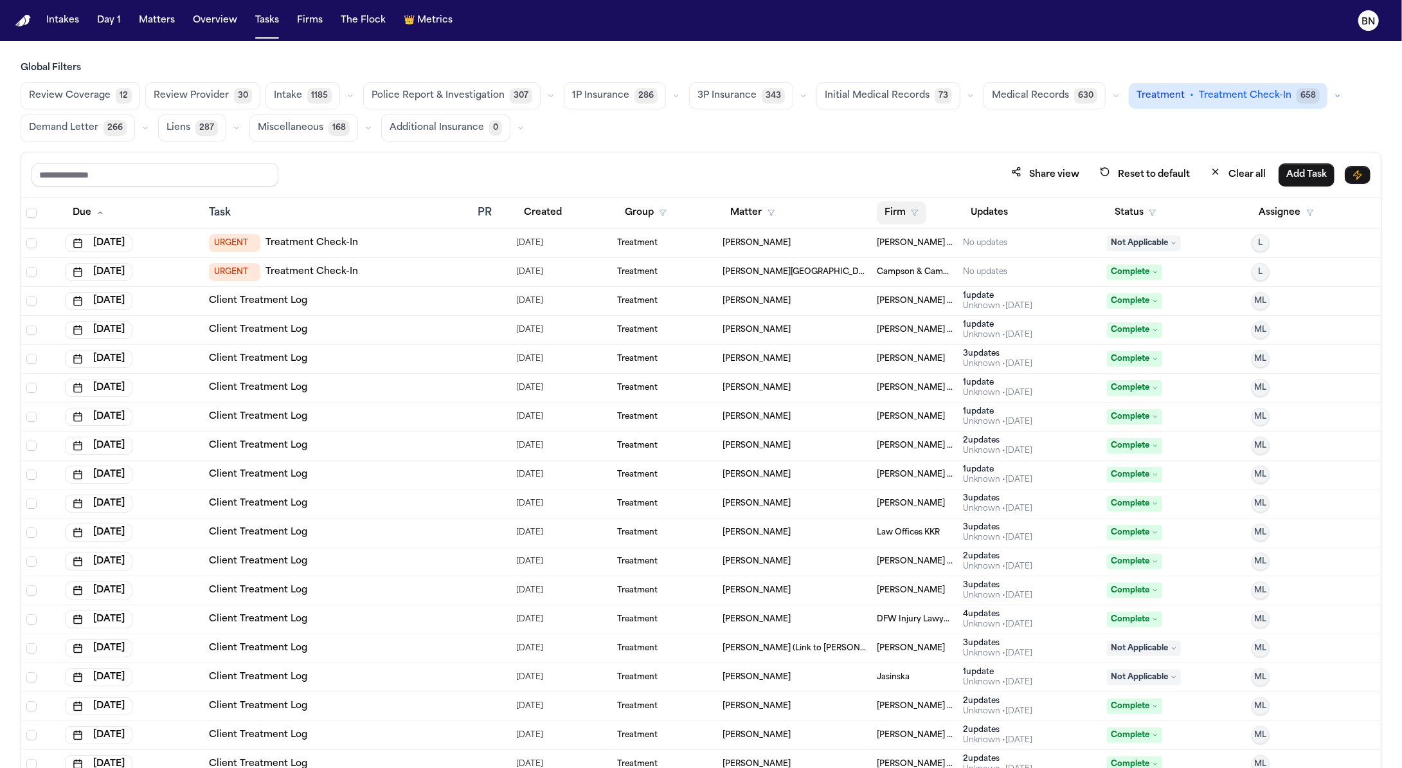
click at [894, 221] on button "Firm" at bounding box center [902, 212] width 50 height 23
click at [855, 176] on div "Share view Reset to default Clear all Add Task Due Task PR Created Group Matter…" at bounding box center [701, 488] width 1361 height 673
click at [1107, 220] on button "Status" at bounding box center [1135, 212] width 57 height 23
click at [1110, 298] on button "Active" at bounding box center [1123, 294] width 36 height 17
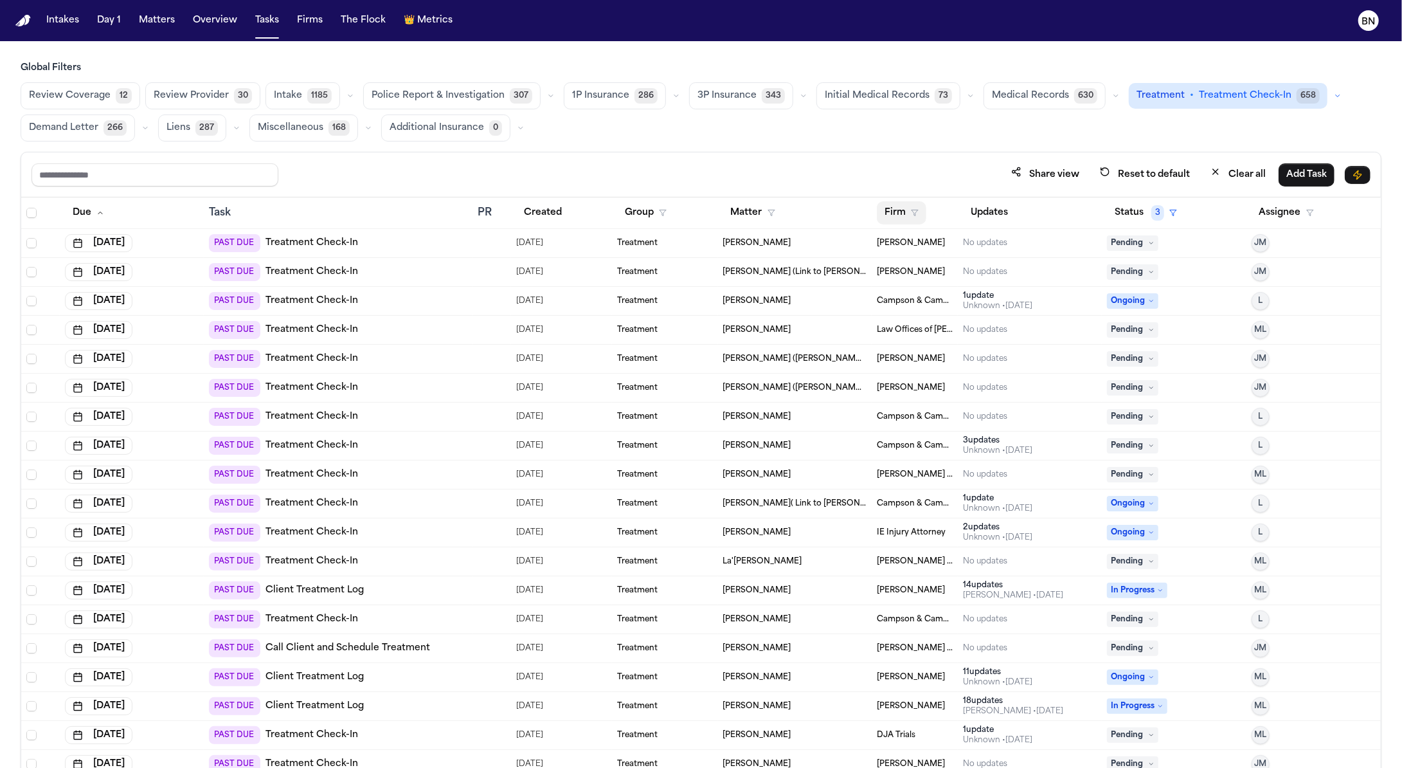
click at [896, 215] on button "Firm" at bounding box center [902, 212] width 50 height 23
click at [908, 248] on input "text" at bounding box center [964, 248] width 175 height 23
type input "***"
click at [943, 288] on div "[PERSON_NAME] Law Group" at bounding box center [946, 282] width 132 height 15
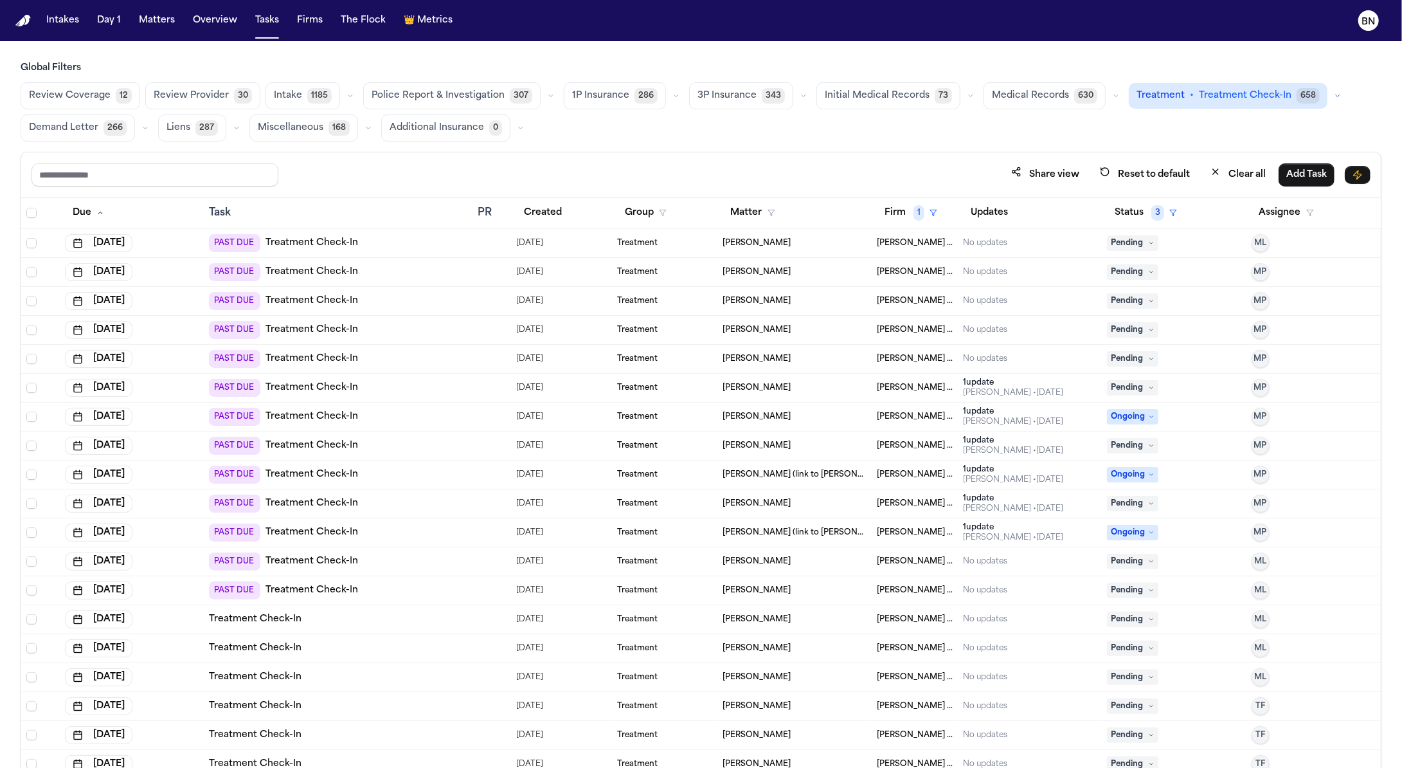
click at [34, 214] on span "Select all" at bounding box center [31, 213] width 10 height 10
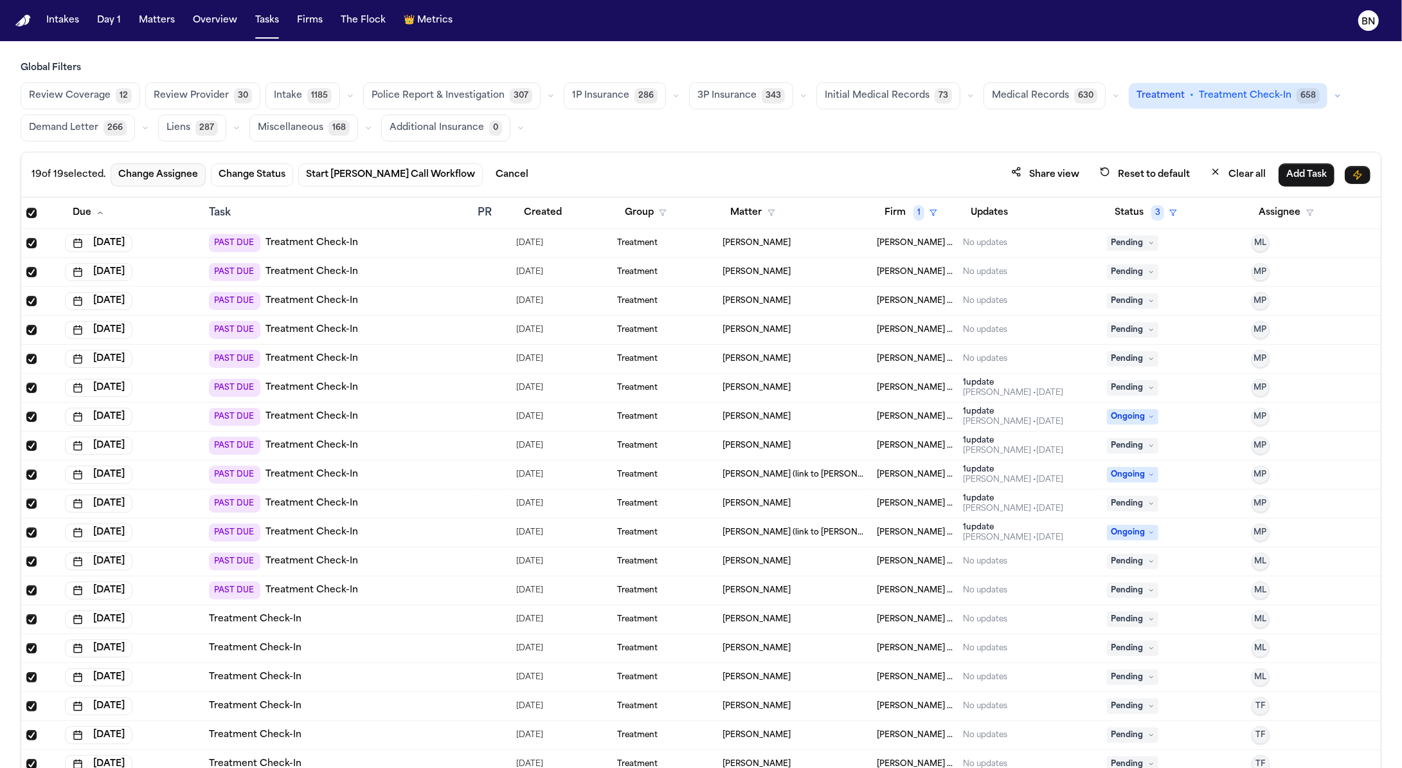
click at [121, 173] on button "Change Assignee" at bounding box center [158, 174] width 95 height 23
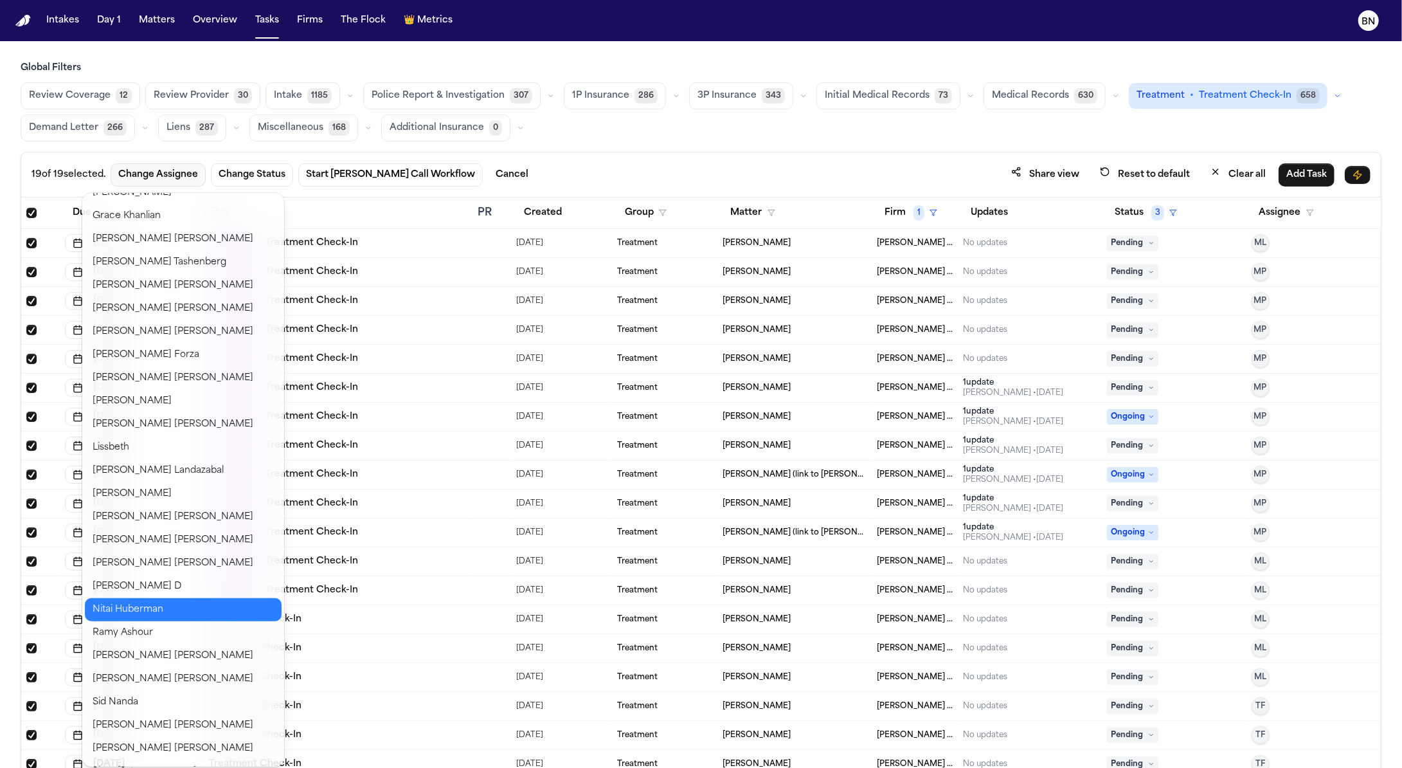
scroll to position [674, 0]
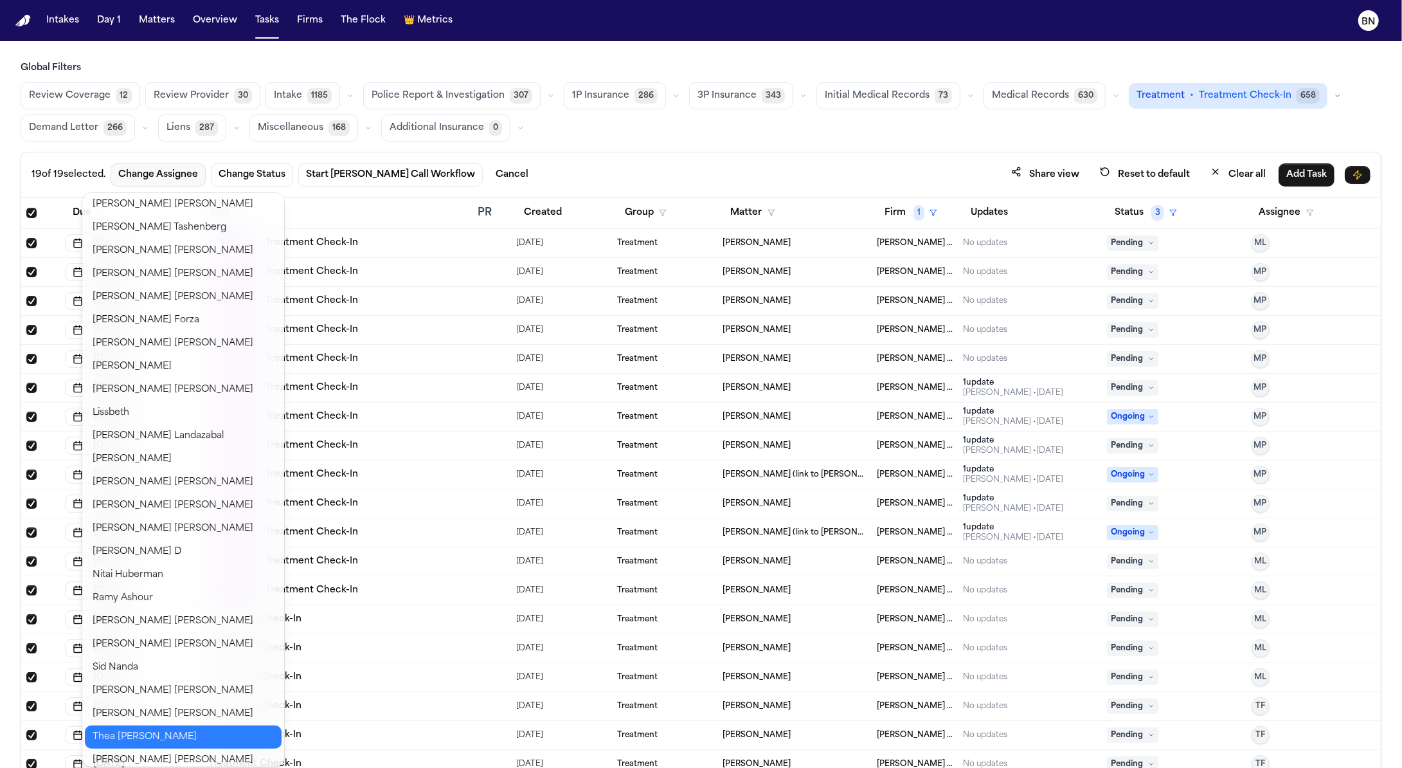
click at [157, 730] on button "[PERSON_NAME]" at bounding box center [183, 736] width 197 height 23
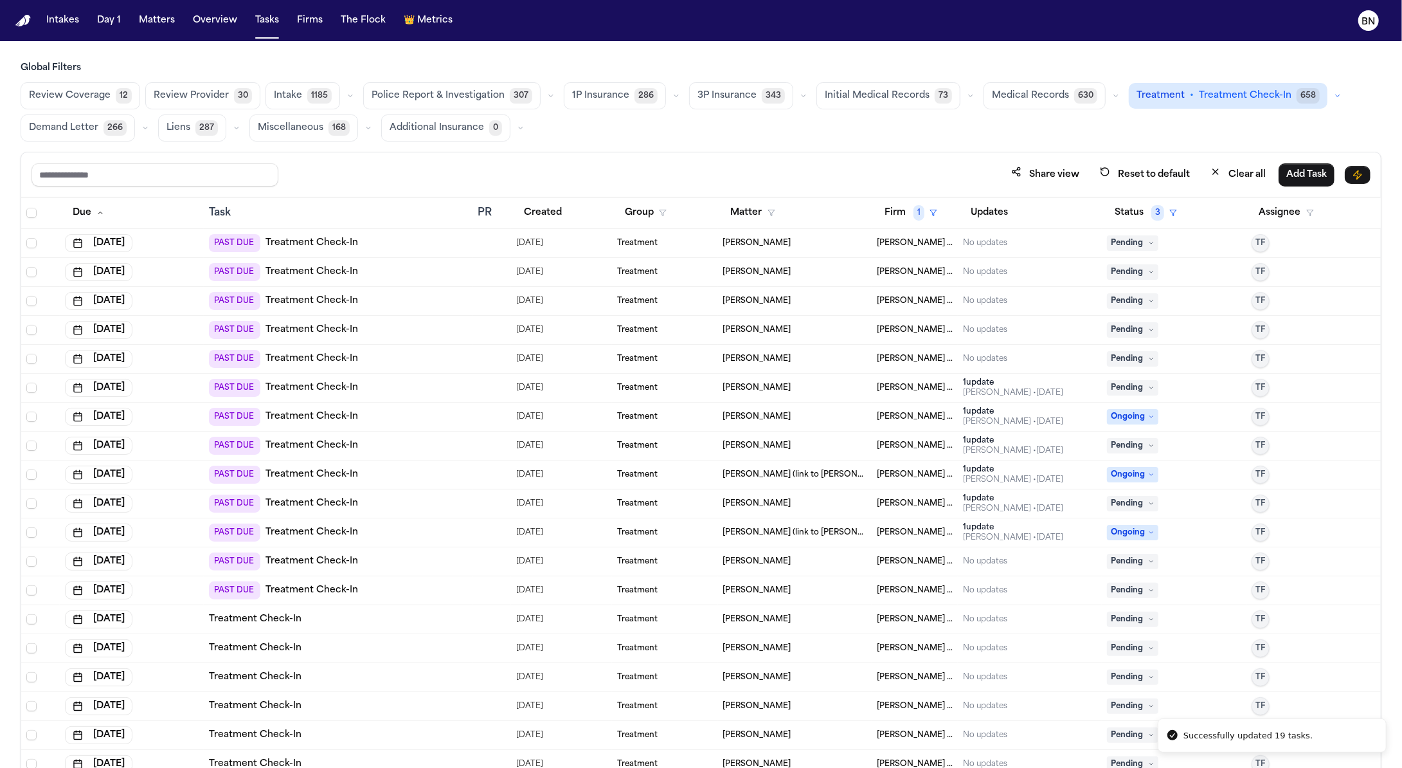
click at [602, 158] on div "Share view Reset to default Clear all Add Task" at bounding box center [701, 174] width 1360 height 45
click at [1109, 99] on button "button" at bounding box center [1116, 95] width 15 height 15
click at [1038, 136] on button "Medical Records 540" at bounding box center [1047, 128] width 127 height 26
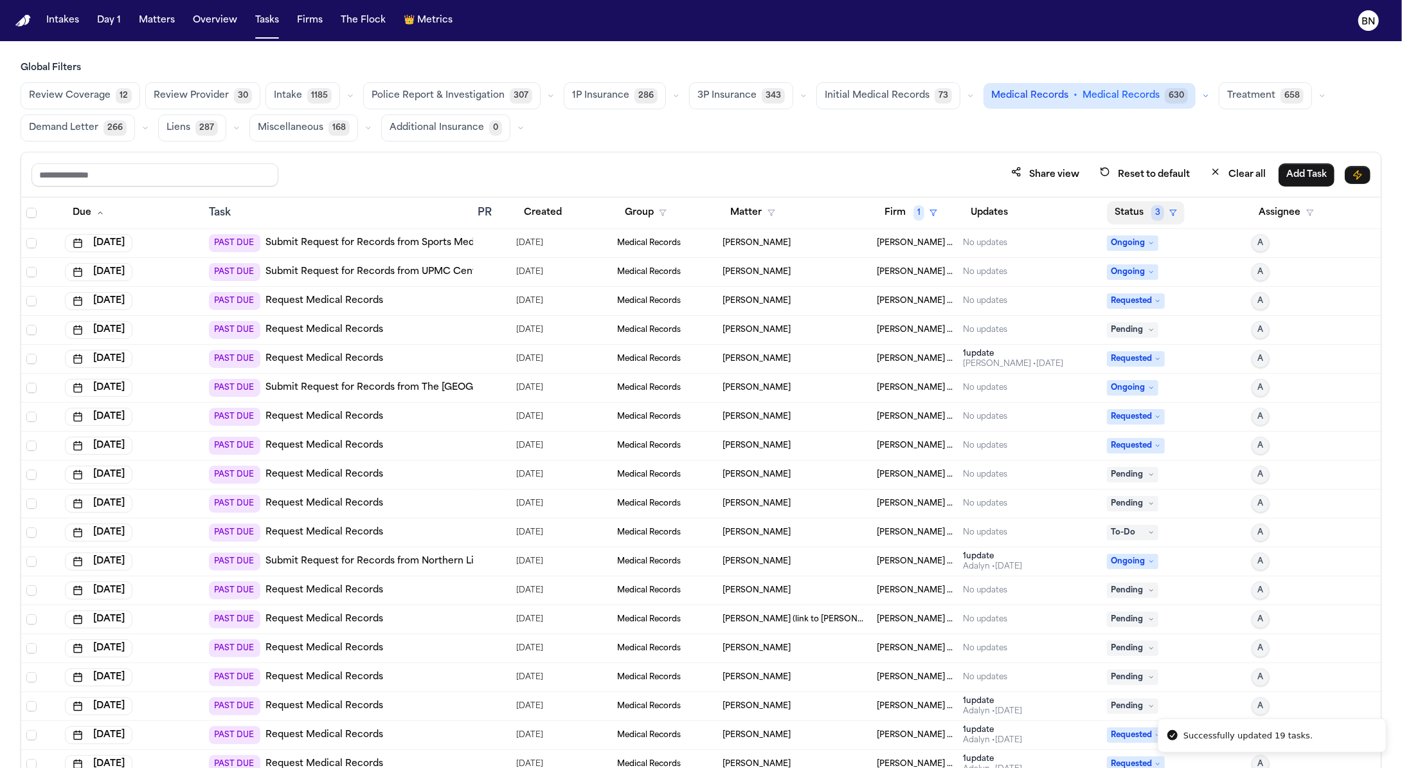
click at [1138, 221] on button "Status 3" at bounding box center [1146, 212] width 78 height 23
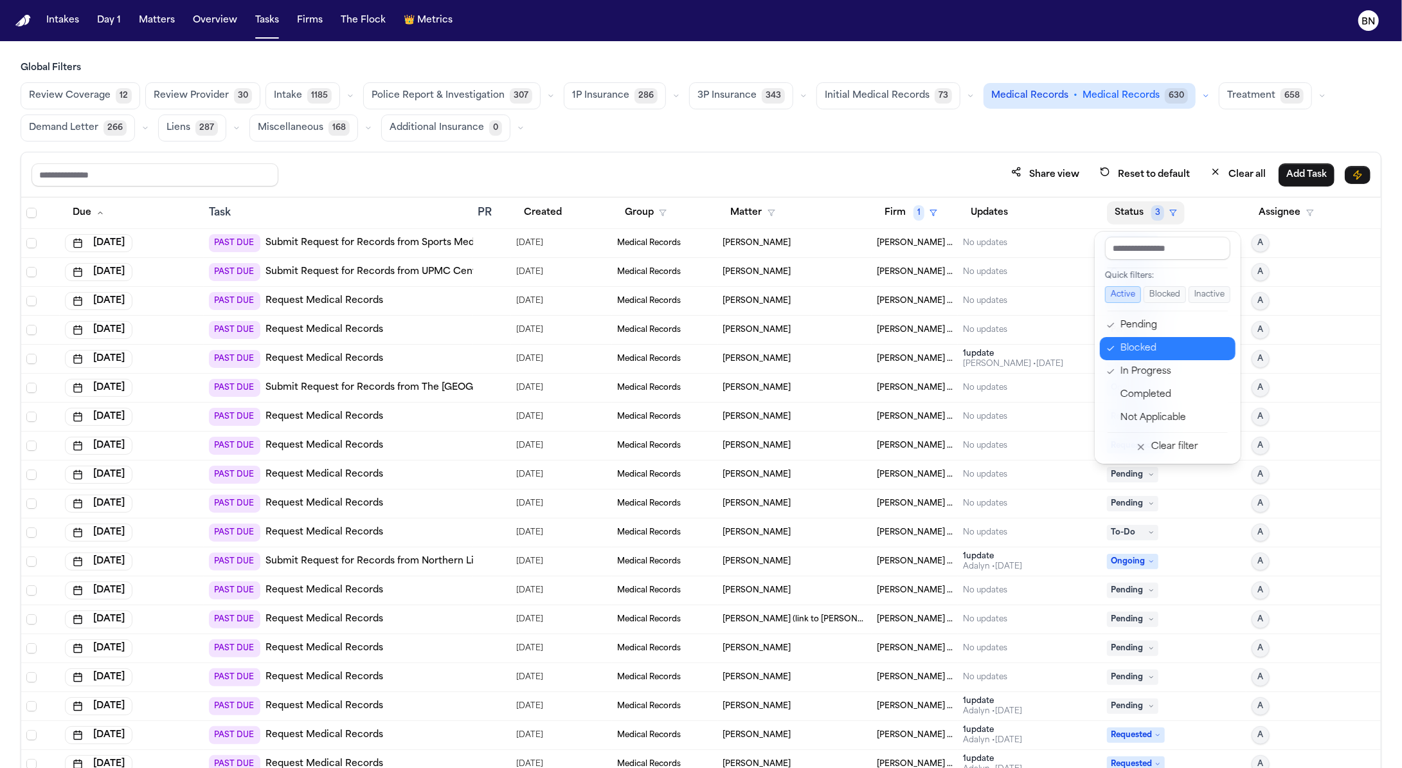
click at [1136, 349] on div "Blocked" at bounding box center [1174, 348] width 107 height 15
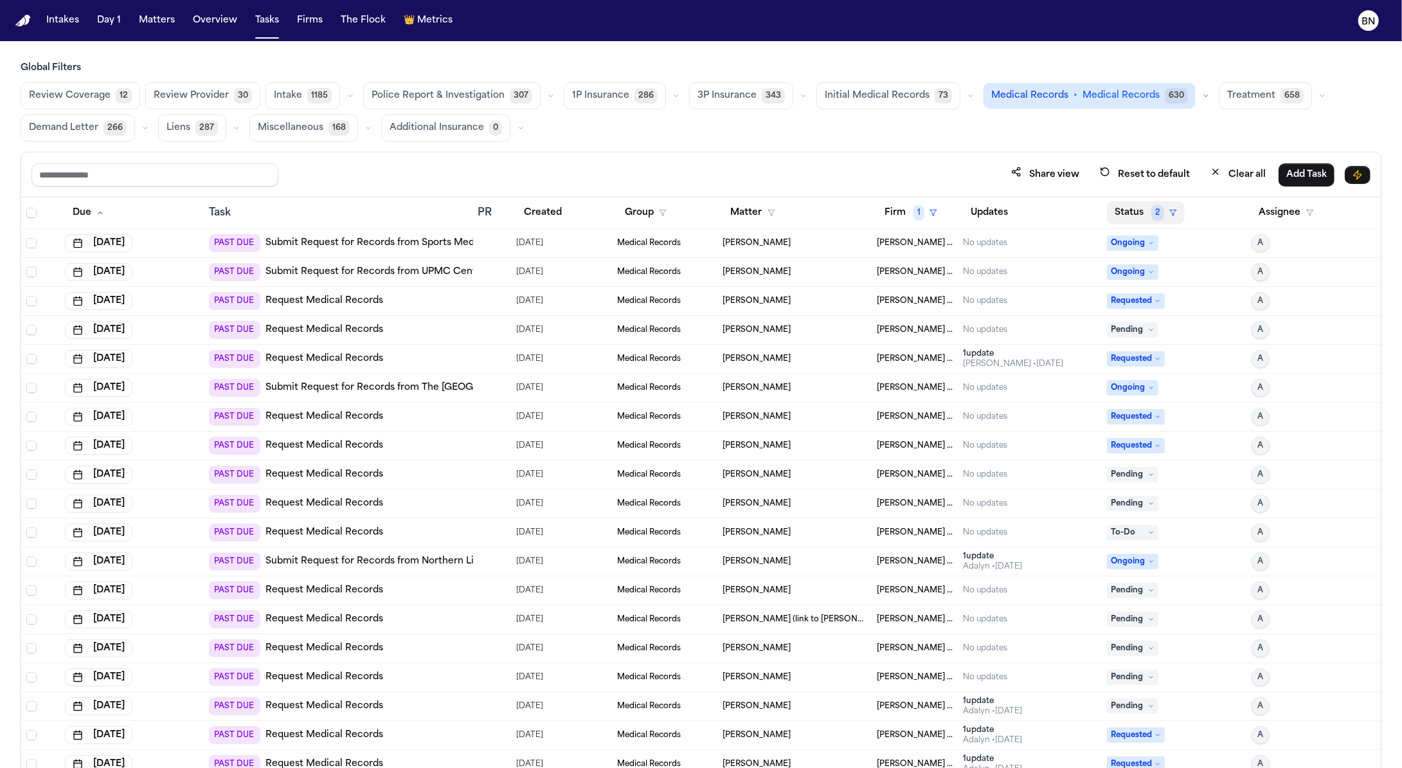
click at [1137, 215] on button "Status 2" at bounding box center [1146, 212] width 78 height 23
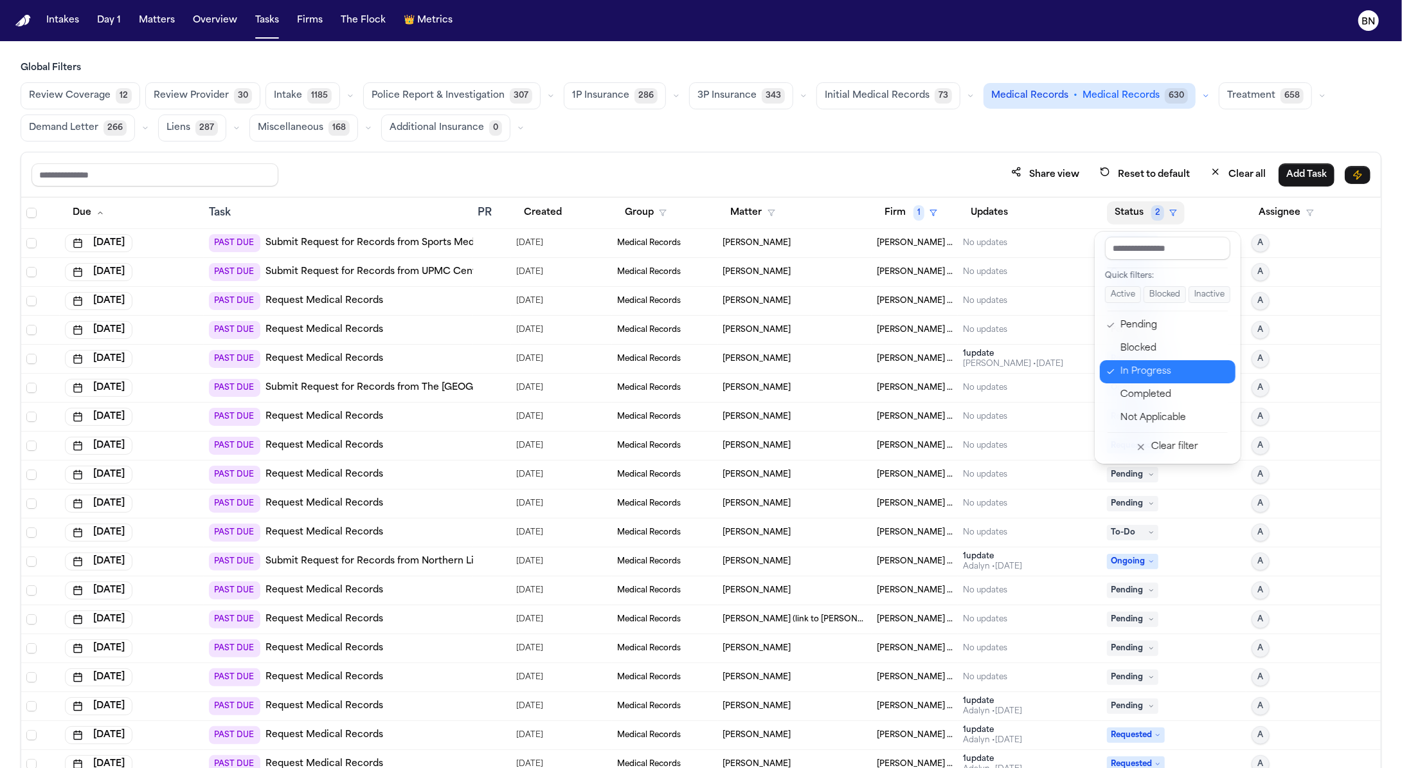
click at [1145, 370] on div "In Progress" at bounding box center [1174, 371] width 107 height 15
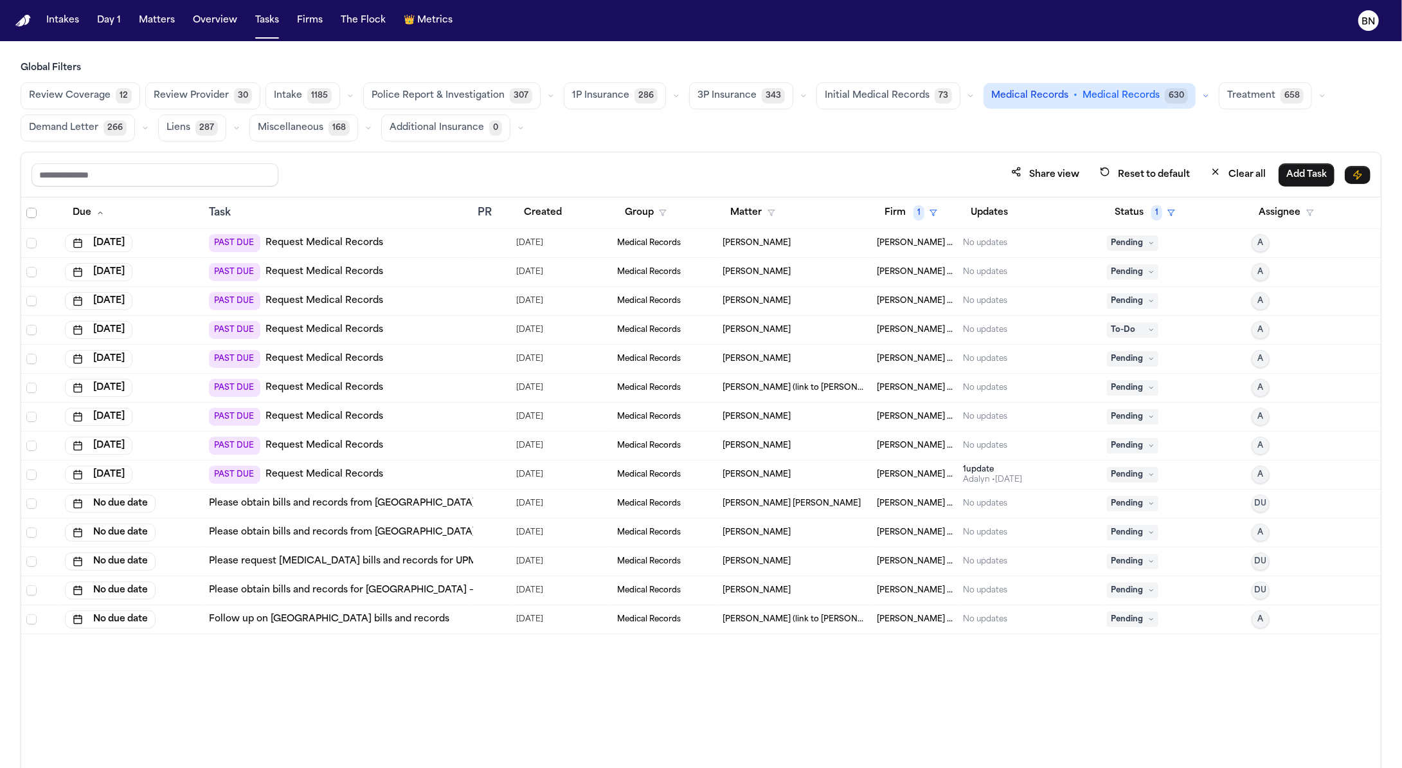
click at [29, 214] on span "Select all" at bounding box center [31, 213] width 10 height 10
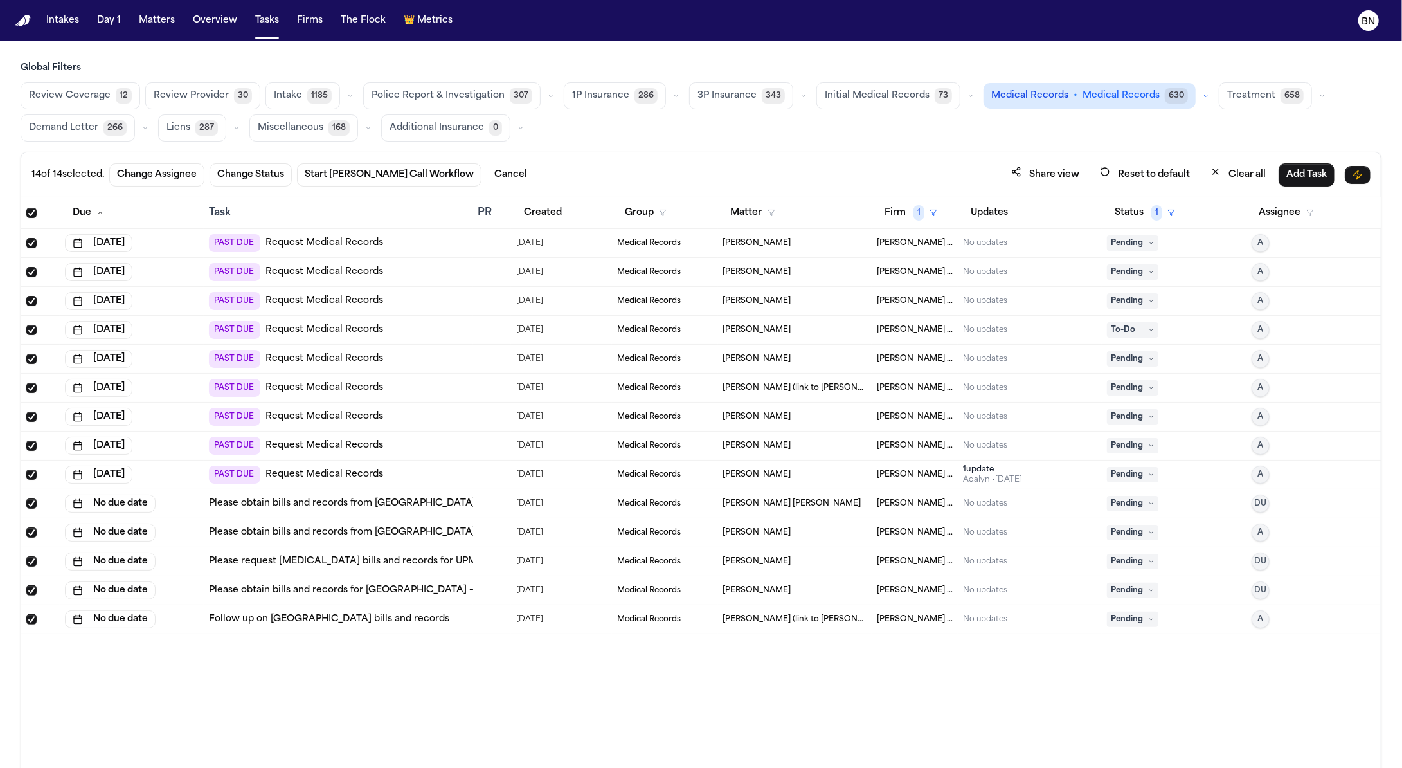
click at [893, 210] on button "Firm 1" at bounding box center [911, 212] width 68 height 23
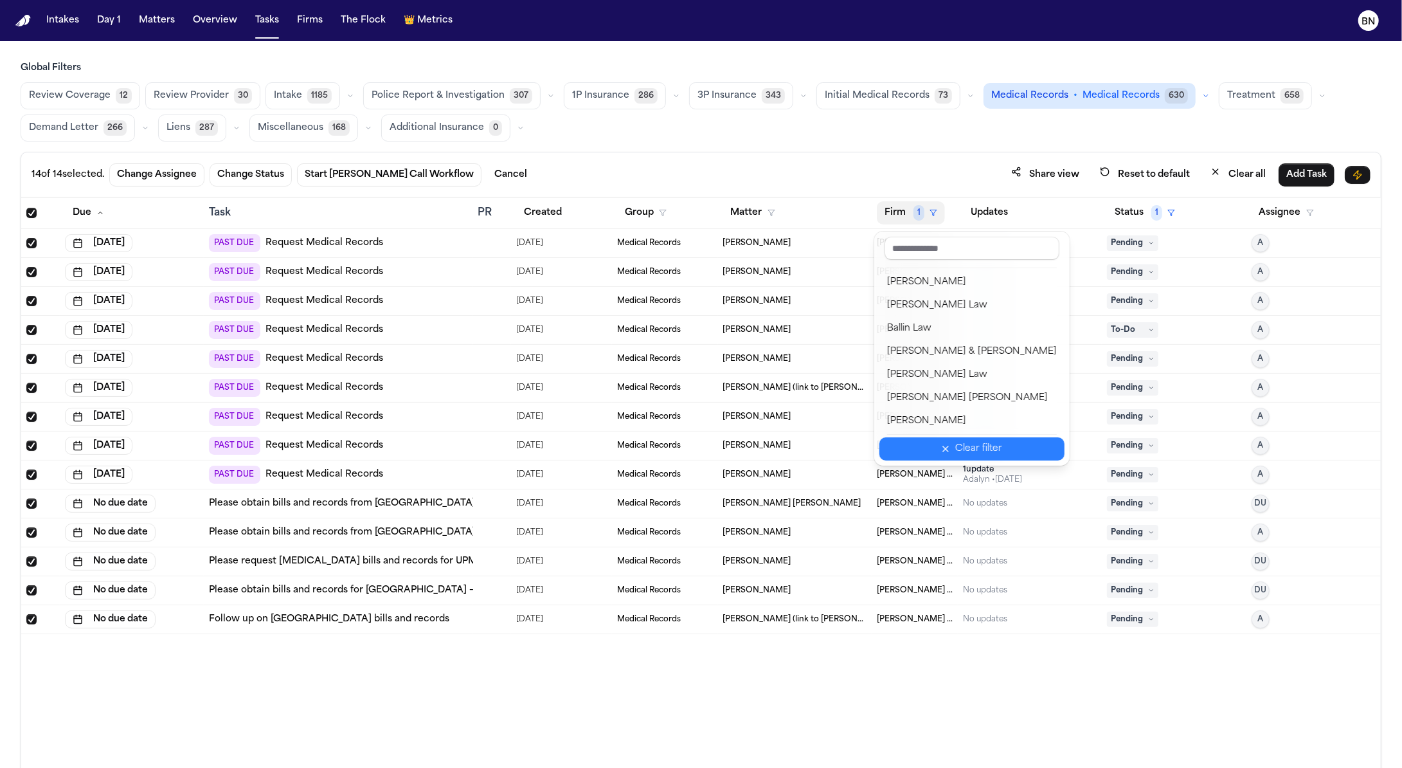
click at [967, 452] on div "Clear filter" at bounding box center [979, 448] width 47 height 15
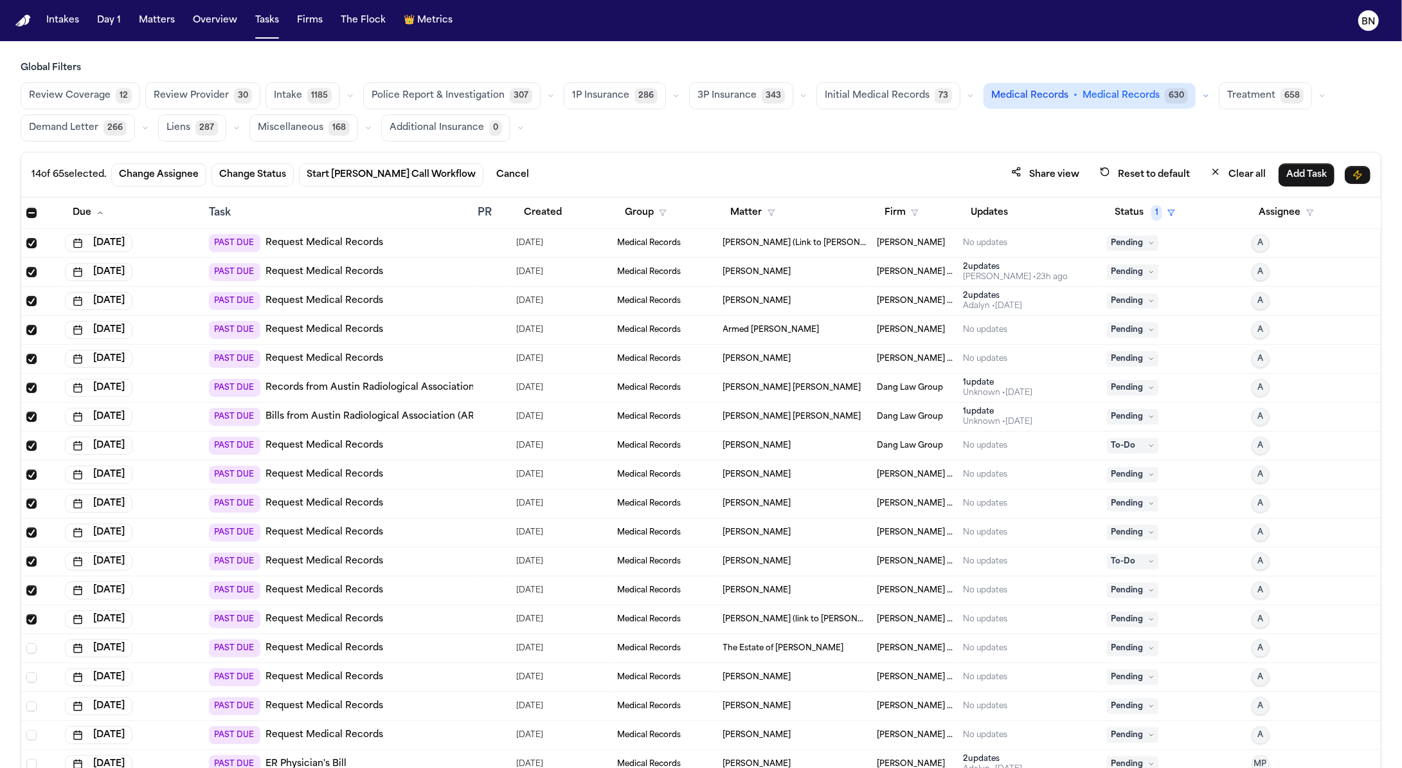
click at [28, 211] on span "Select all" at bounding box center [31, 213] width 10 height 10
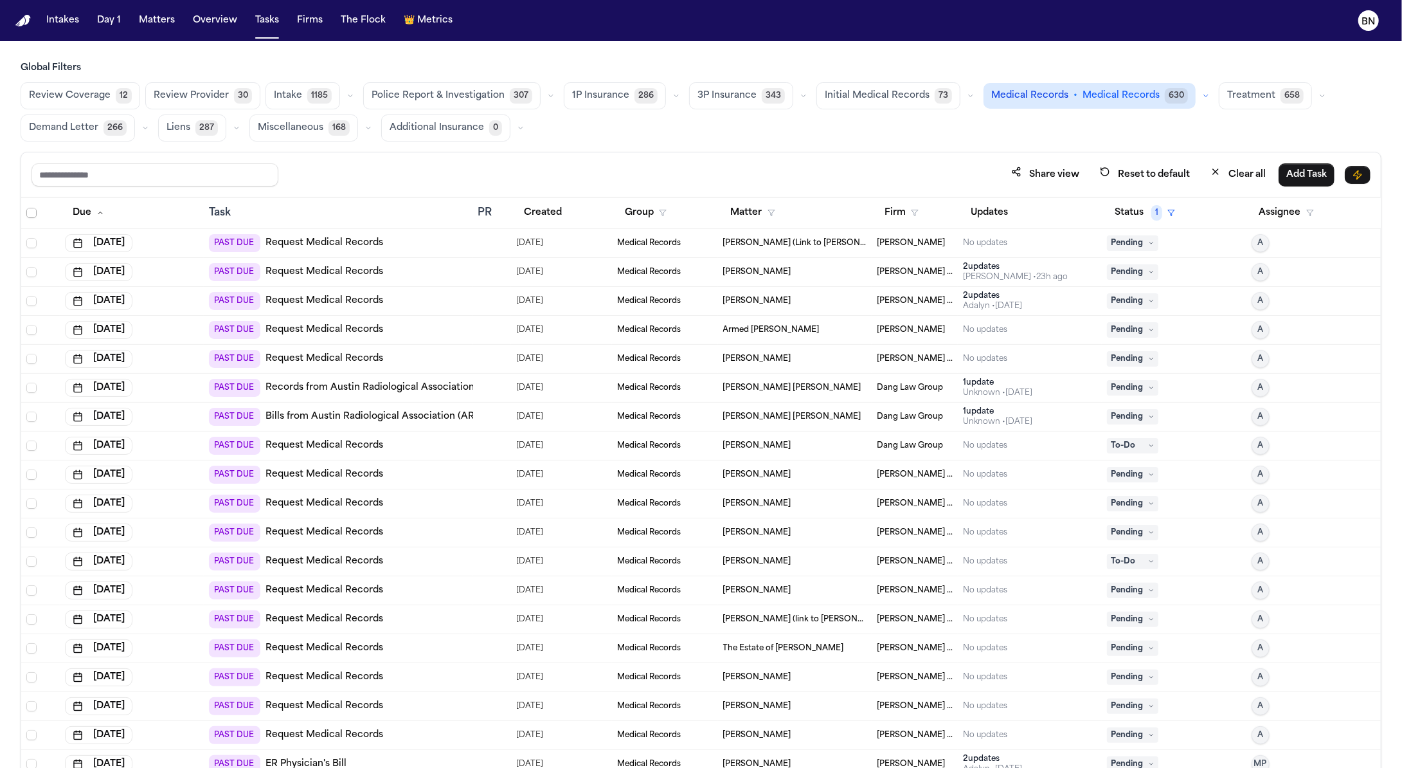
click at [30, 212] on span "Select all" at bounding box center [31, 213] width 10 height 10
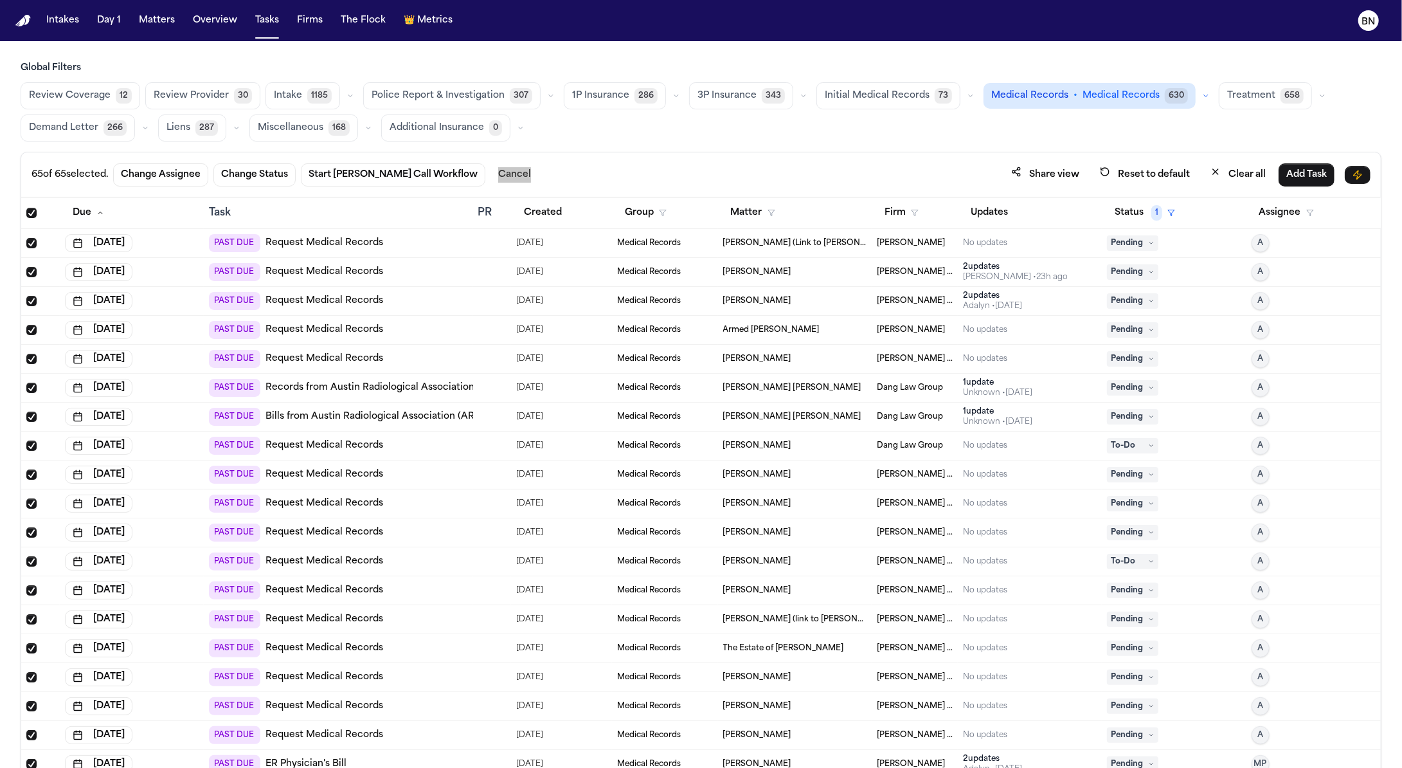
drag, startPoint x: 626, startPoint y: 157, endPoint x: 757, endPoint y: 1, distance: 203.5
click at [0, 0] on div "Intakes Day 1 Matters Overview Tasks Firms The Flock 👑 Metrics BN Global Filter…" at bounding box center [701, 384] width 1402 height 768
